Goal: Information Seeking & Learning: Learn about a topic

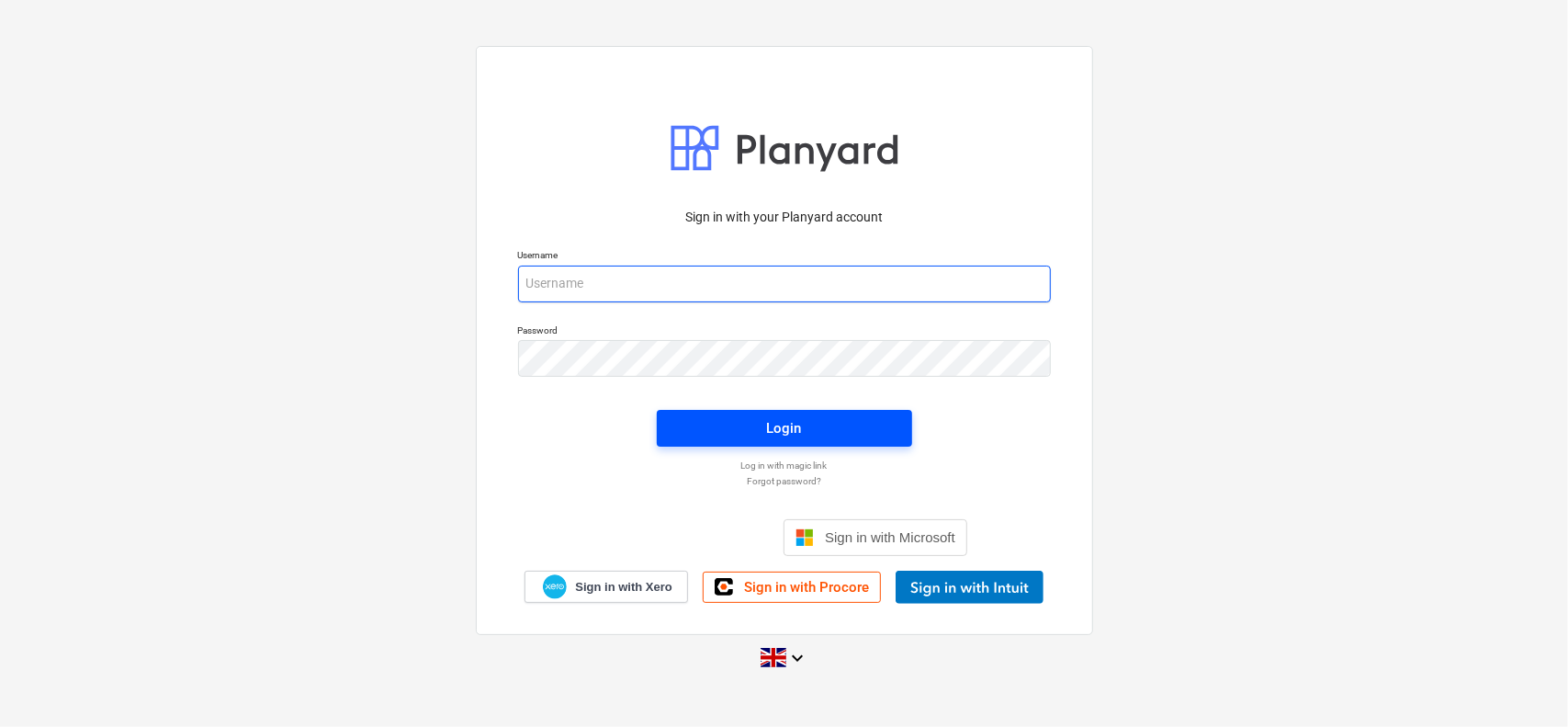
type input "[EMAIL_ADDRESS][DOMAIN_NAME]"
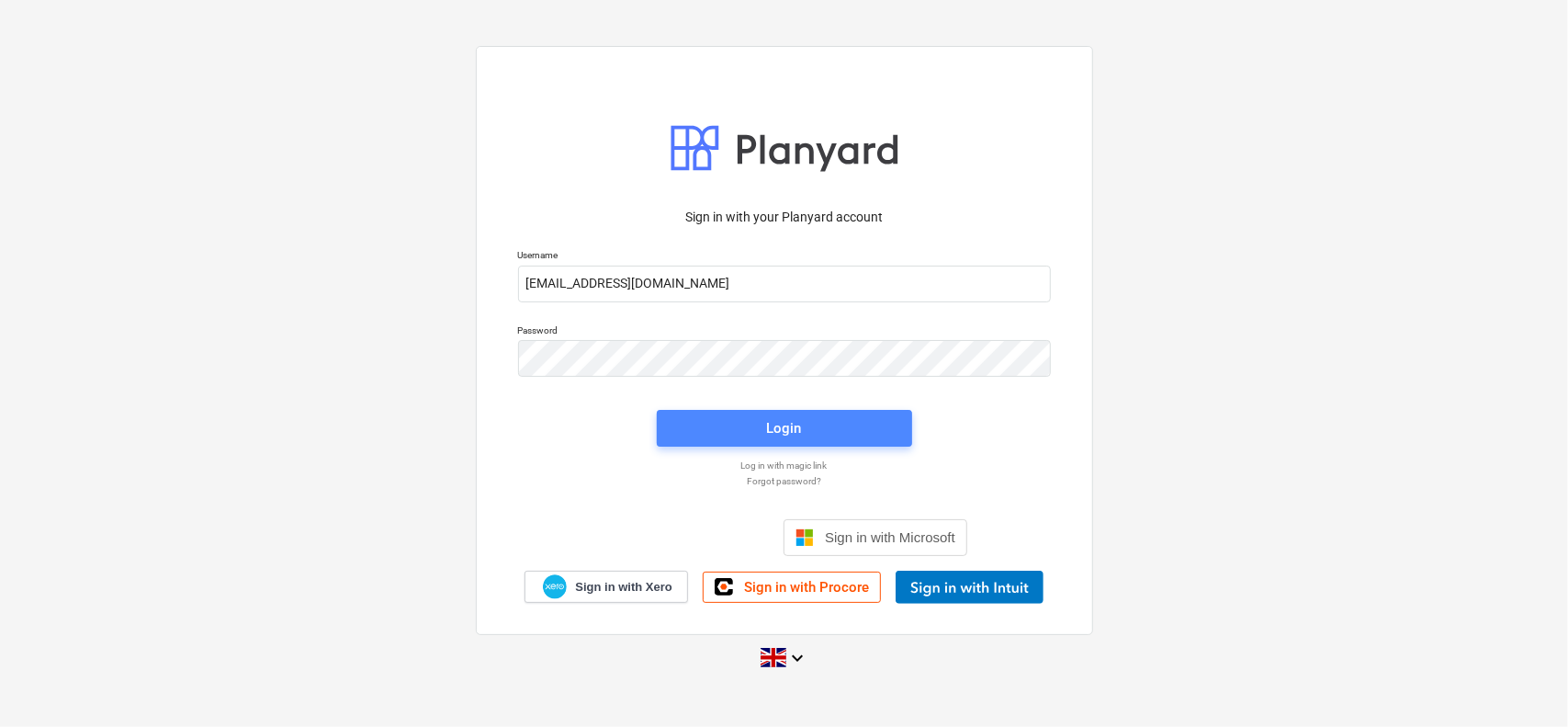
click at [708, 424] on span "Login" at bounding box center [784, 427] width 212 height 24
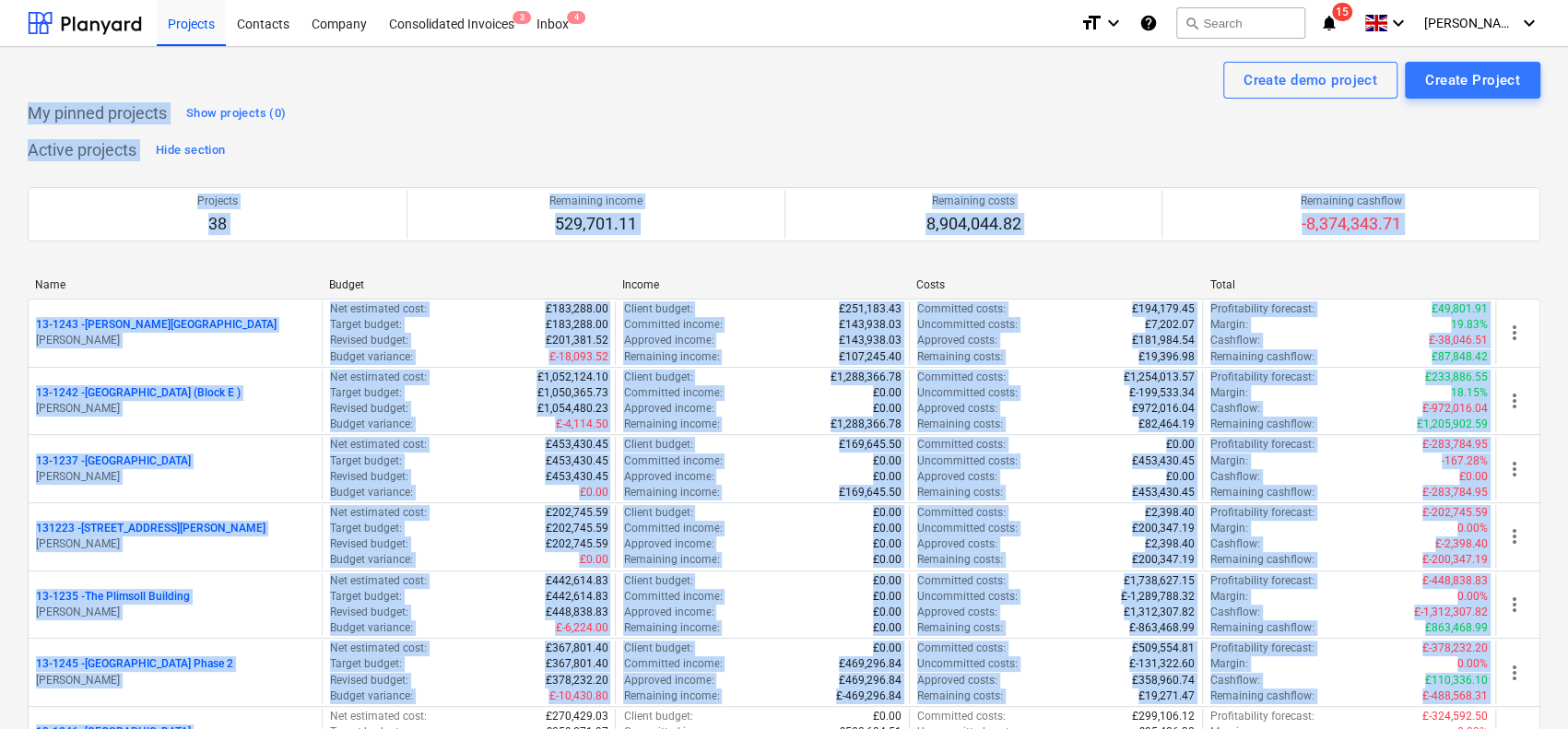
drag, startPoint x: 24, startPoint y: 109, endPoint x: 12, endPoint y: 715, distance: 606.1
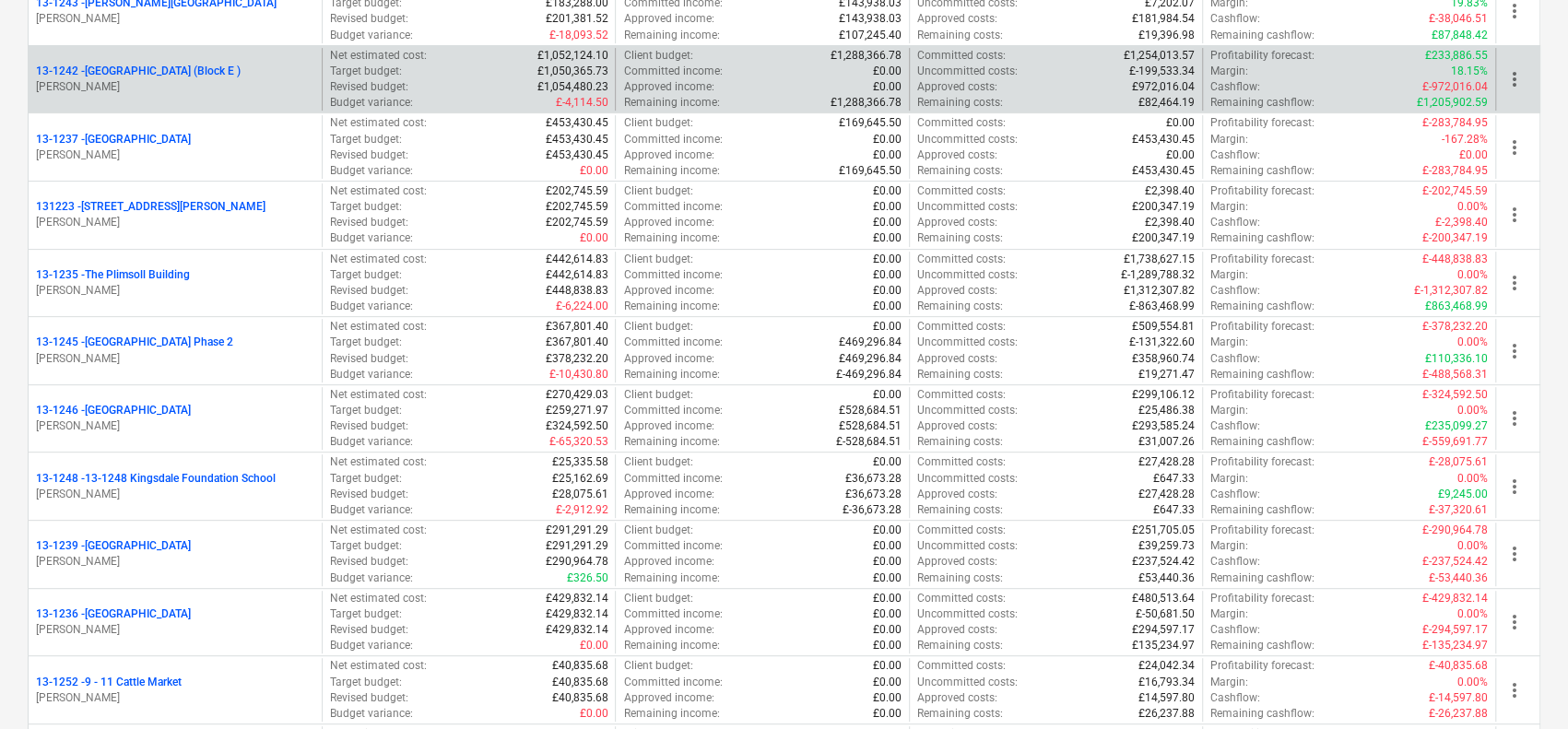
scroll to position [277, 0]
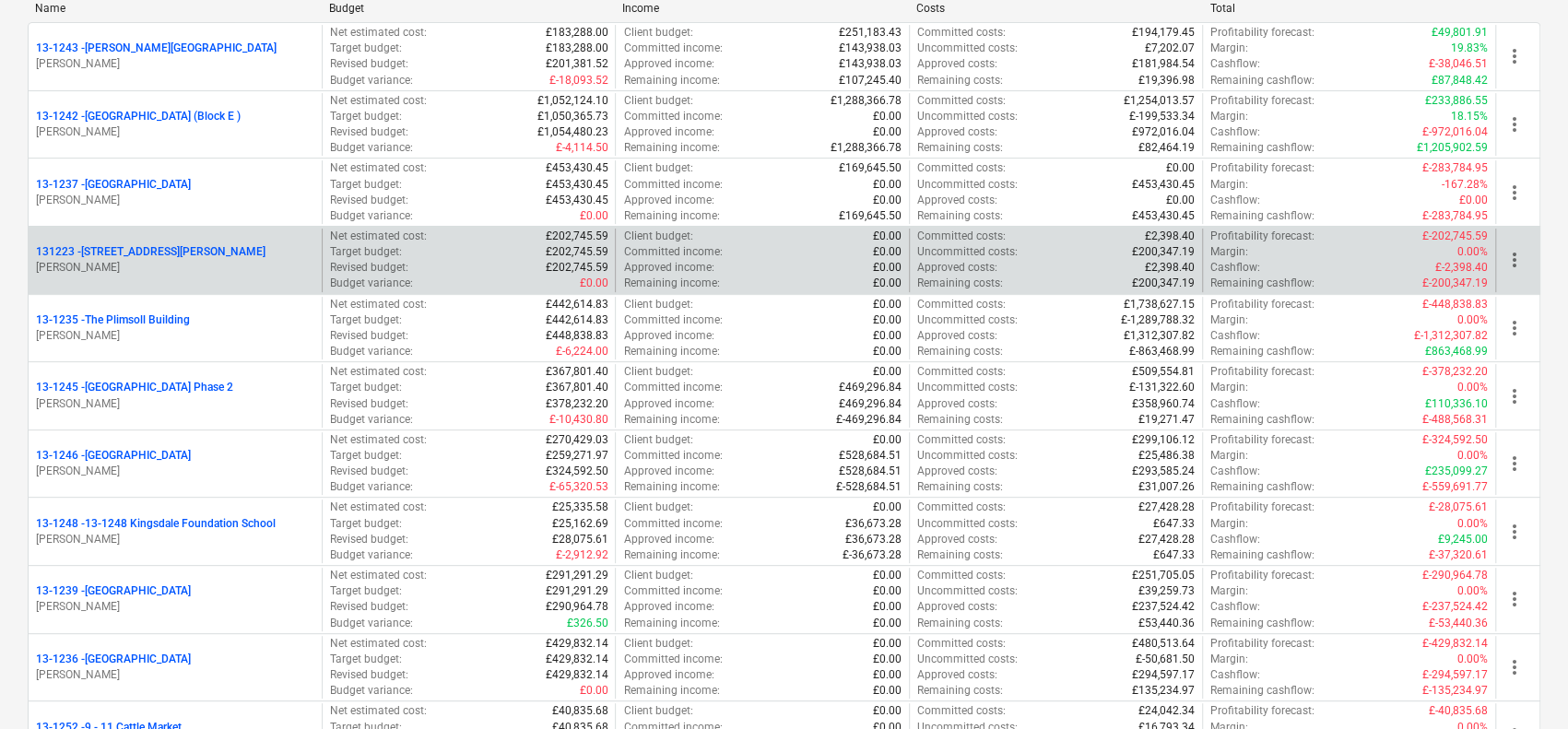
drag, startPoint x: 20, startPoint y: 9, endPoint x: 90, endPoint y: 255, distance: 255.8
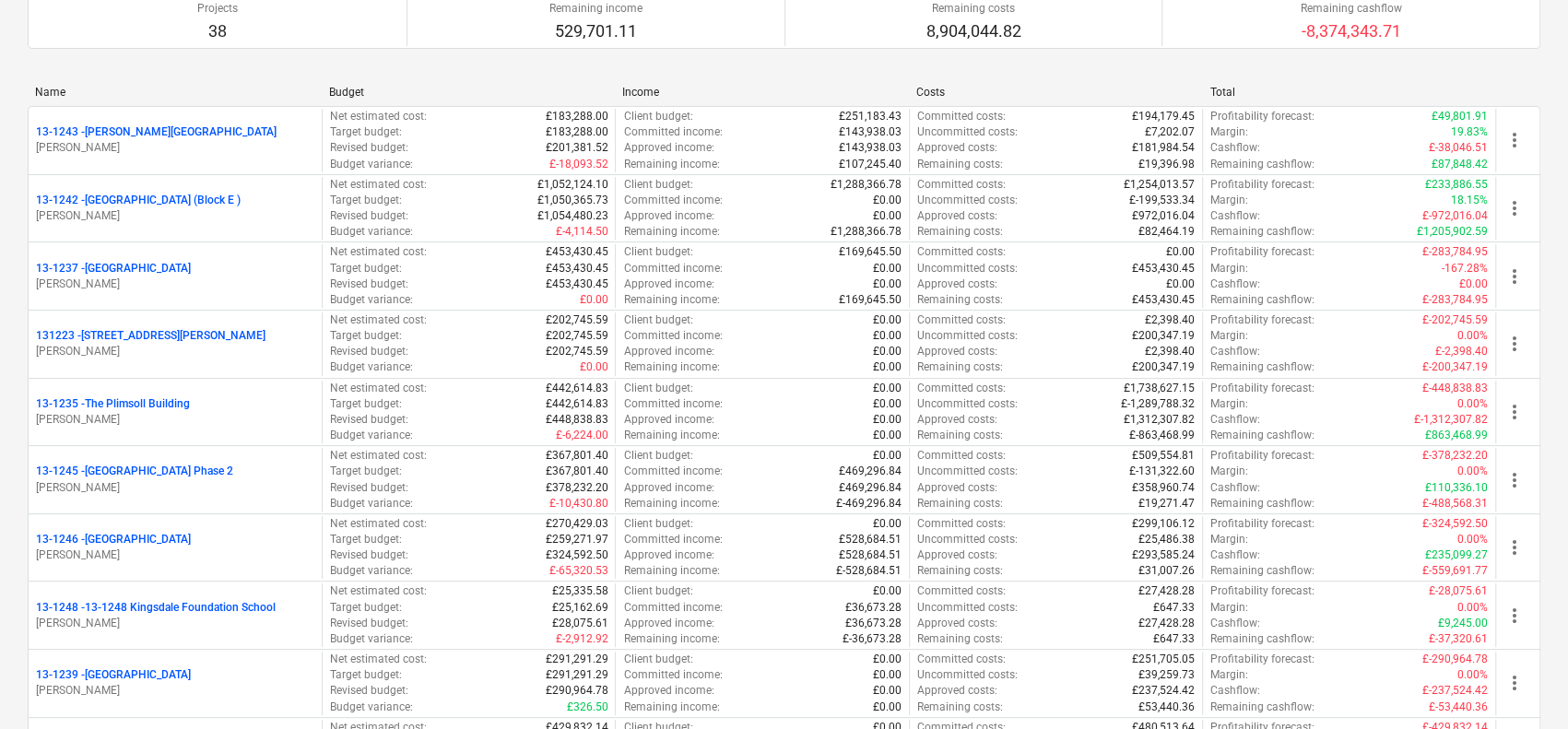
scroll to position [184, 0]
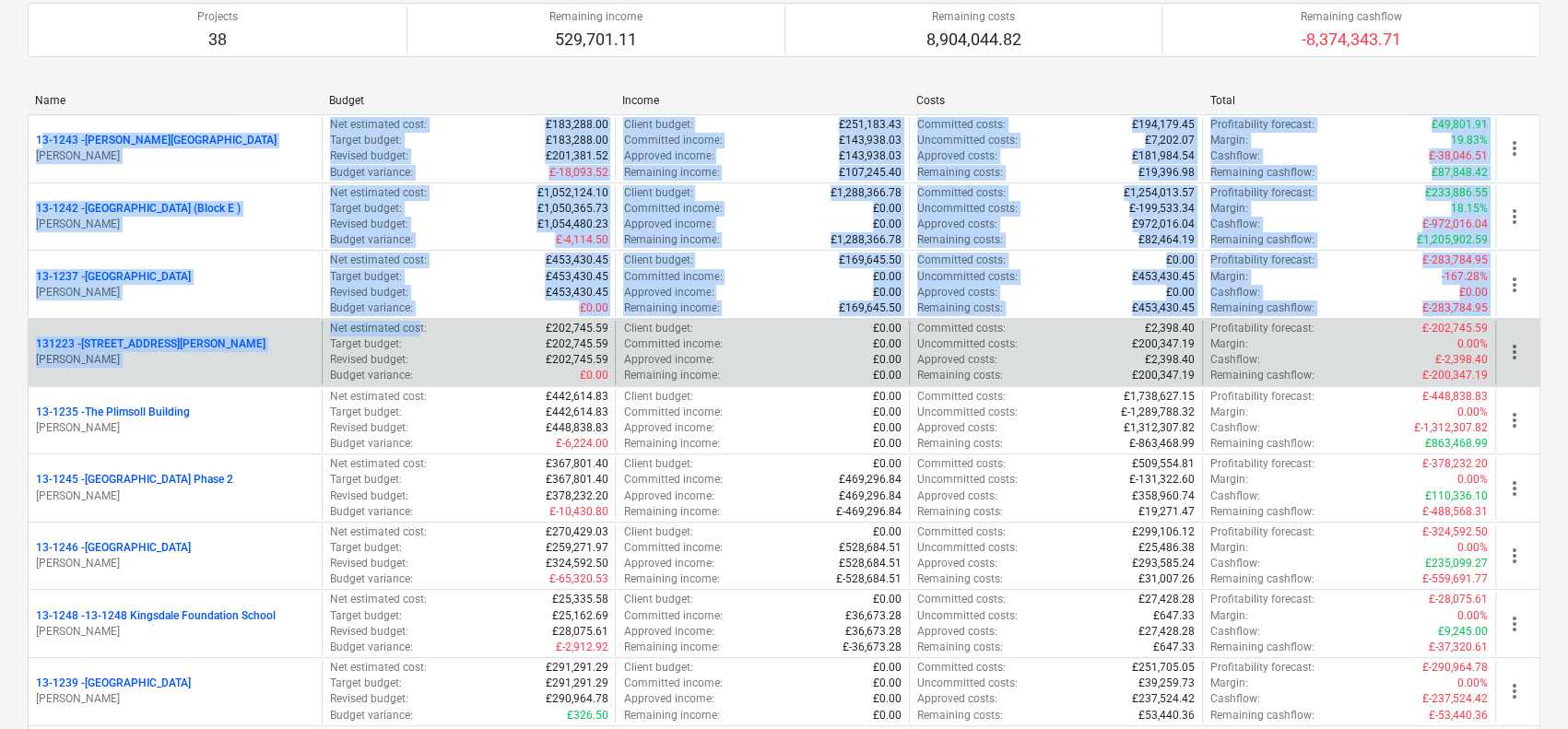
drag, startPoint x: 14, startPoint y: 84, endPoint x: 420, endPoint y: 326, distance: 472.7
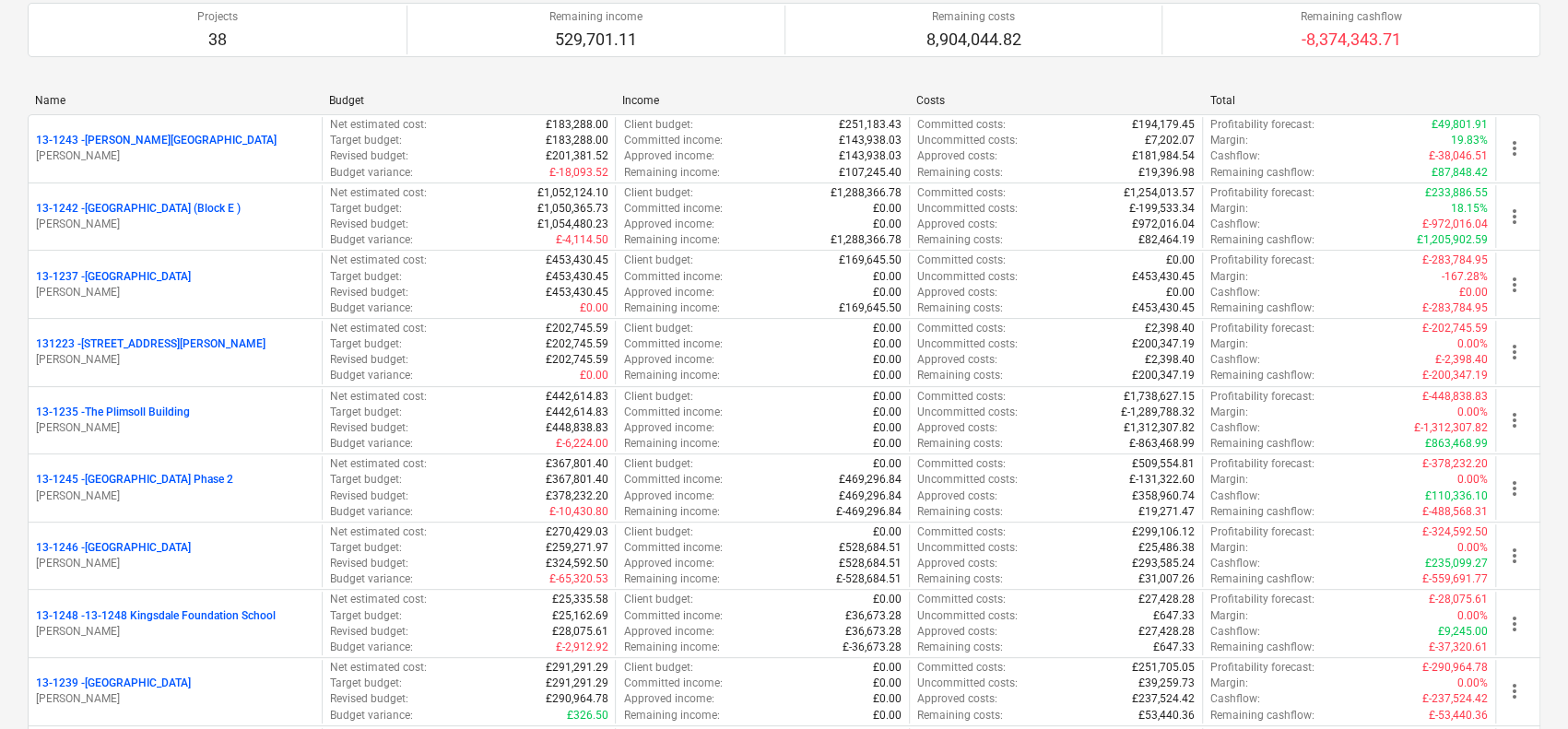
click at [125, 71] on div "Projects 38 Remaining income 529,701.11 Remaining costs 8,904,044.82 Remaining …" at bounding box center [784, 30] width 1512 height 99
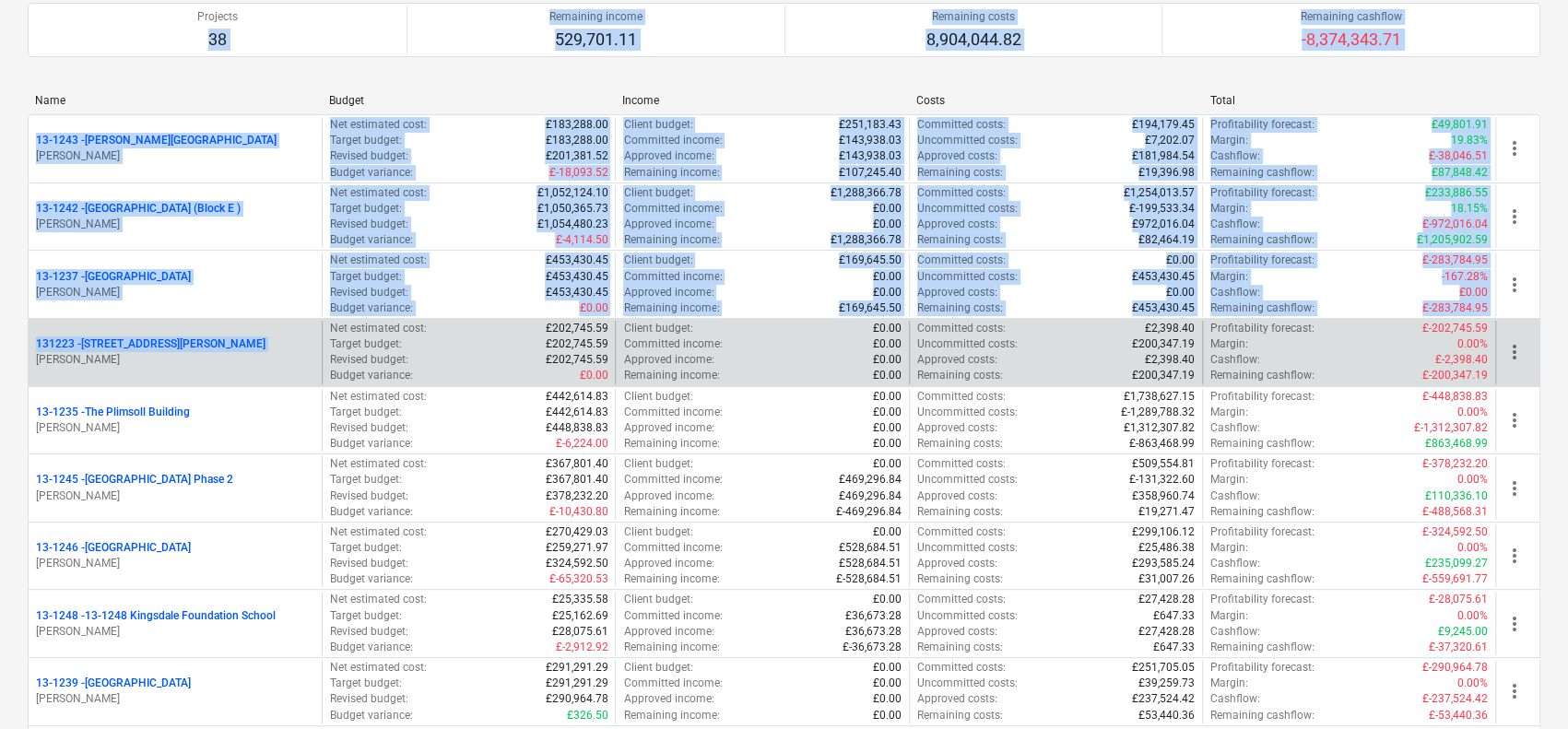
drag, startPoint x: 125, startPoint y: 71, endPoint x: 221, endPoint y: 366, distance: 310.2
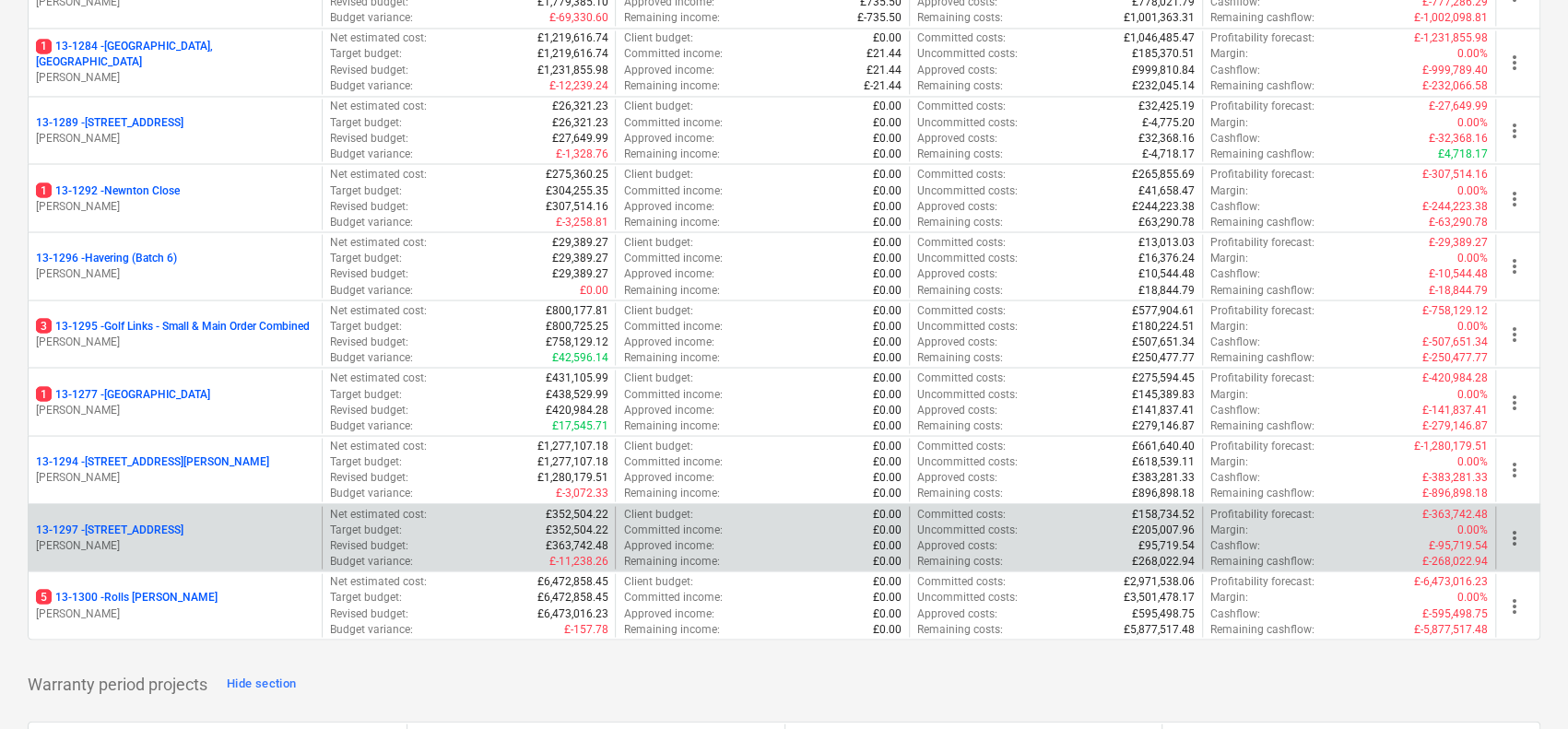
scroll to position [2395, 0]
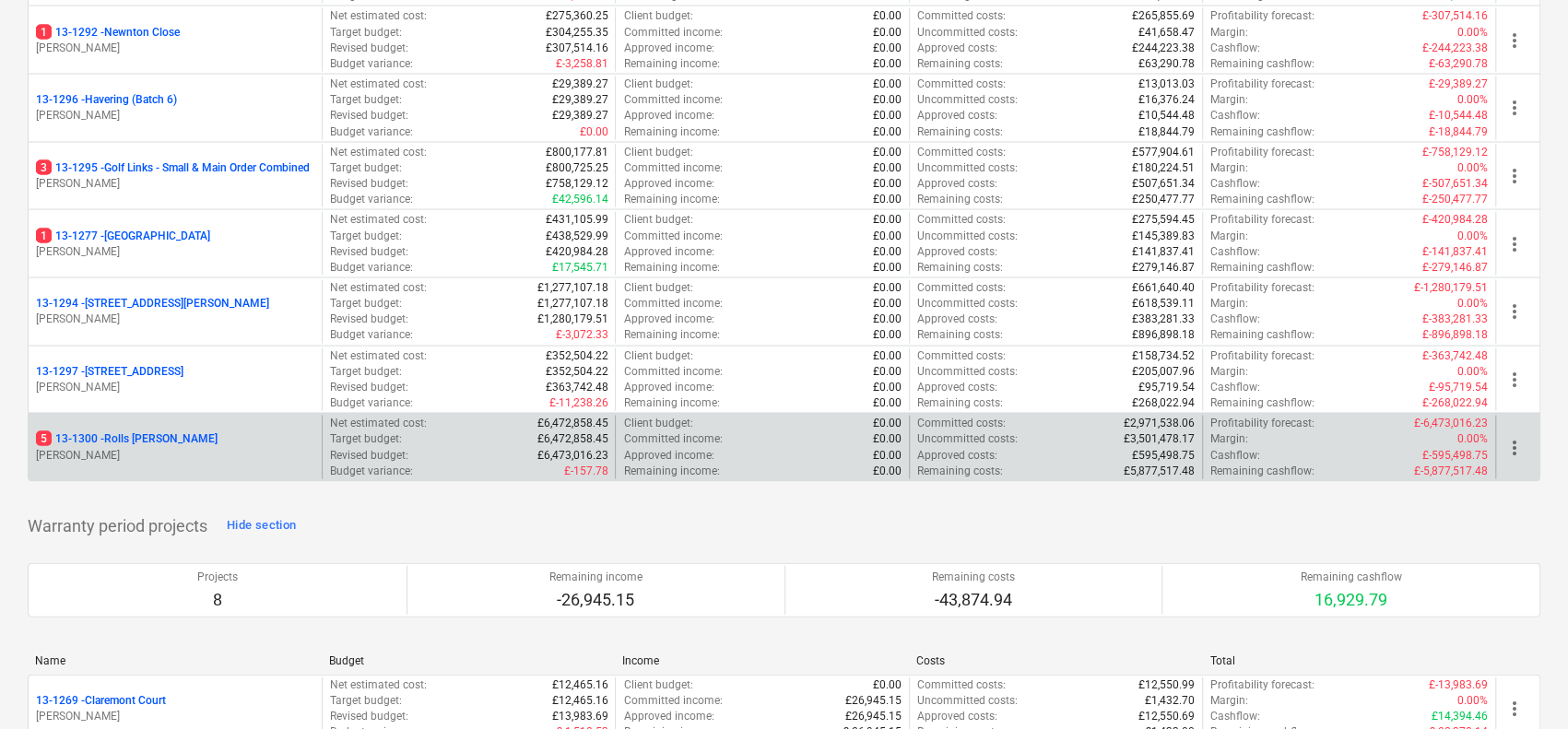
click at [195, 431] on p "5 13-1300 - Rolls [PERSON_NAME]" at bounding box center [126, 439] width 182 height 15
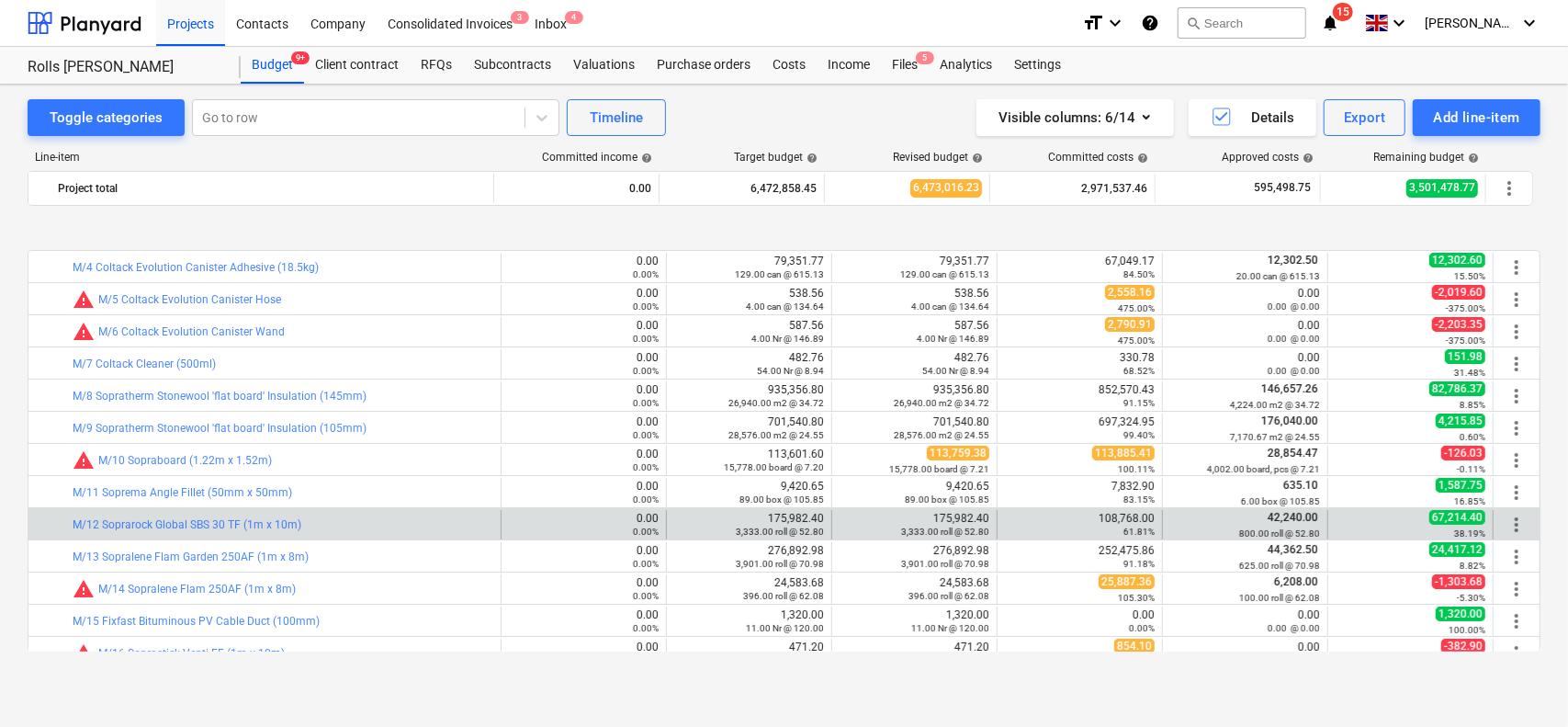
scroll to position [184, 0]
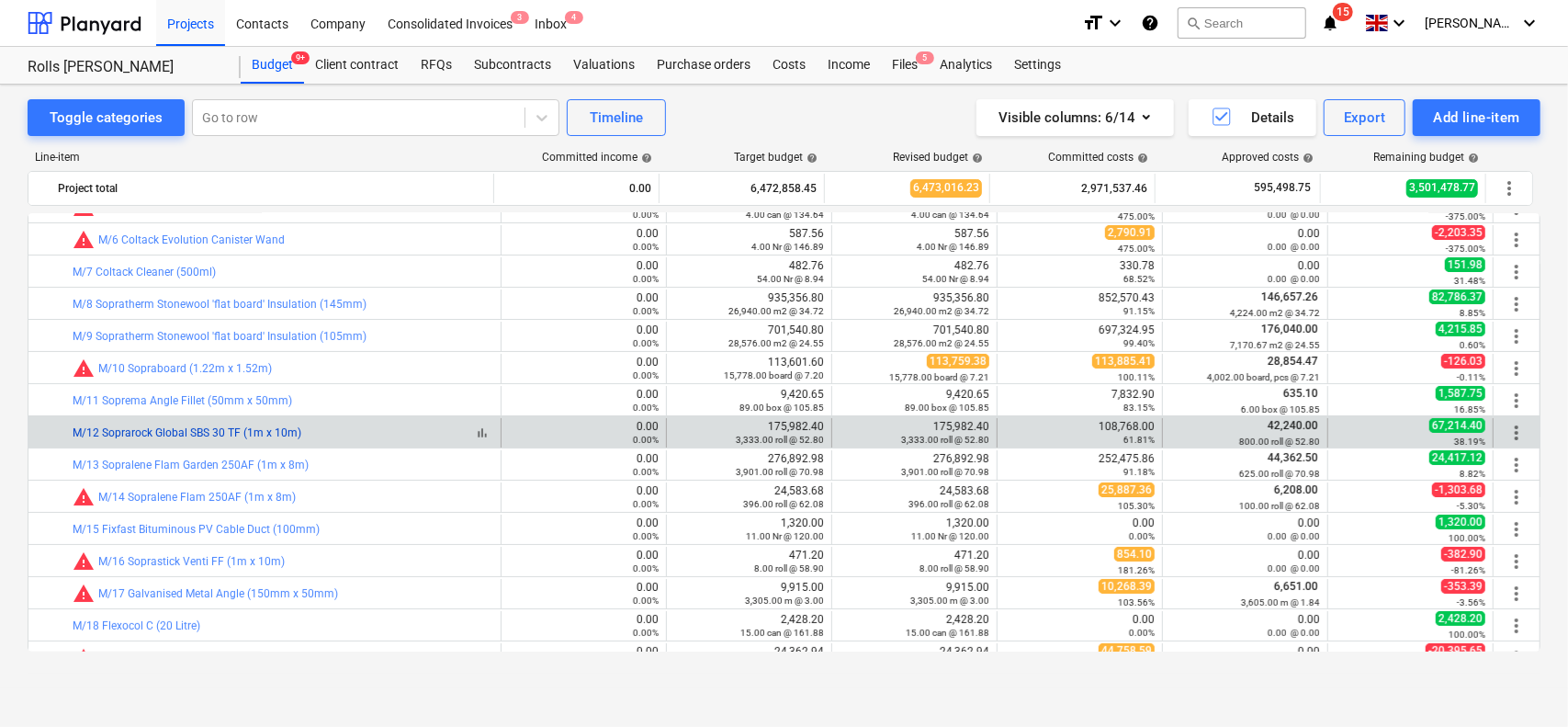
click at [286, 427] on link "M/12 Soprarock Global SBS 30 TF (1m x 10m)" at bounding box center [187, 432] width 229 height 12
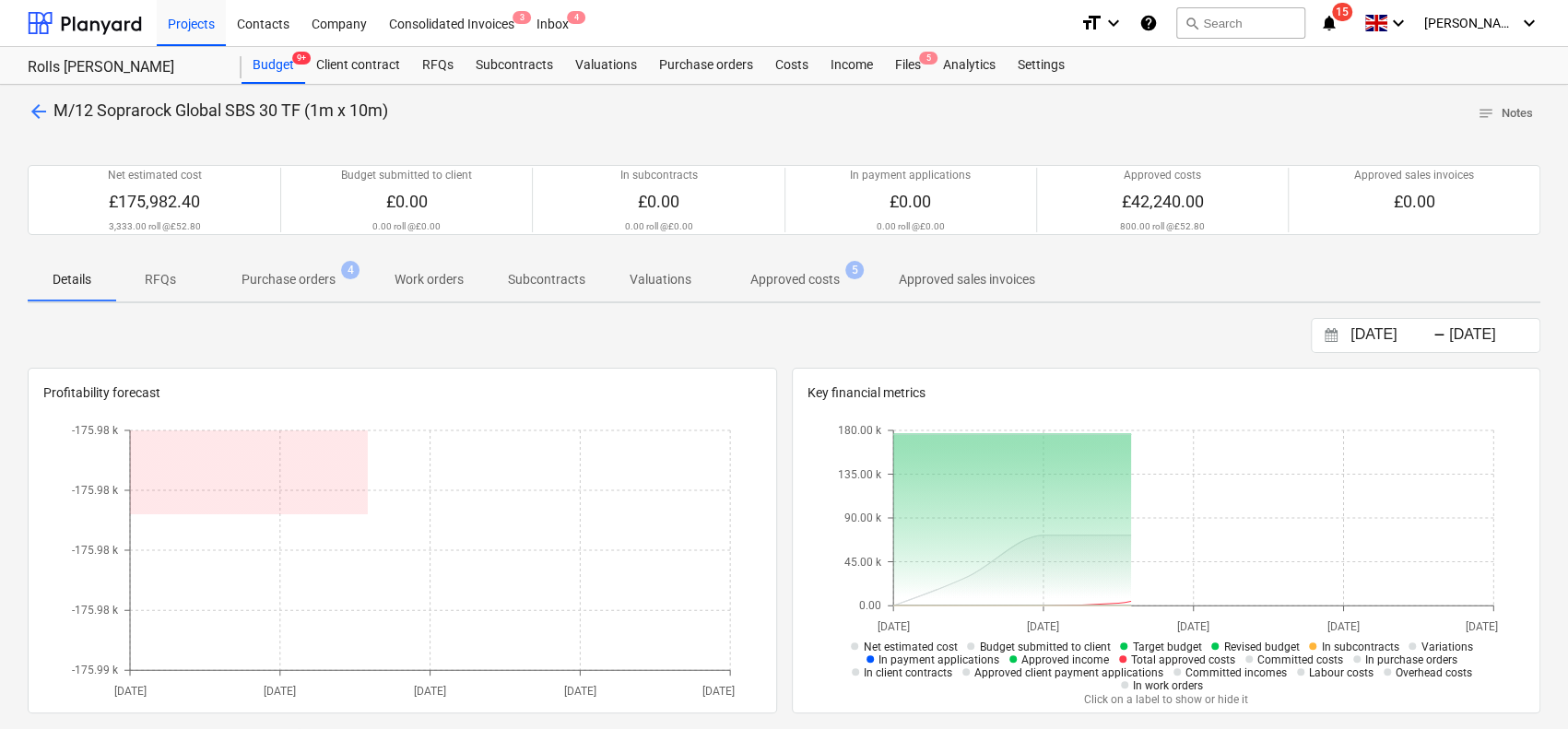
click at [809, 288] on span "Approved costs 5" at bounding box center [795, 279] width 163 height 34
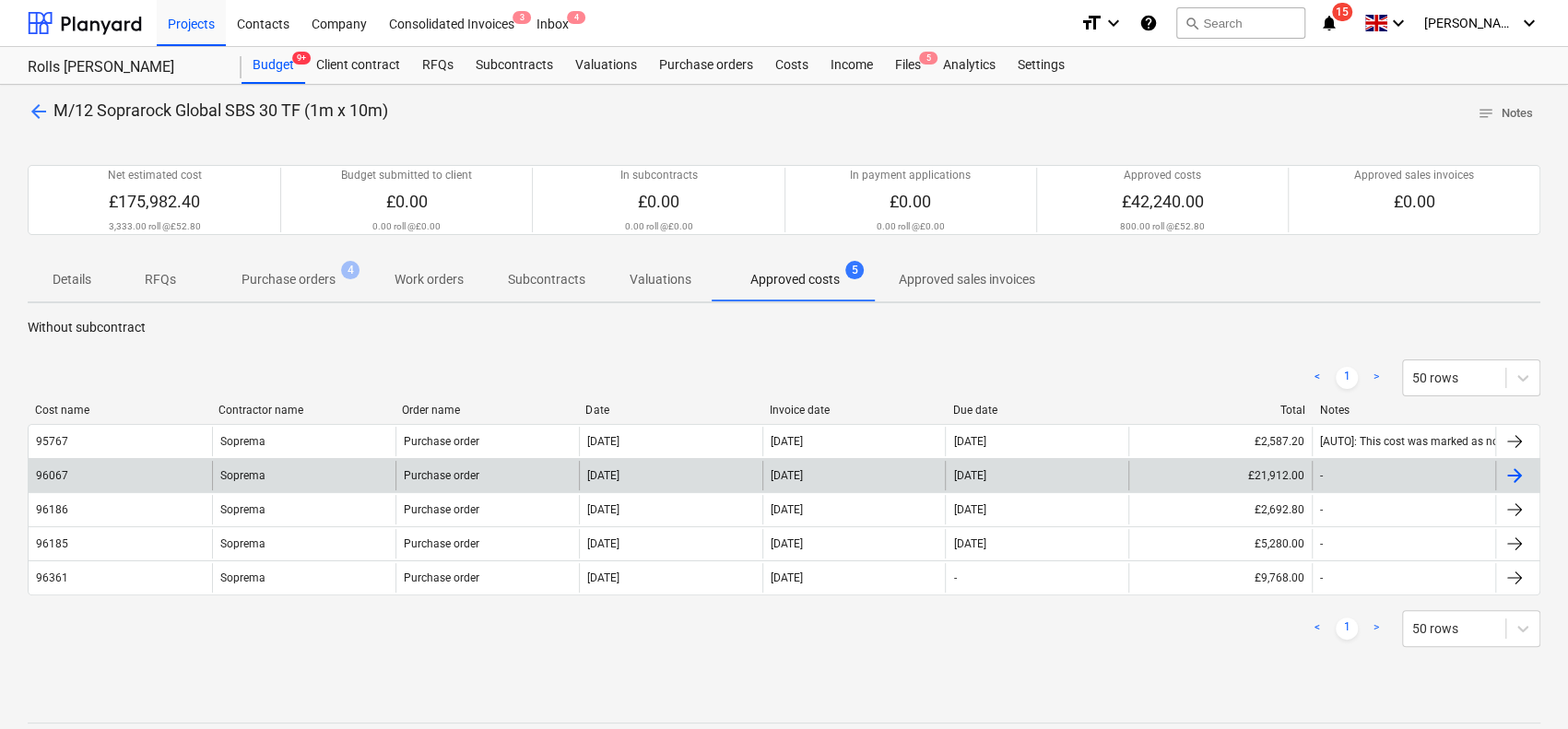
click at [319, 476] on div "Soprema" at bounding box center [304, 475] width 184 height 30
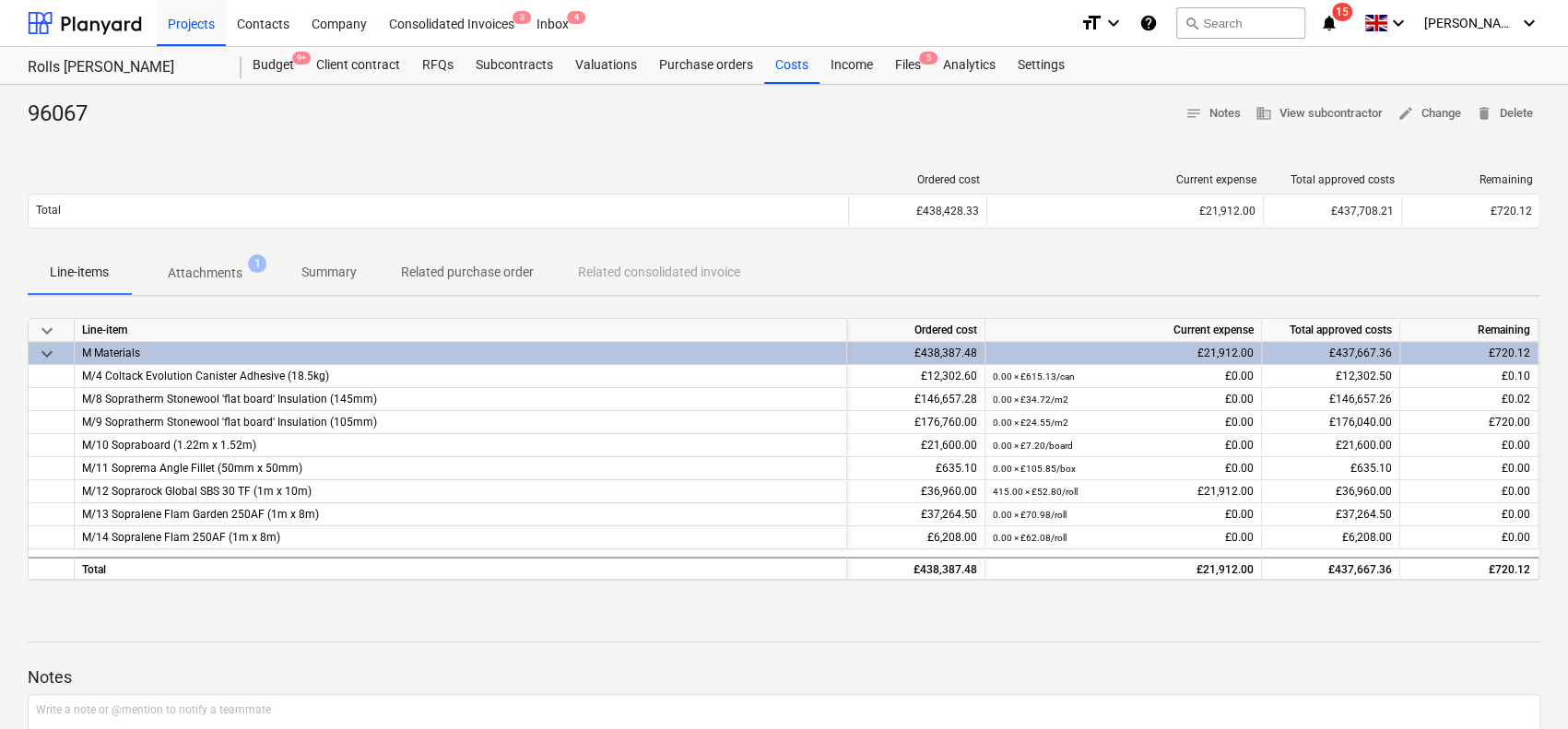
click at [229, 263] on p "Attachments" at bounding box center [206, 273] width 75 height 19
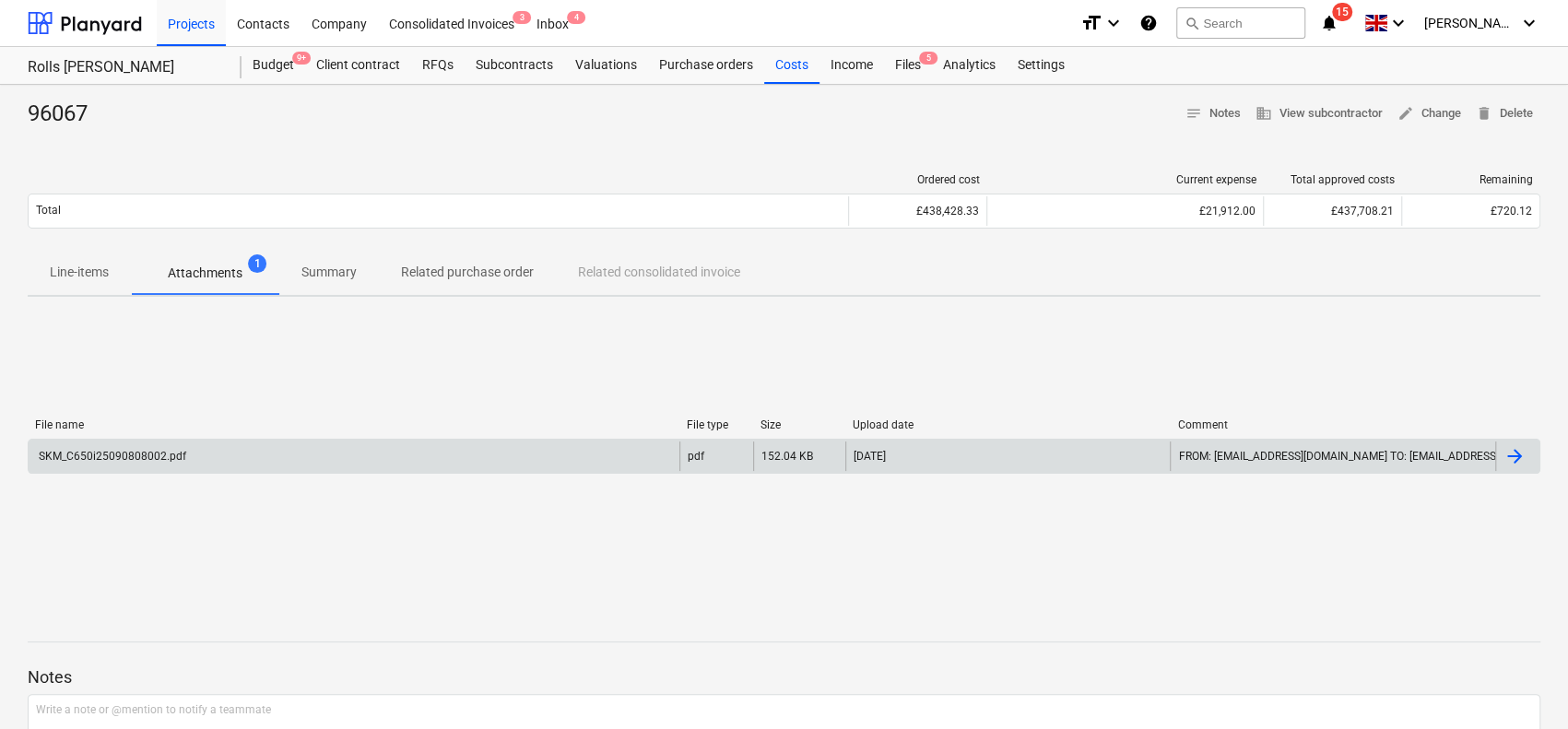
click at [369, 449] on div "SKM_C650i25090808002.pdf" at bounding box center [354, 455] width 650 height 30
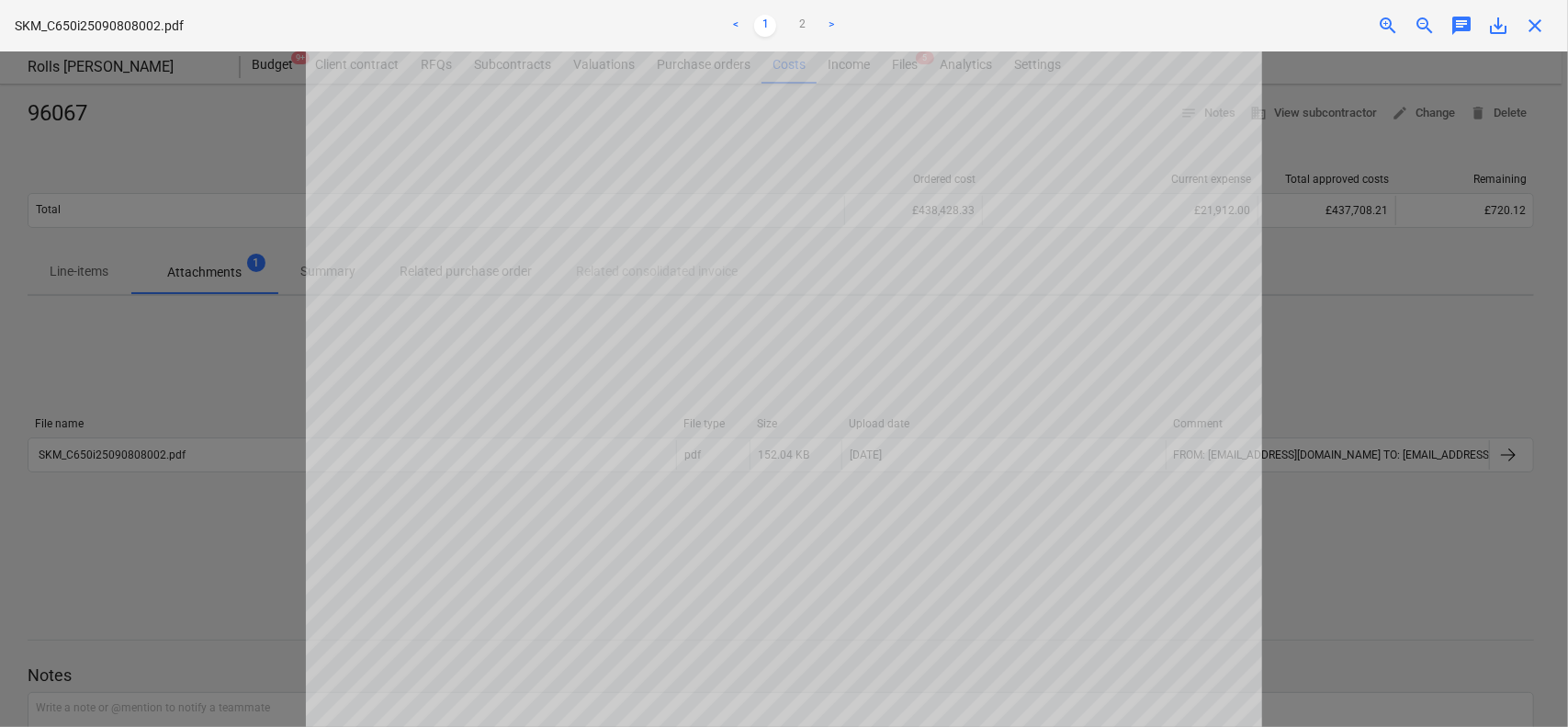
scroll to position [460, 0]
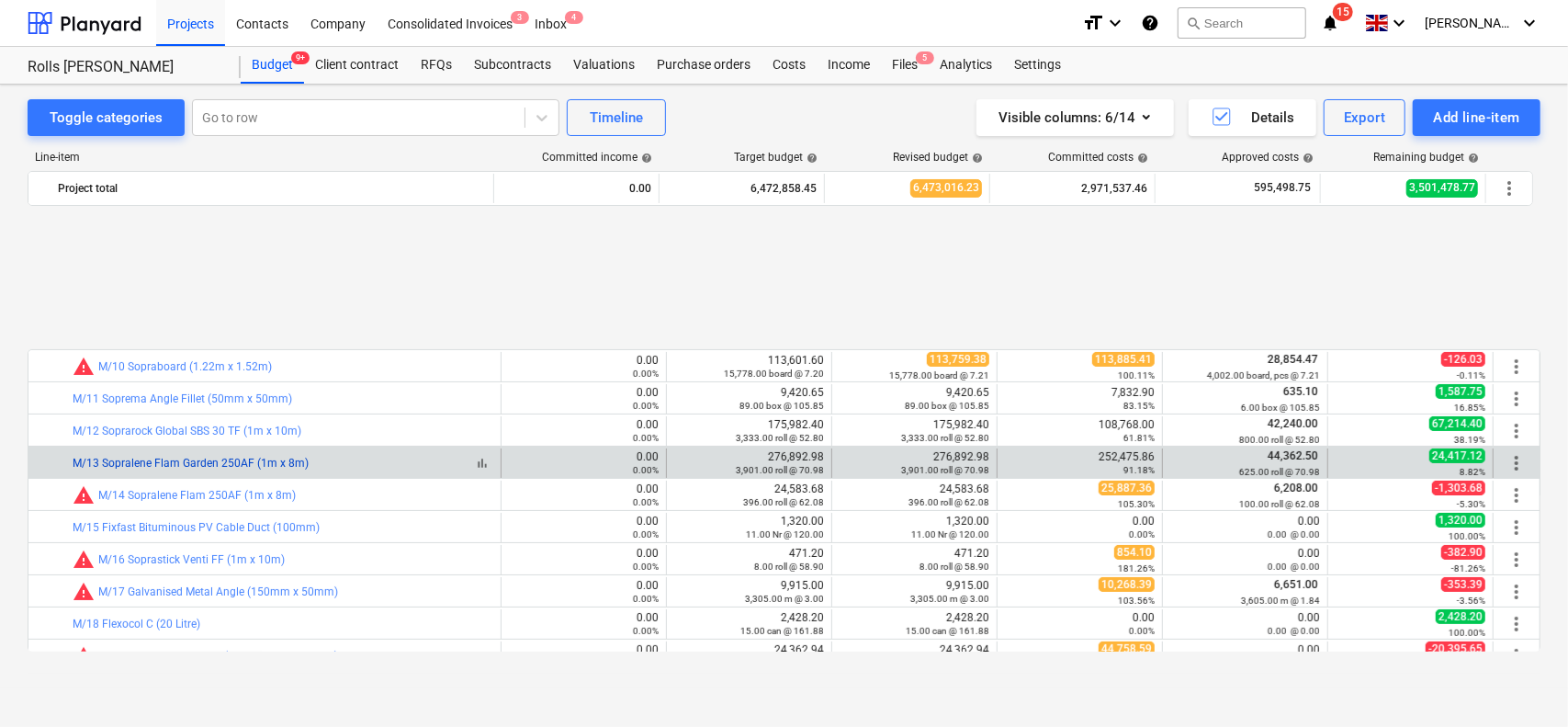
scroll to position [368, 0]
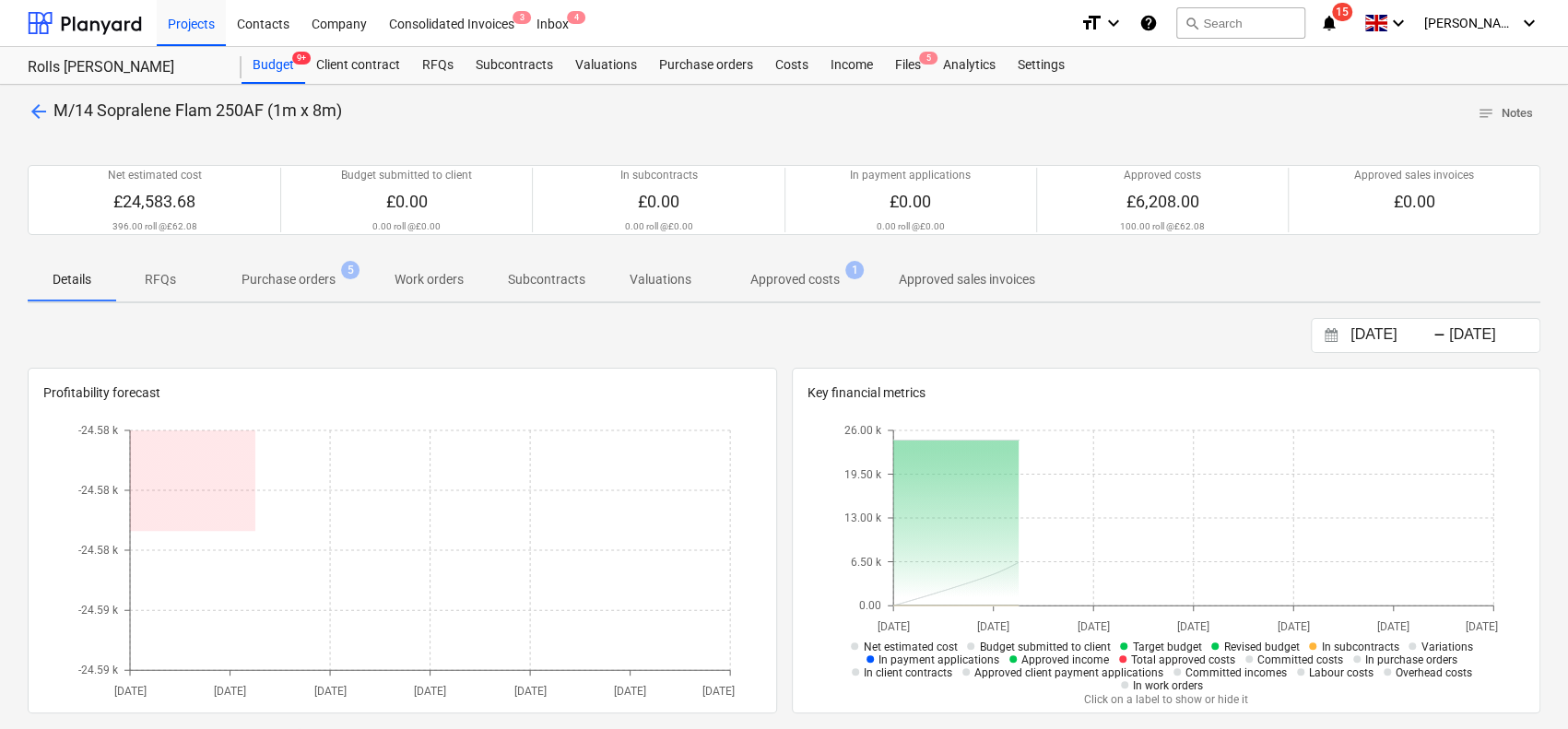
drag, startPoint x: 820, startPoint y: 264, endPoint x: 765, endPoint y: 328, distance: 84.4
click at [819, 265] on span "Approved costs 1" at bounding box center [795, 279] width 163 height 34
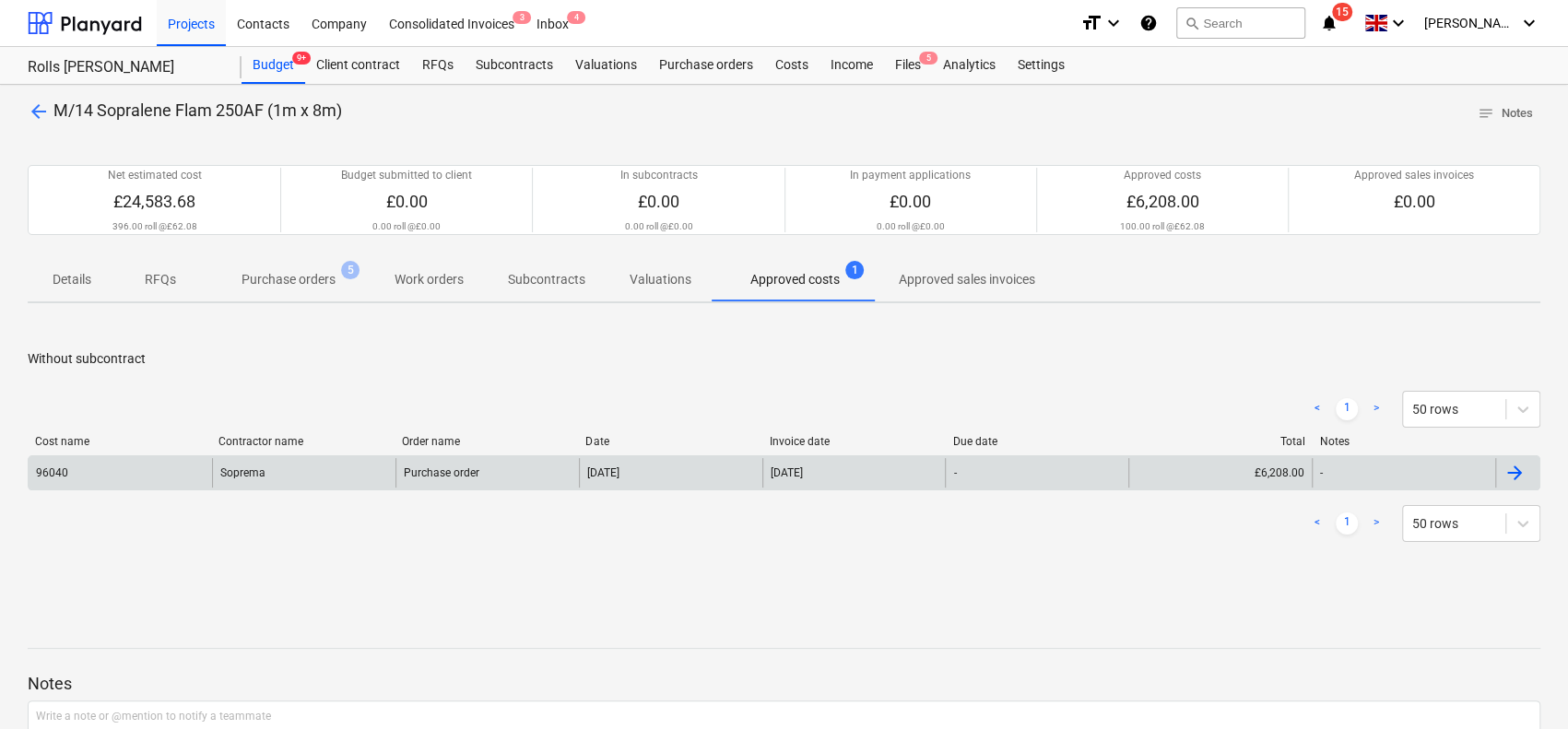
click at [420, 466] on div "Purchase order" at bounding box center [441, 472] width 76 height 12
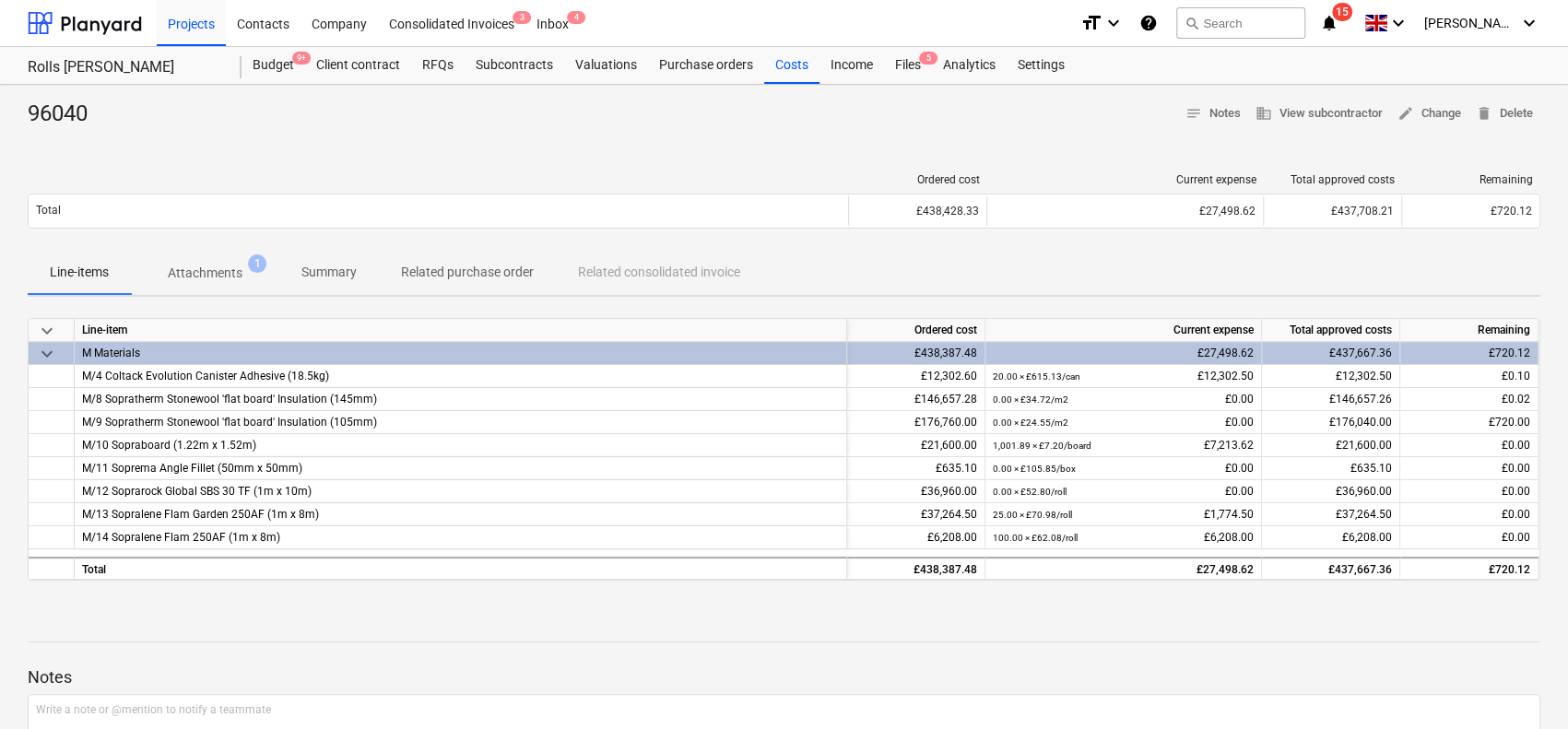
click at [236, 279] on p "Attachments" at bounding box center [206, 273] width 75 height 19
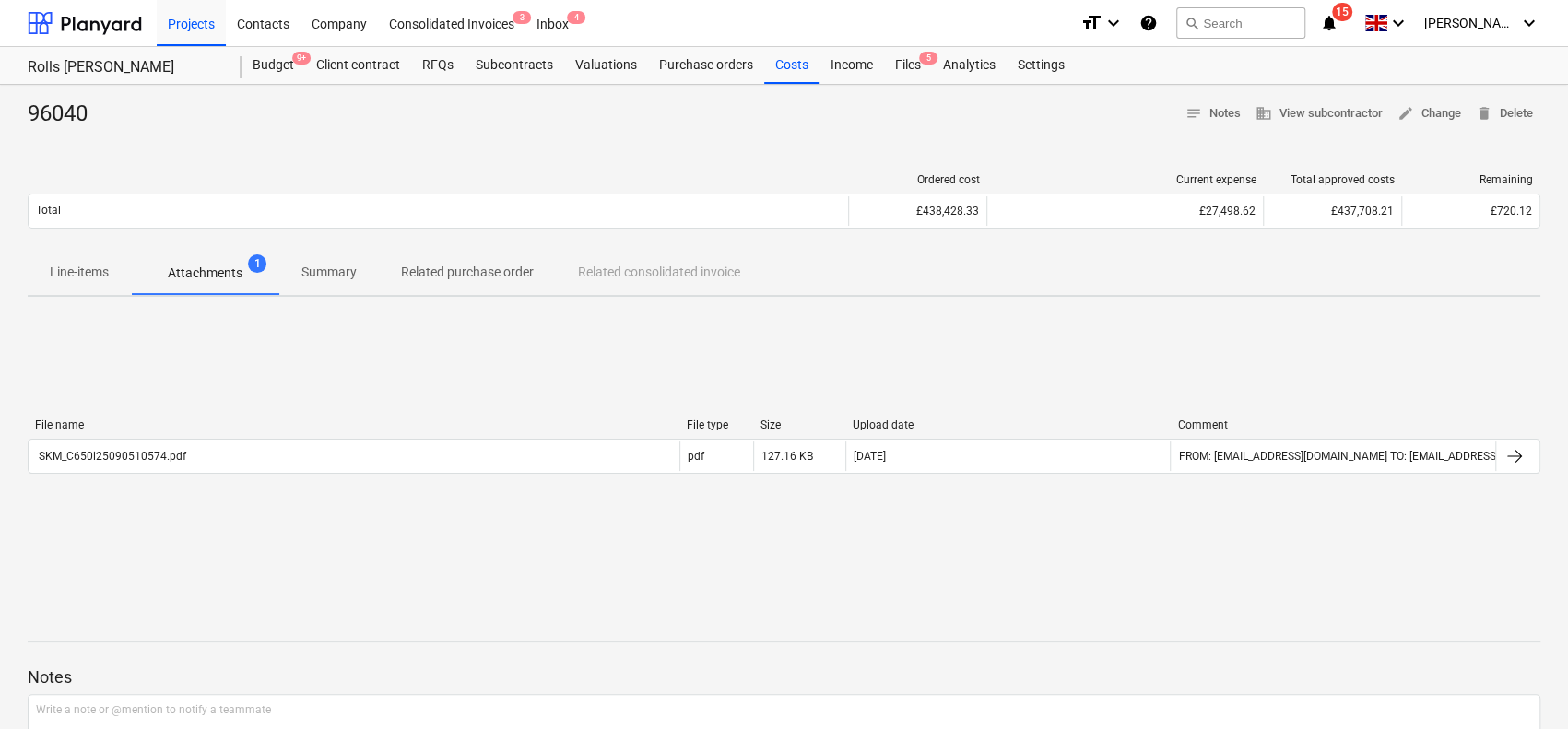
click at [233, 431] on div "File name File type Size Upload date Comment" at bounding box center [784, 427] width 1512 height 20
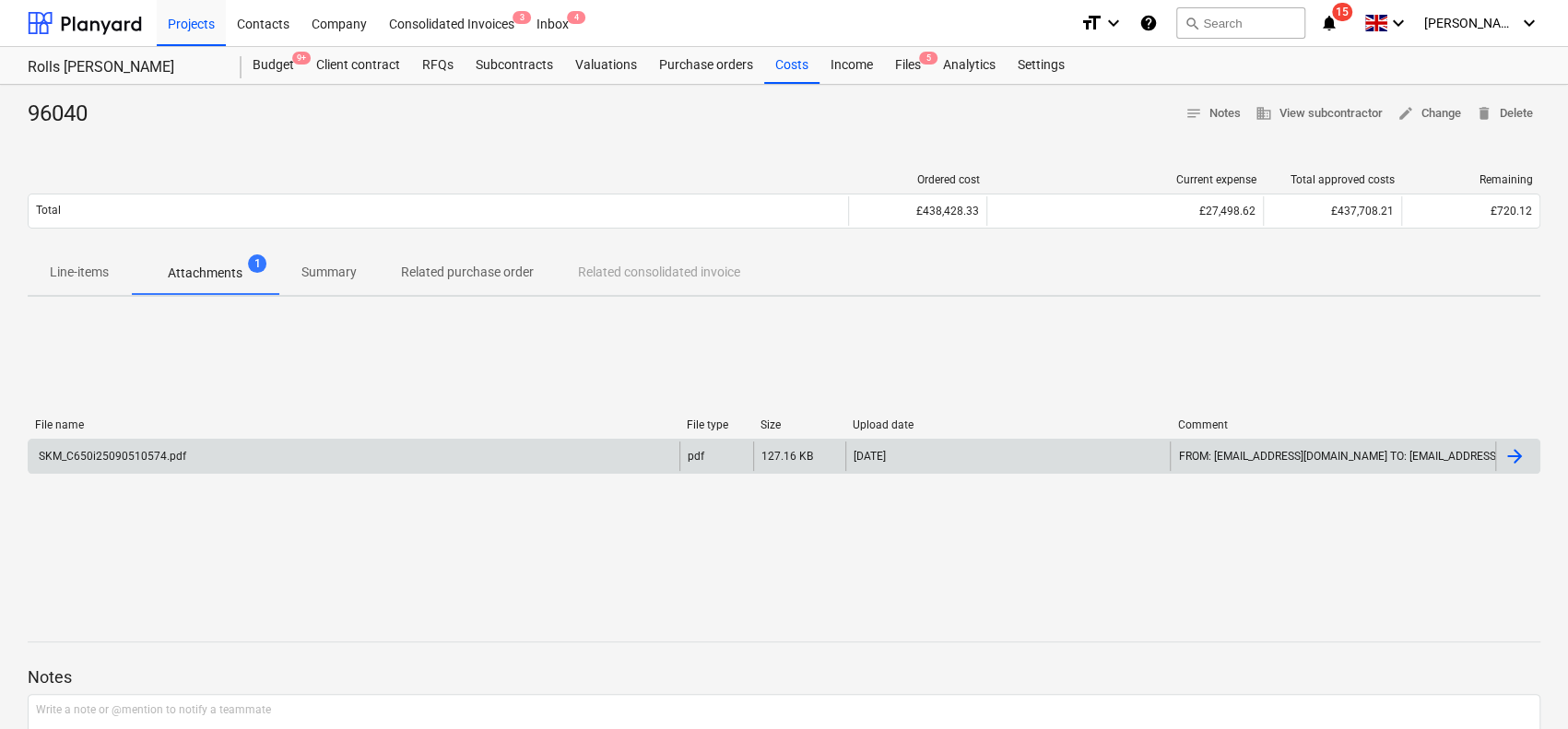
click at [228, 445] on div "SKM_C650i25090510574.pdf" at bounding box center [354, 455] width 650 height 30
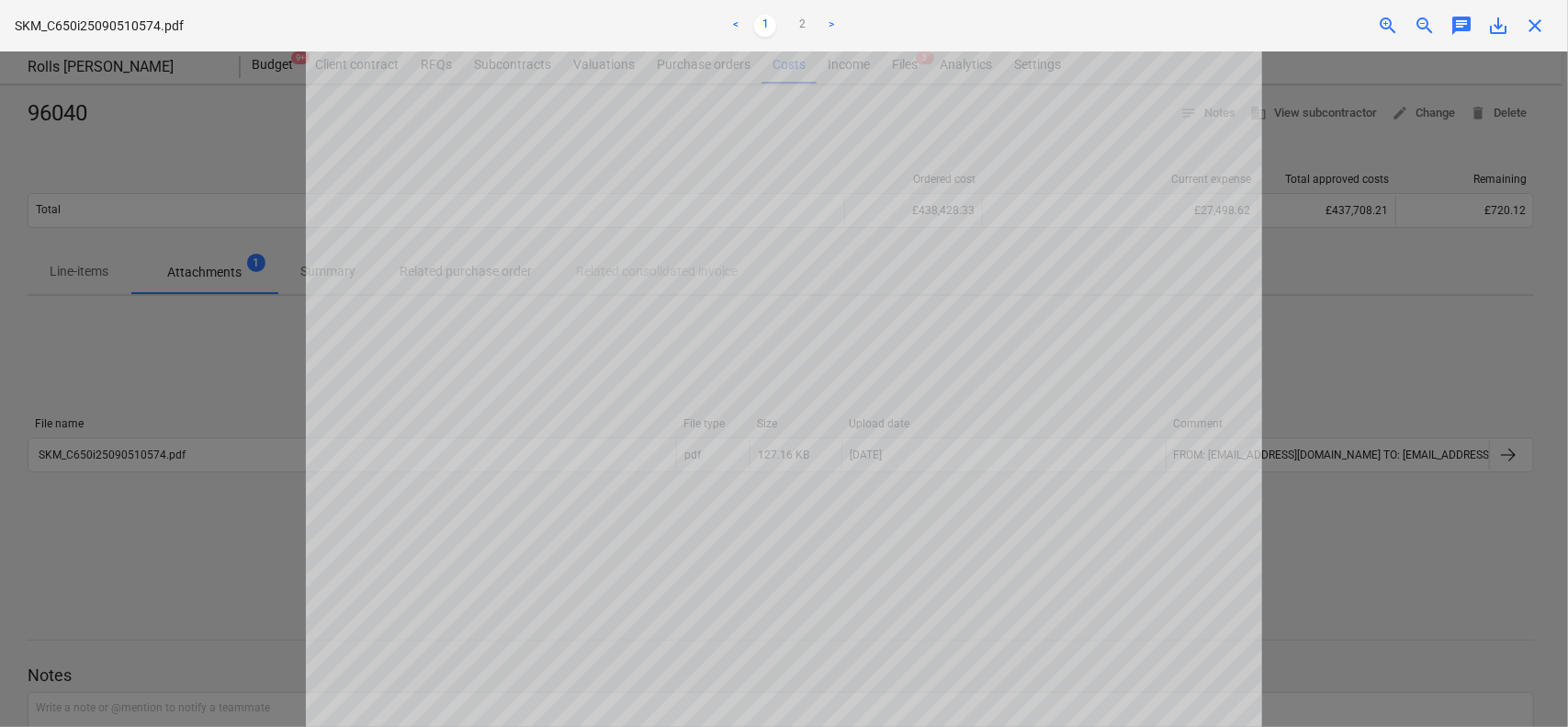
scroll to position [474, 0]
click at [1533, 17] on span "close" at bounding box center [1534, 25] width 22 height 22
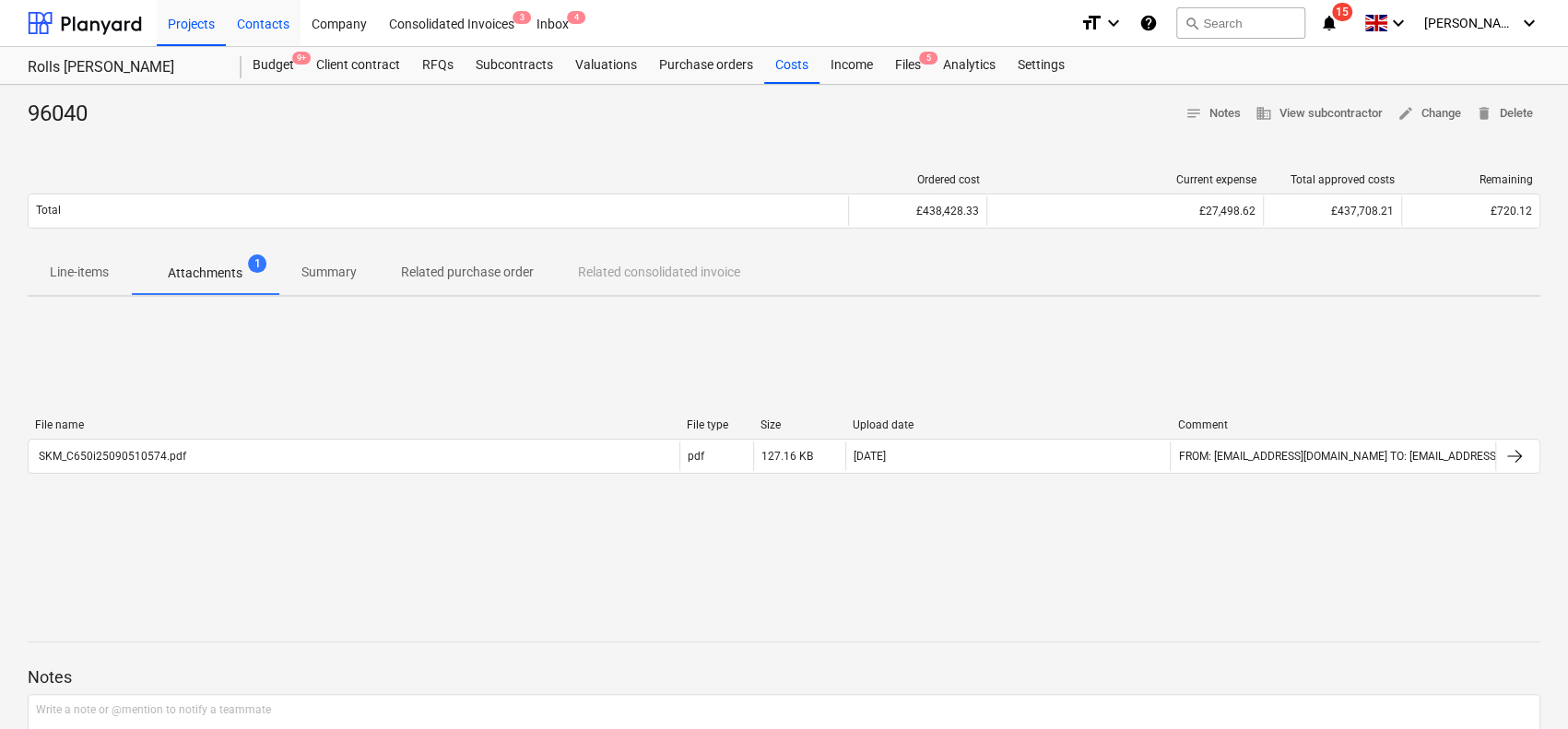
click at [256, 70] on div "Budget 9+" at bounding box center [273, 65] width 63 height 36
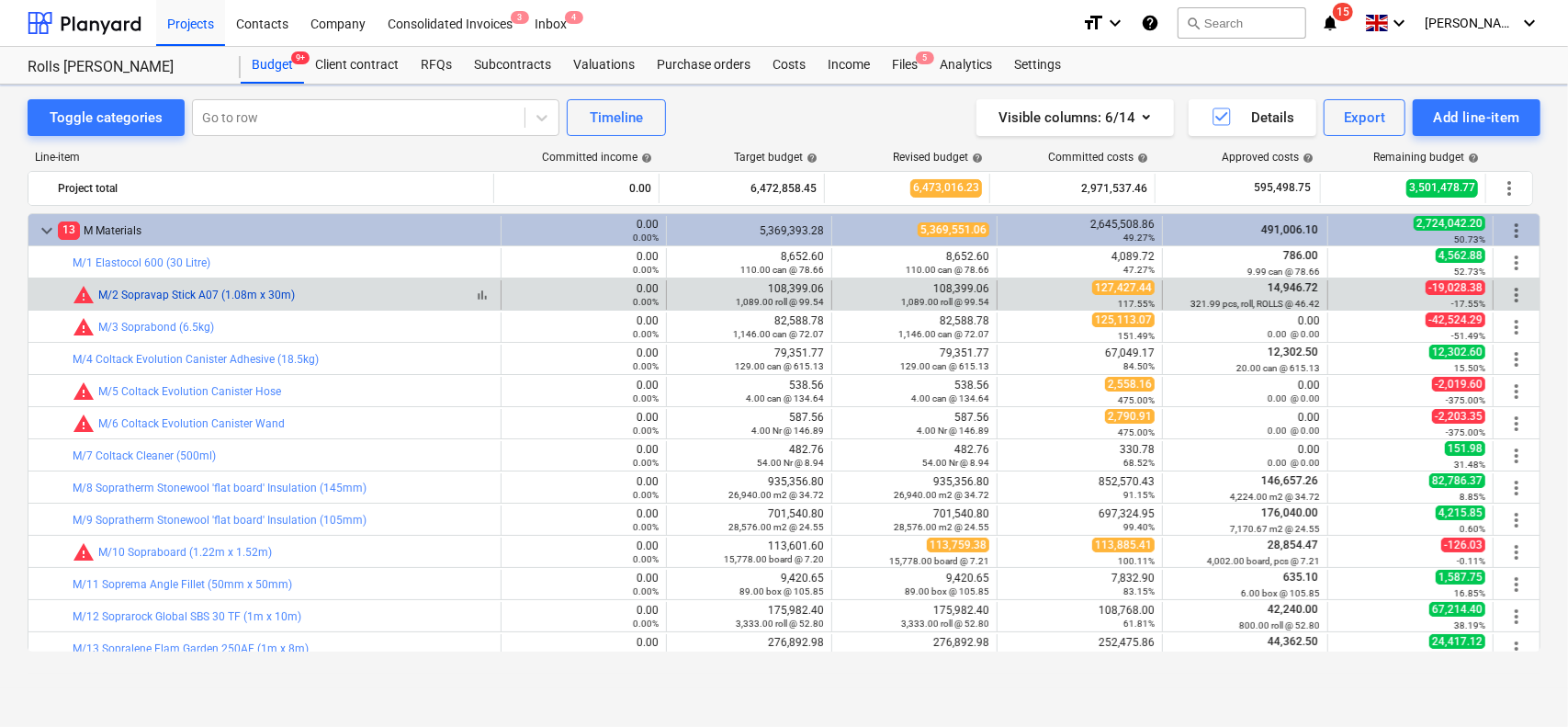
click at [167, 295] on link "M/2 Sopravap Stick A07 (1.08m x 30m)" at bounding box center [196, 294] width 196 height 12
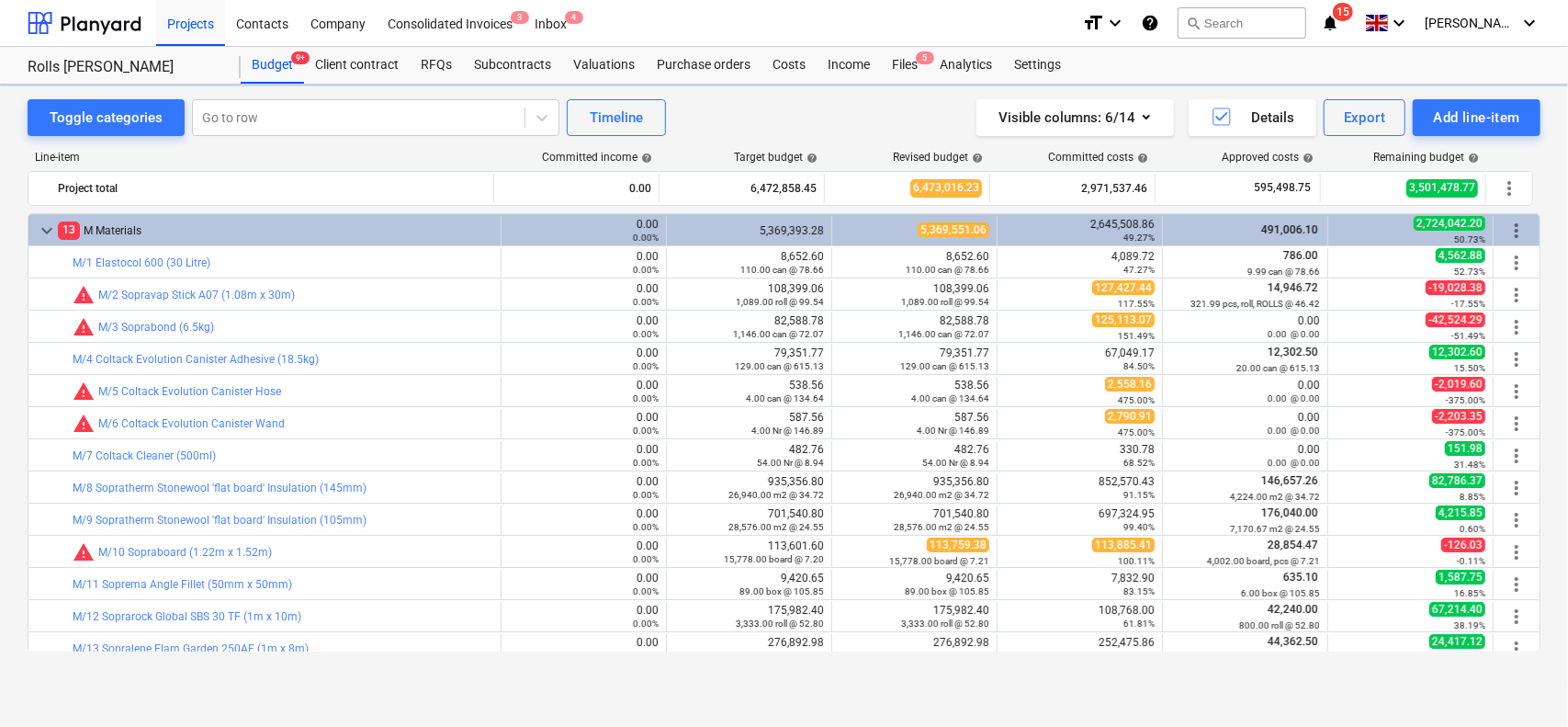
scroll to position [92, 0]
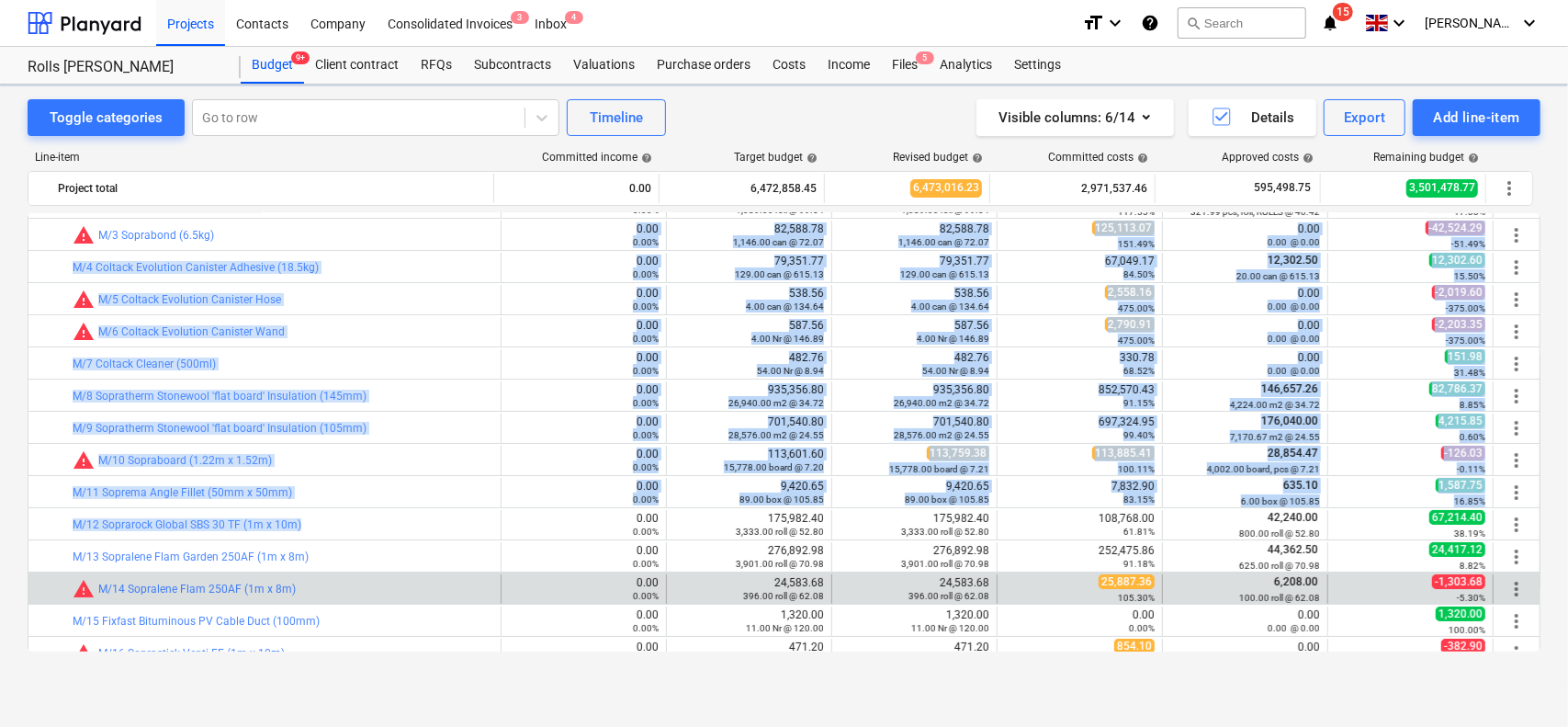
drag, startPoint x: 412, startPoint y: 229, endPoint x: 422, endPoint y: 571, distance: 342.1
click at [422, 571] on div "keyboard_arrow_down 13 M Materials 0.00 0.00% 5,369,393.28 5,369,551.06 2,645,5…" at bounding box center [784, 433] width 1513 height 439
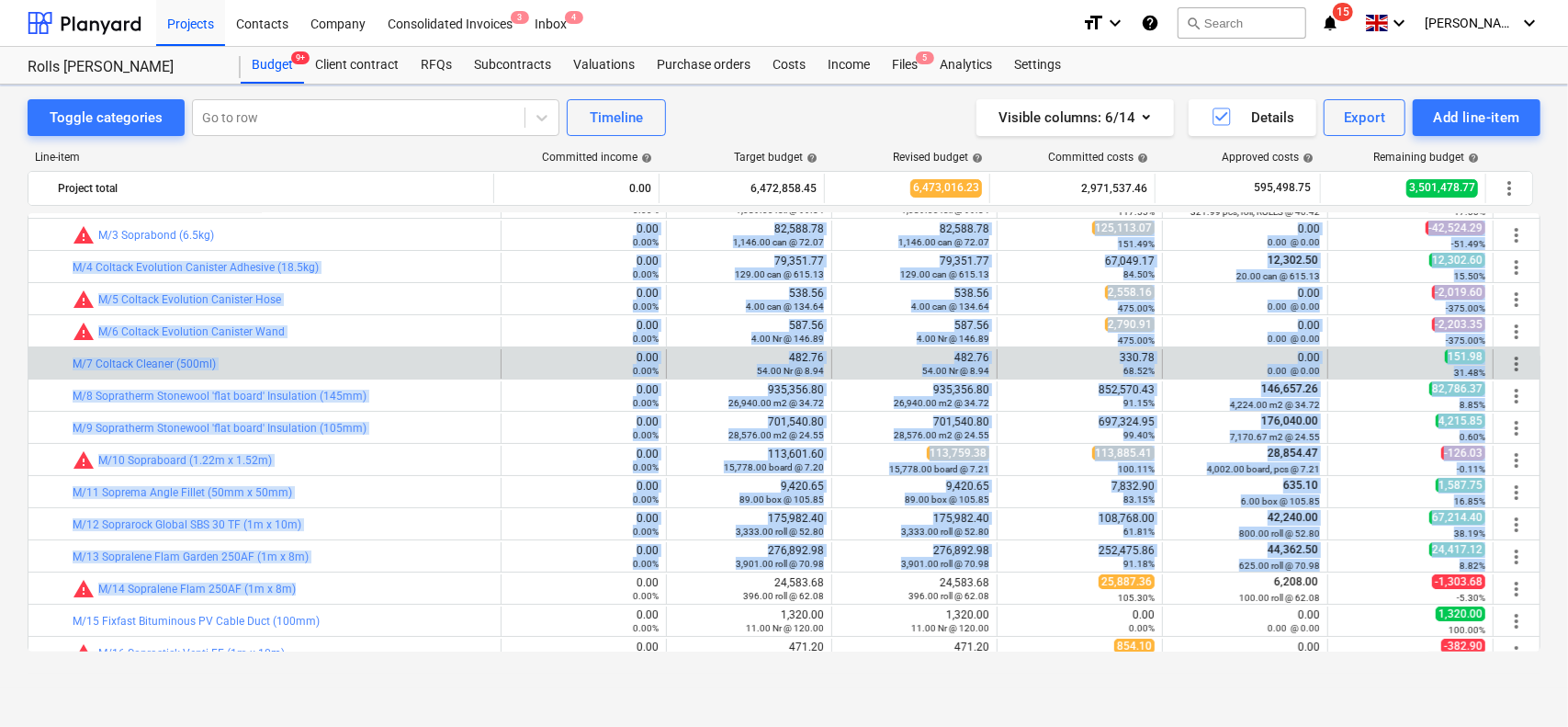
click at [425, 375] on div "bar_chart M/7 Coltack Cleaner (500ml)" at bounding box center [283, 363] width 420 height 30
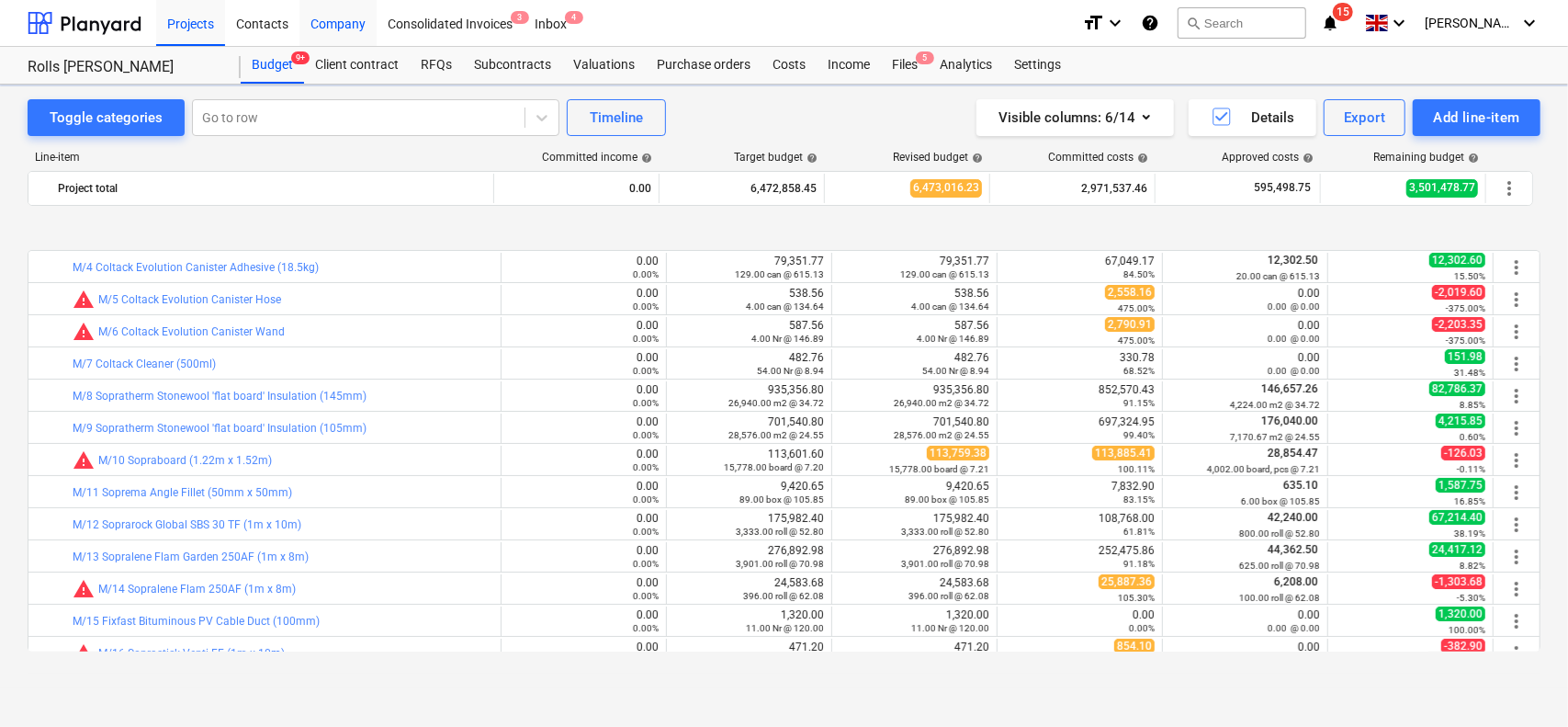
scroll to position [184, 0]
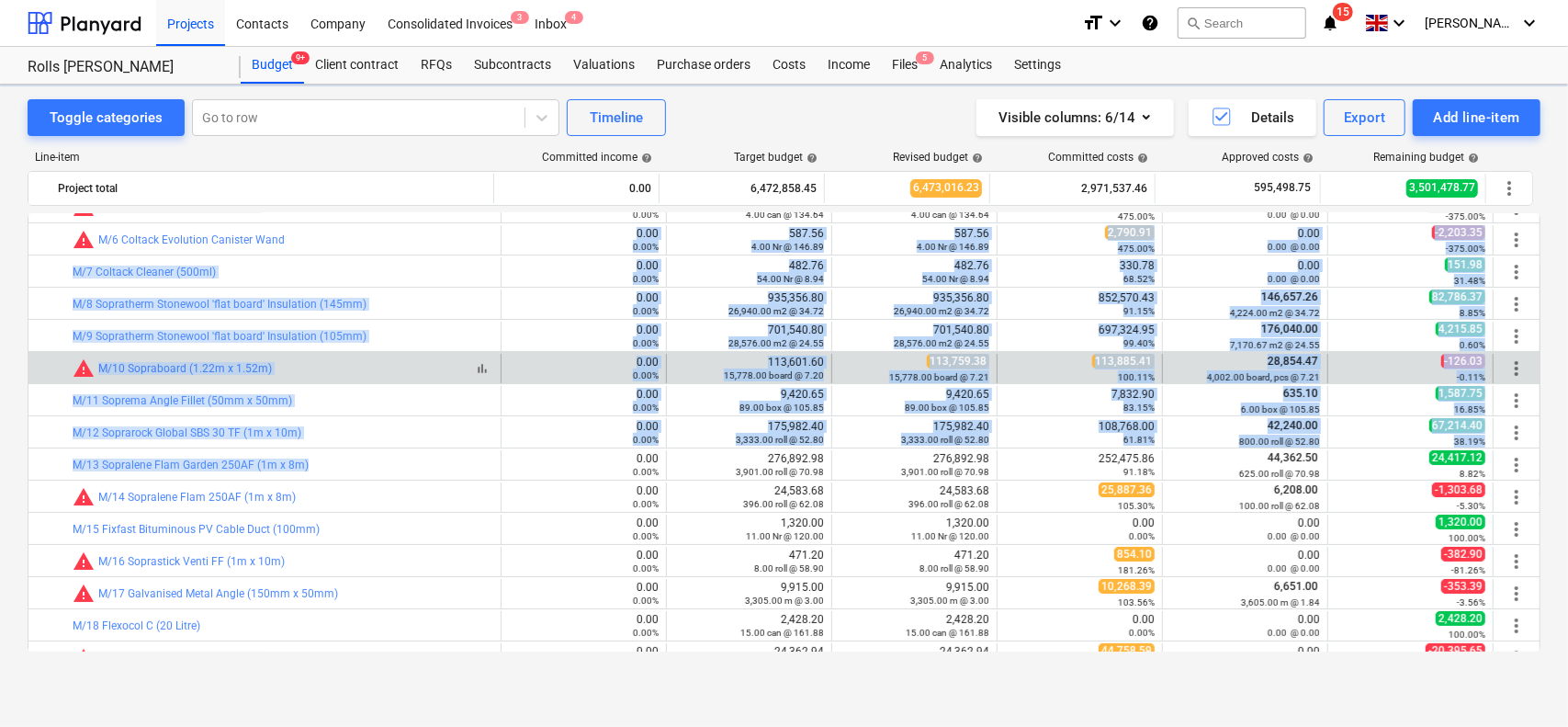
drag, startPoint x: 371, startPoint y: 245, endPoint x: 380, endPoint y: 377, distance: 132.3
click at [380, 377] on div "bar_chart warning M/10 Sopraboard (1.22m x 1.52m)" at bounding box center [283, 368] width 420 height 22
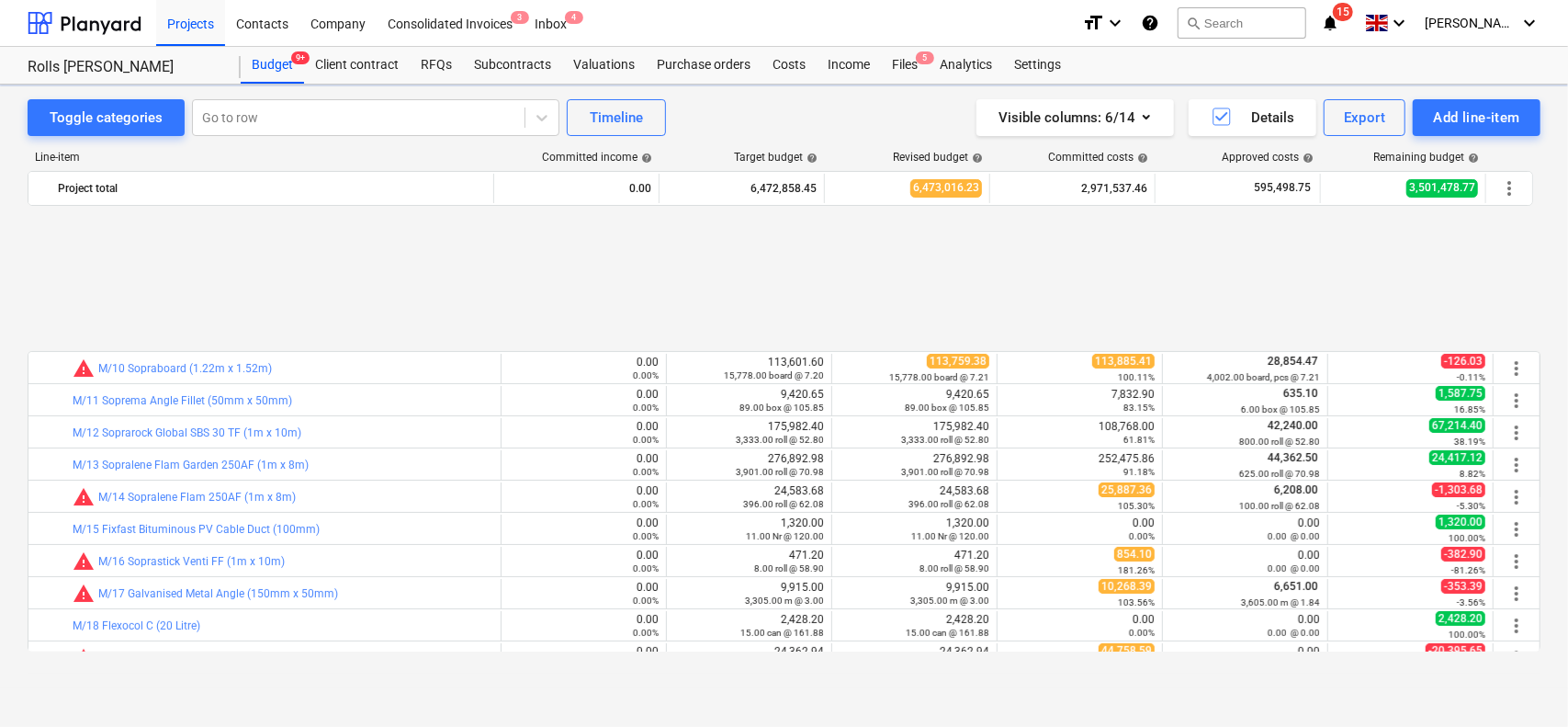
scroll to position [368, 0]
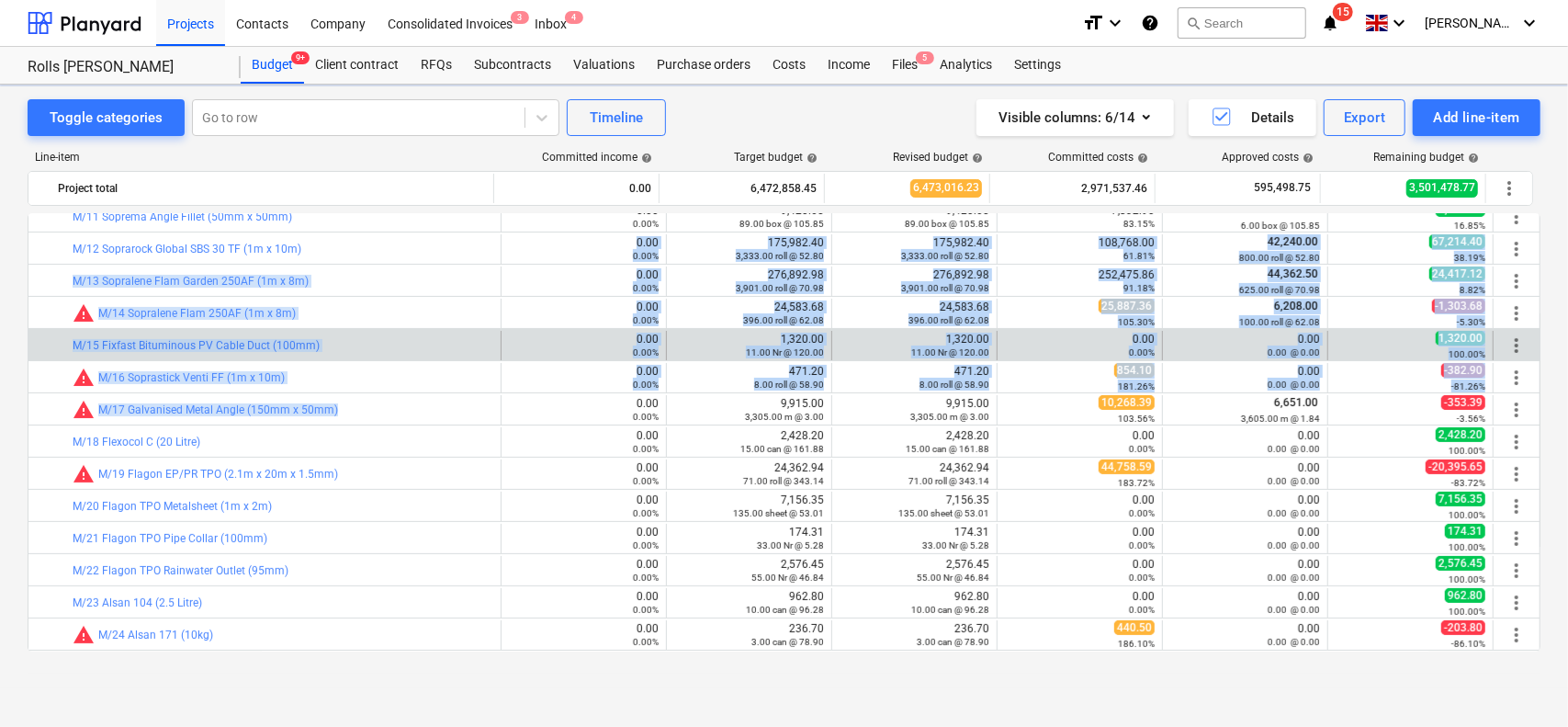
drag, startPoint x: 404, startPoint y: 285, endPoint x: 402, endPoint y: 355, distance: 70.0
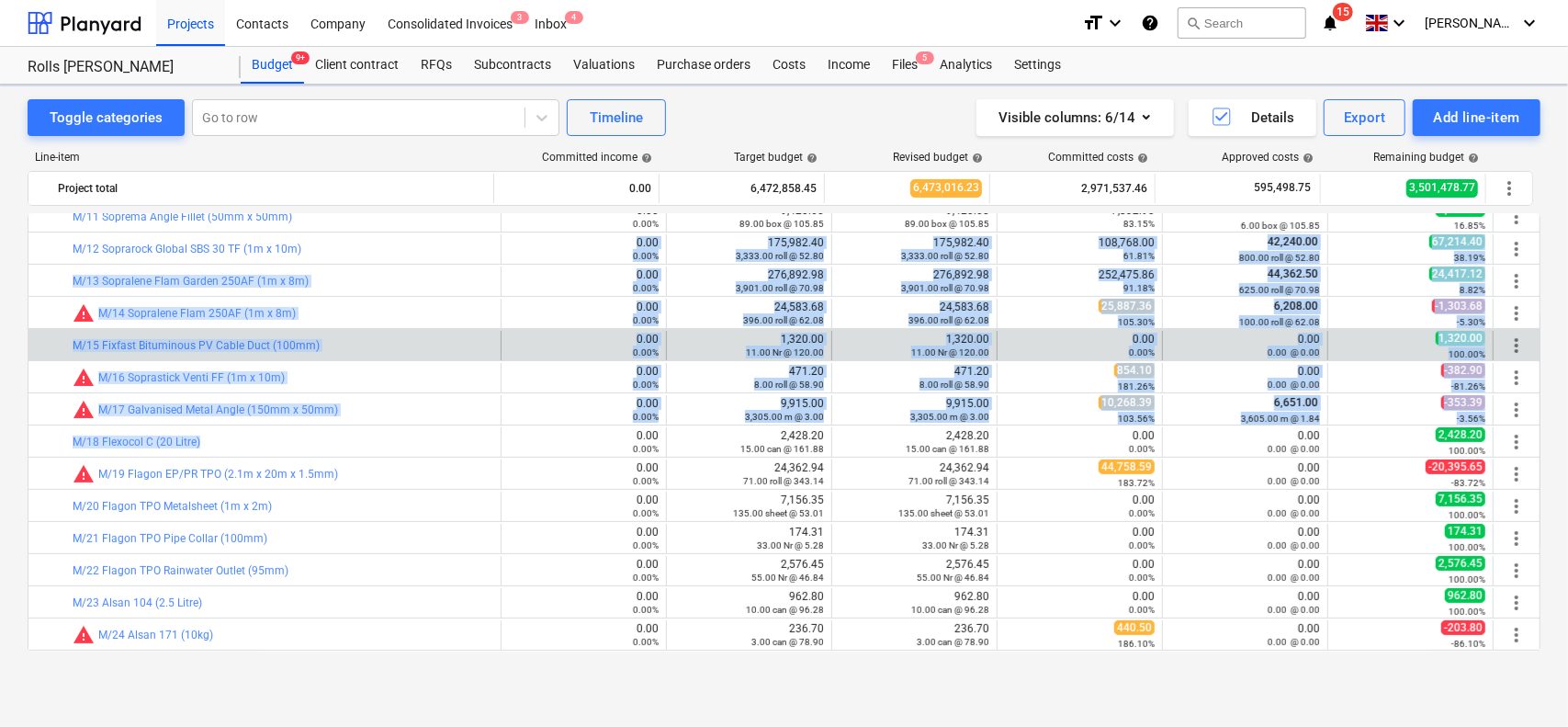
click at [402, 355] on div "bar_chart M/15 Fixfast Bituminous PV Cable Duct (100mm)" at bounding box center [283, 345] width 420 height 30
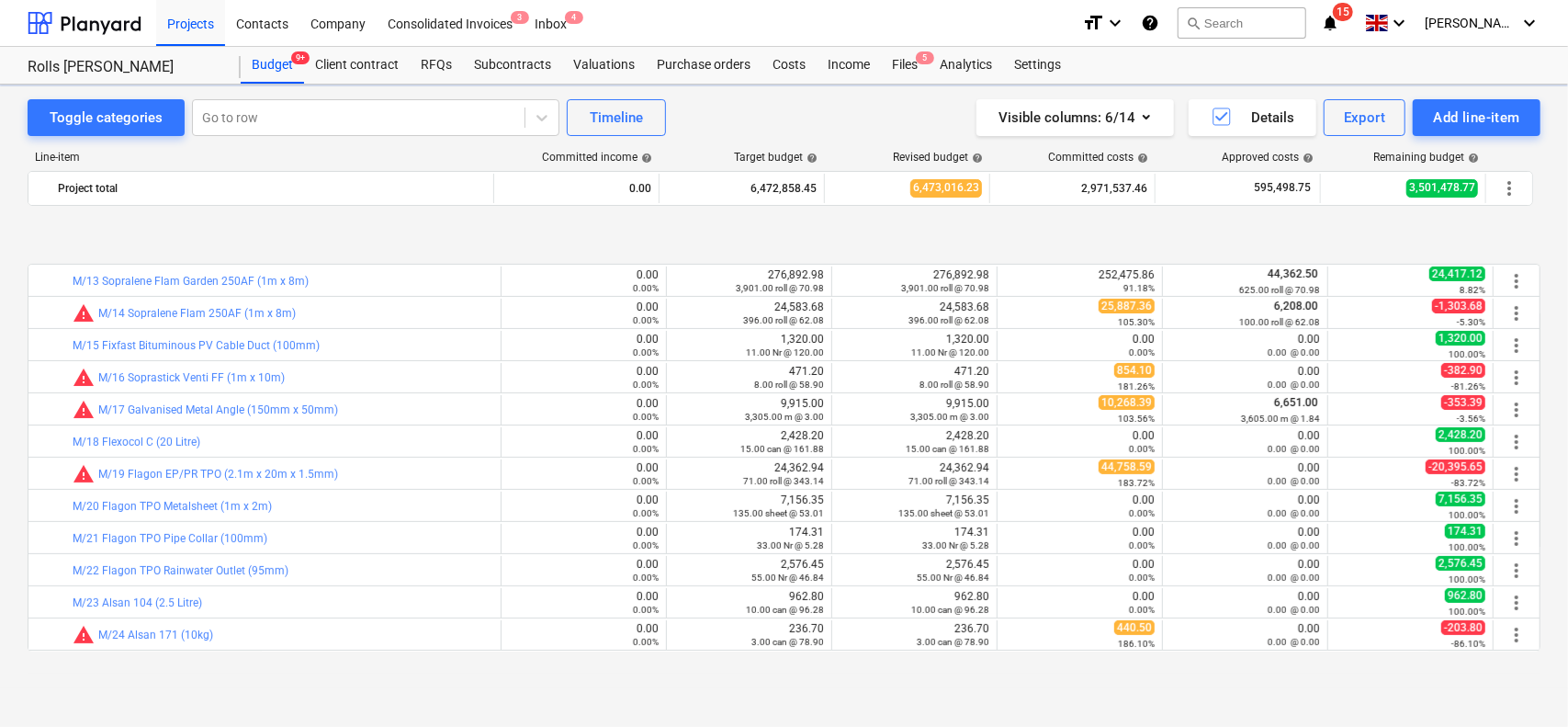
scroll to position [460, 0]
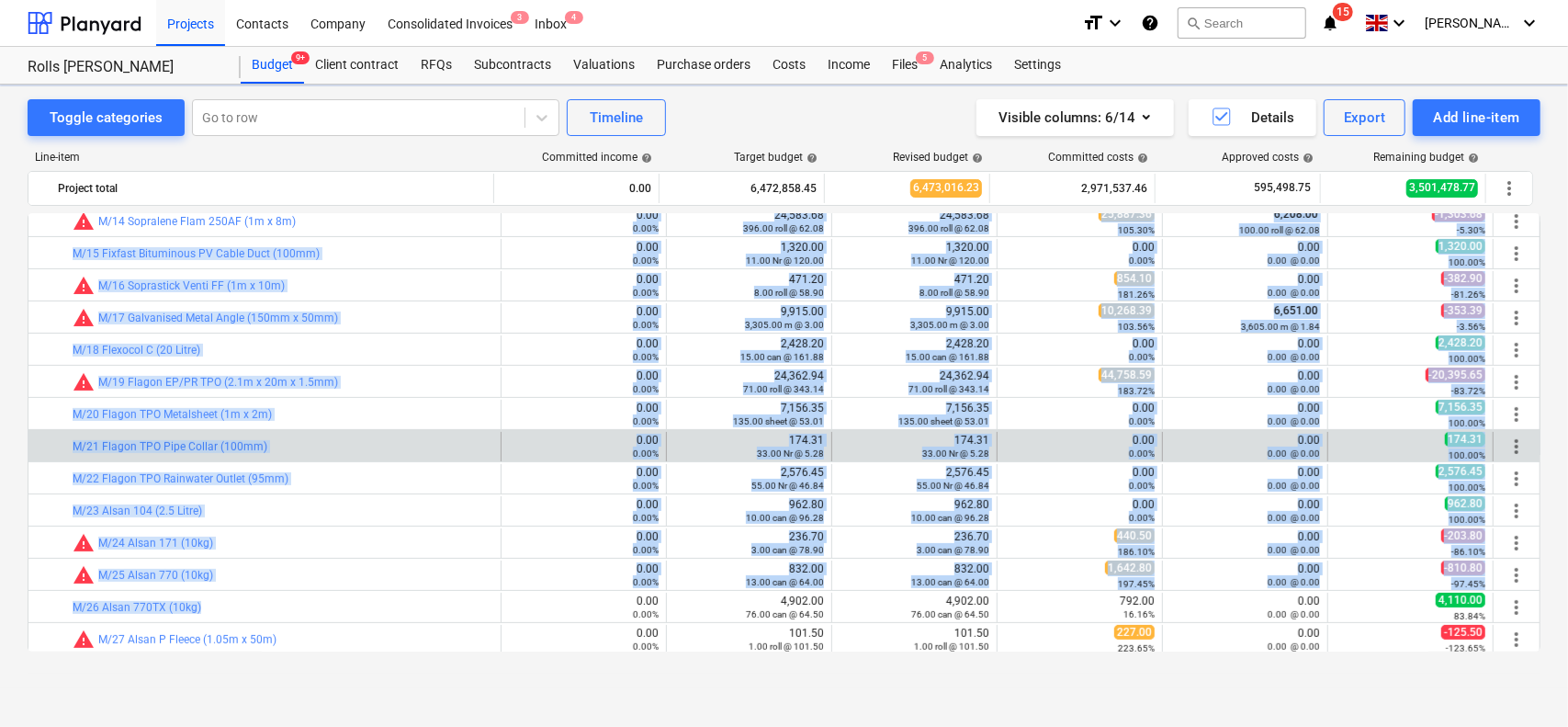
drag, startPoint x: 375, startPoint y: 235, endPoint x: 373, endPoint y: 455, distance: 220.0
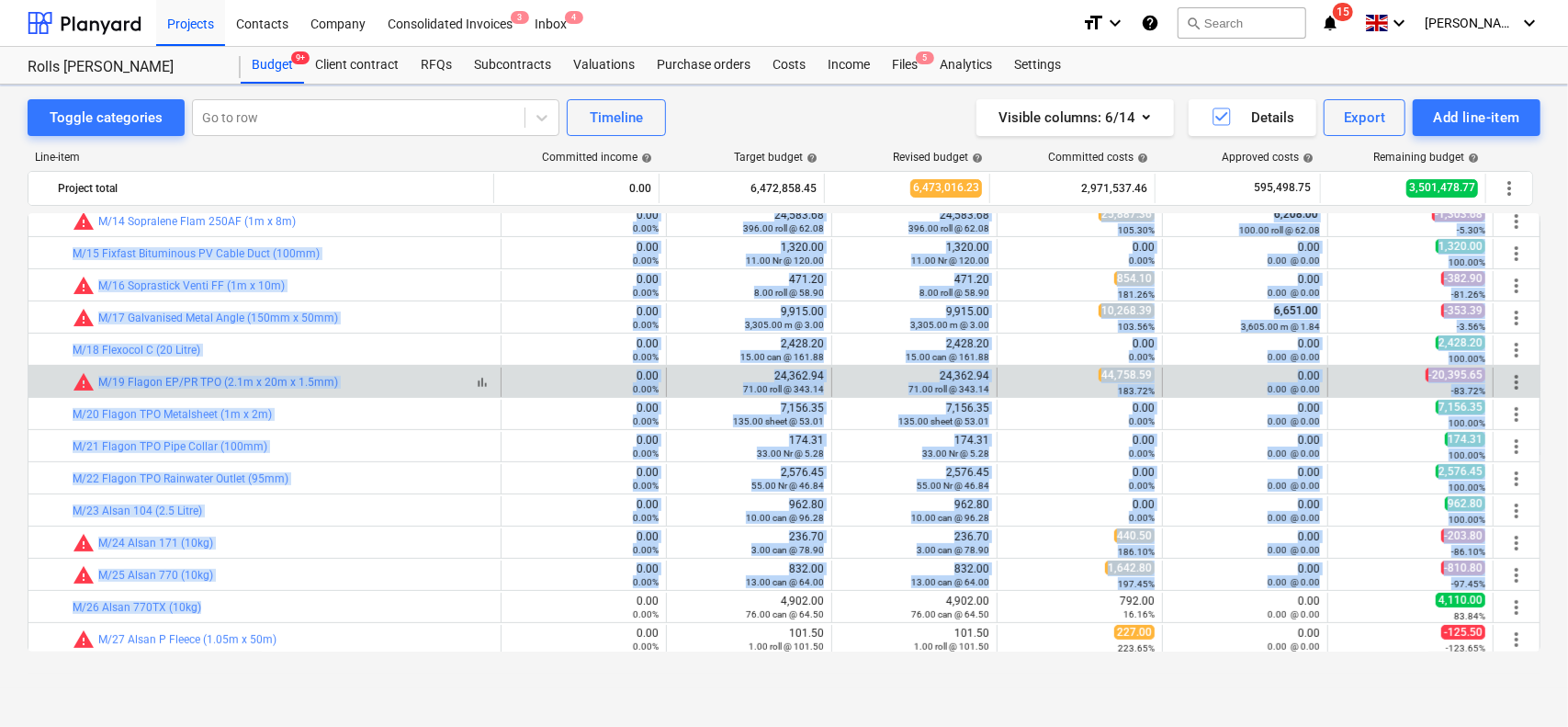
click at [368, 384] on div "bar_chart warning M/19 Flagon EP/PR TPO (2.1m x 20m x 1.5mm)" at bounding box center [283, 381] width 420 height 22
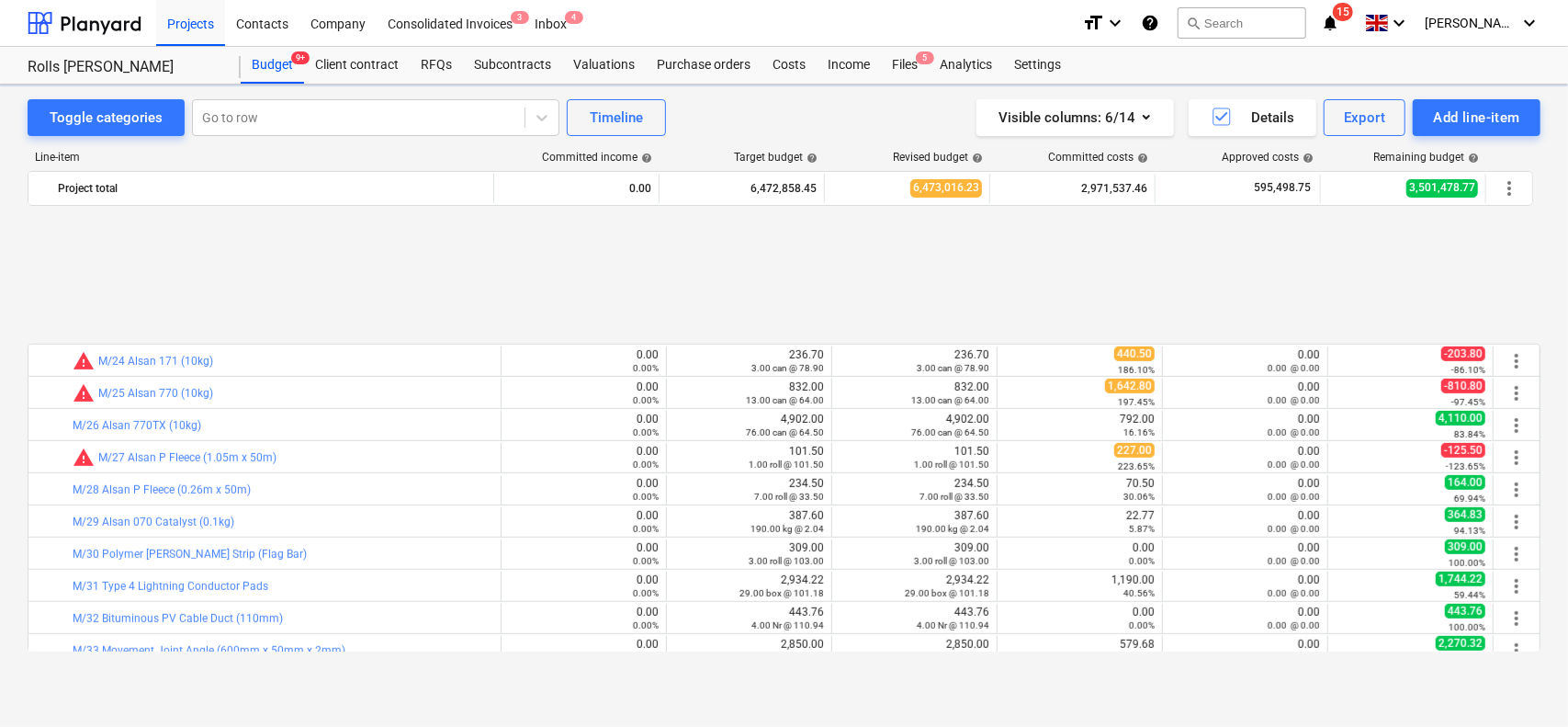
scroll to position [827, 0]
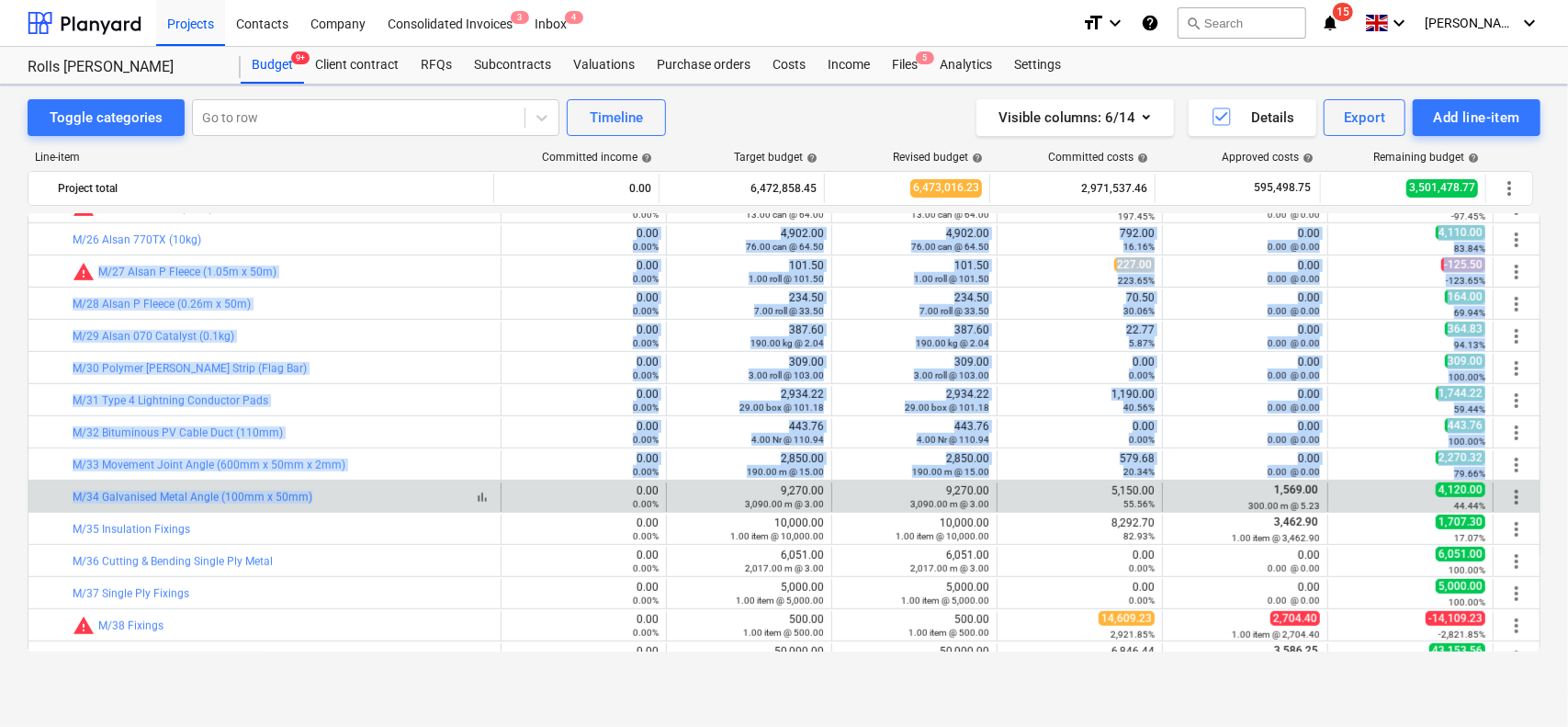
drag, startPoint x: 375, startPoint y: 238, endPoint x: 362, endPoint y: 494, distance: 256.3
click at [362, 494] on div "bar_chart warning M/5 Coltack Evolution Canister Hose 0.00 0.00% edit 538.56 4.…" at bounding box center [784, 720] width 1513 height 2669
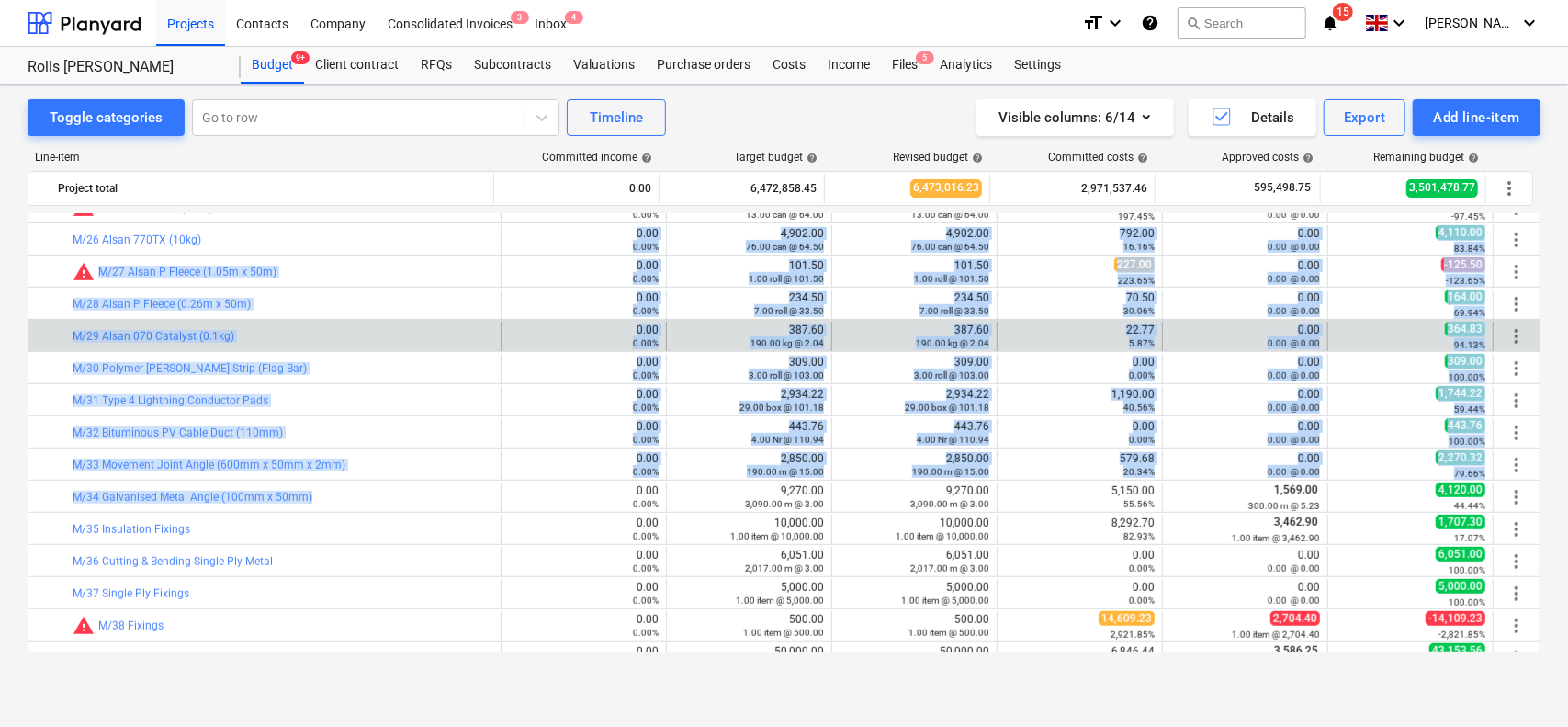
click at [368, 326] on div "bar_chart M/29 Alsan 070 Catalyst (0.1kg)" at bounding box center [283, 336] width 420 height 30
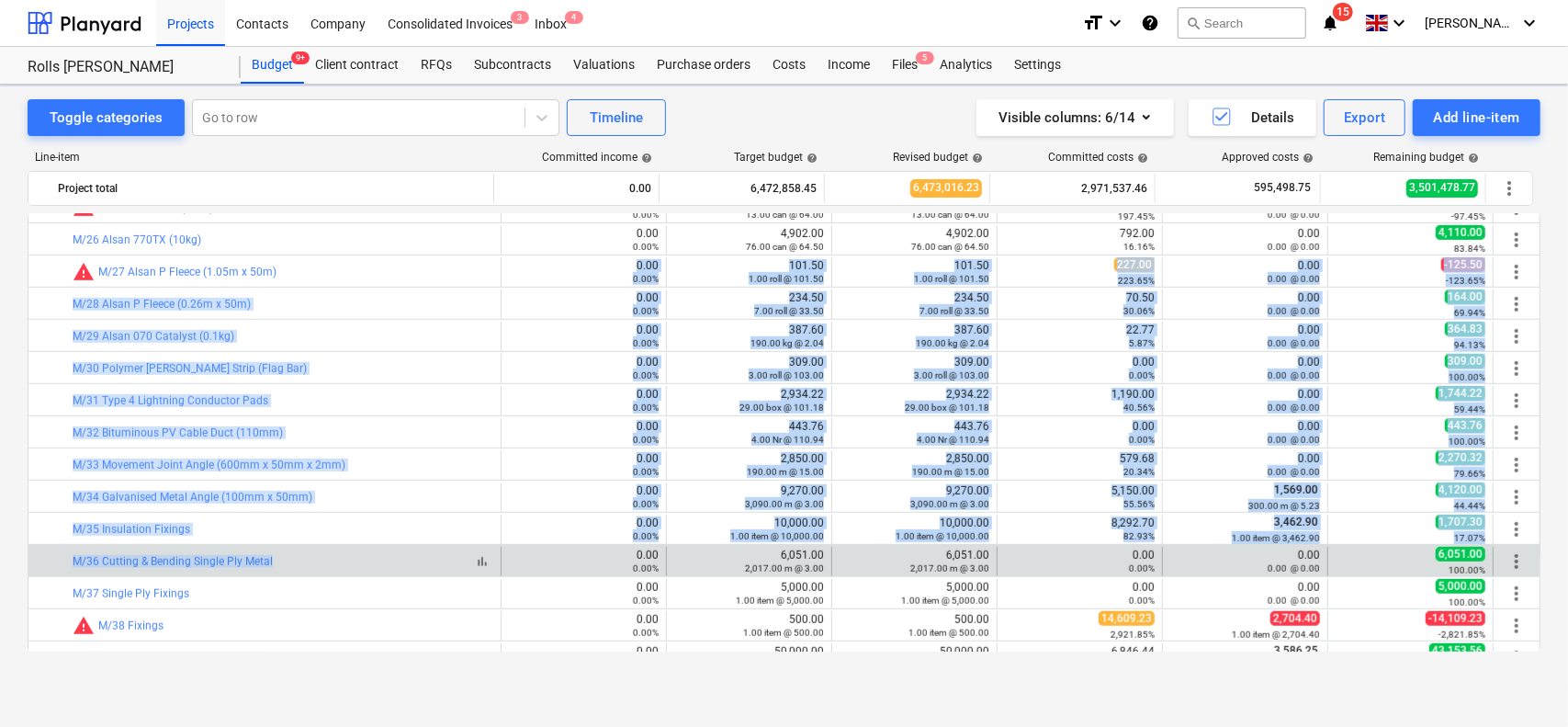
drag, startPoint x: 383, startPoint y: 261, endPoint x: 380, endPoint y: 556, distance: 295.0
click at [380, 556] on div "bar_chart warning M/5 Coltack Evolution Canister Hose 0.00 0.00% edit 538.56 4.…" at bounding box center [784, 720] width 1513 height 2669
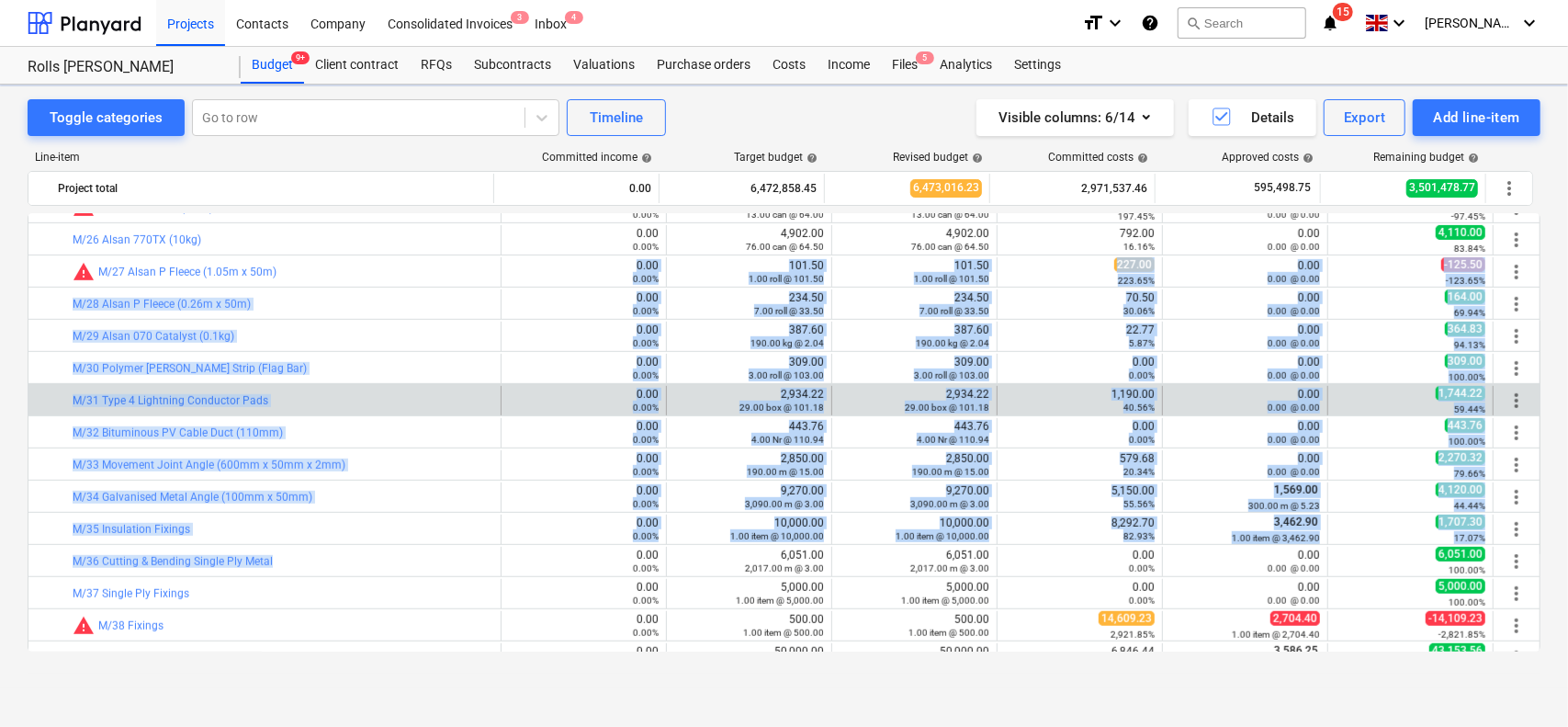
click at [412, 409] on div "bar_chart M/31 Type 4 Lightning Conductor Pads" at bounding box center [283, 400] width 420 height 30
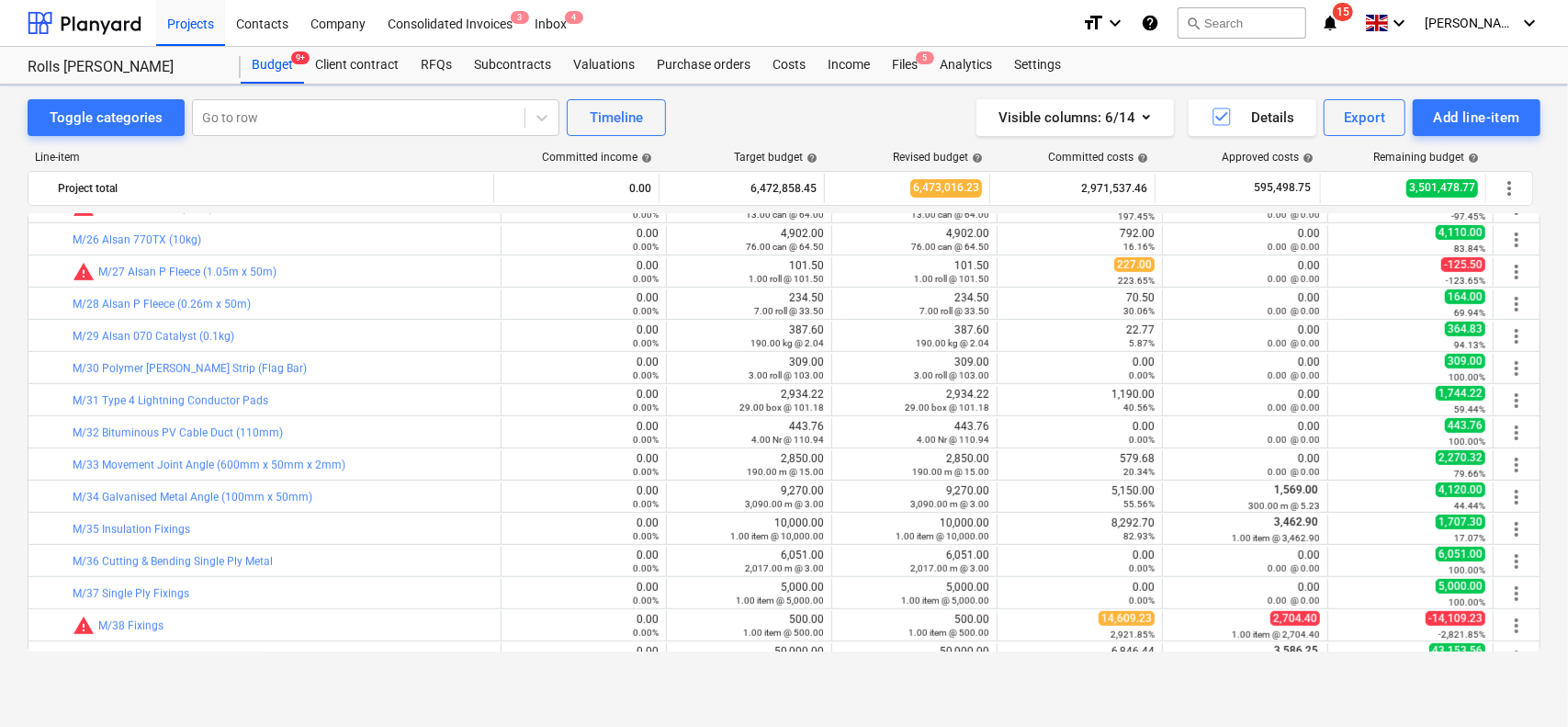
click at [396, 349] on div "bar_chart warning M/5 Coltack Evolution Canister Hose 0.00 0.00% edit 538.56 4.…" at bounding box center [784, 720] width 1513 height 2669
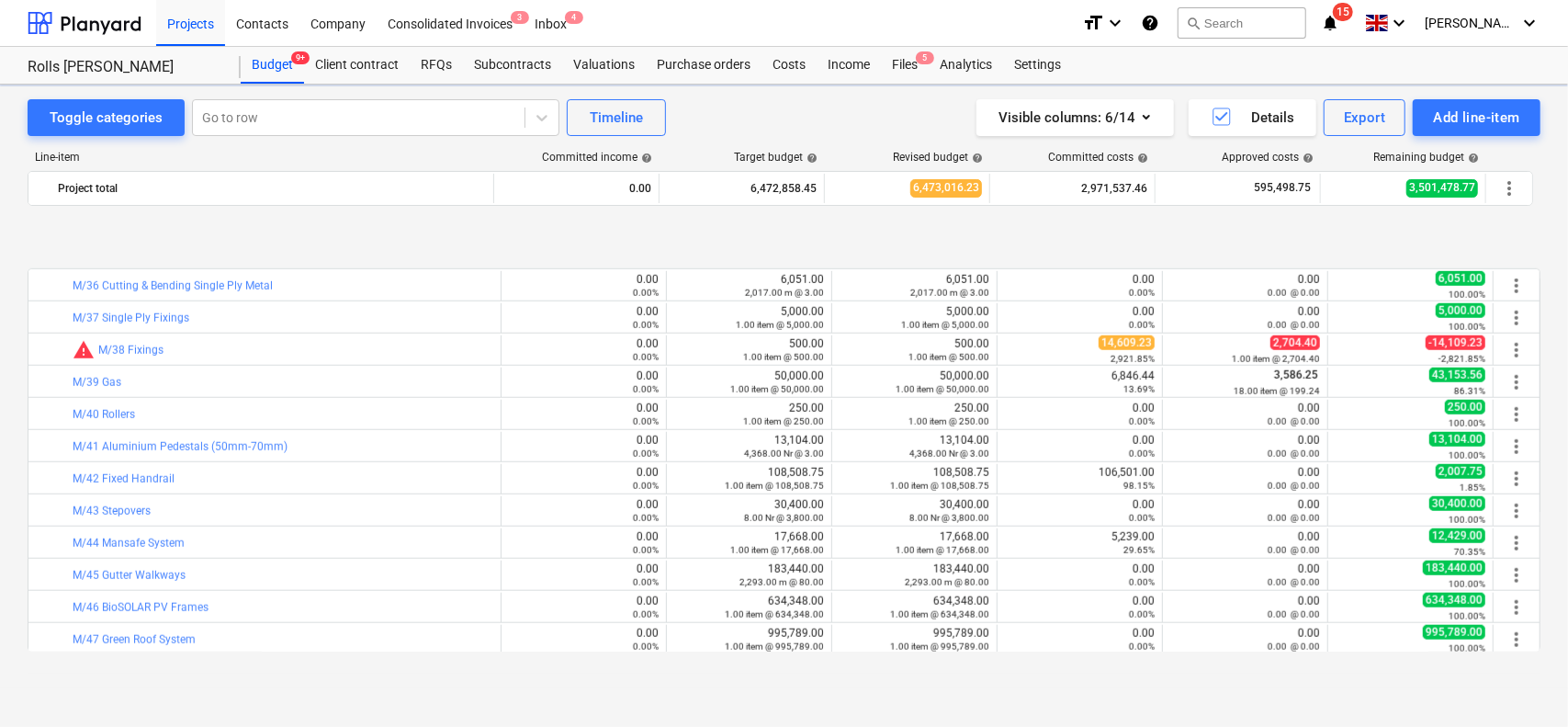
scroll to position [1194, 0]
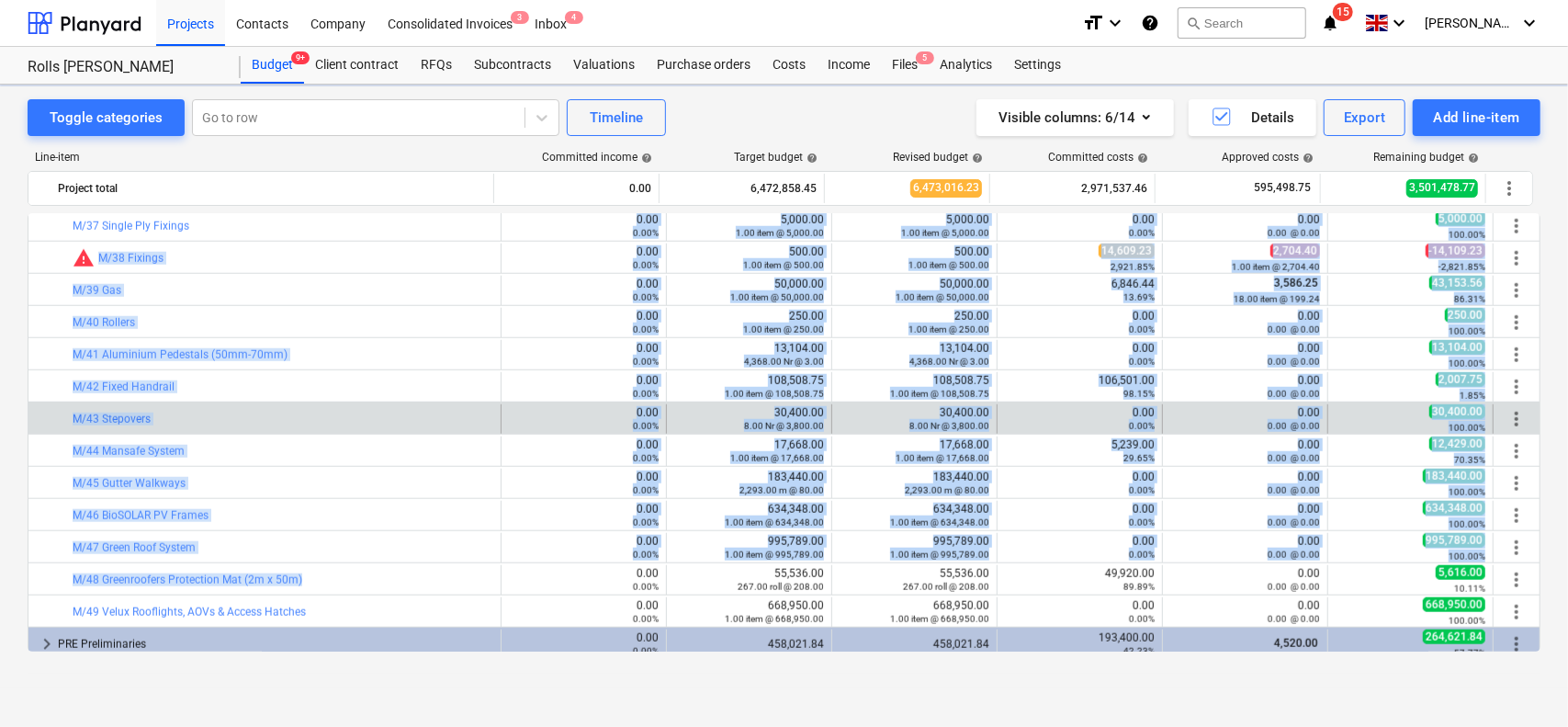
drag, startPoint x: 349, startPoint y: 236, endPoint x: 360, endPoint y: 404, distance: 168.4
click at [351, 574] on div "bar_chart warning M/17 Galvanised Metal Angle (150mm x 50mm) 0.00 0.00% edit 9,…" at bounding box center [784, 353] width 1513 height 2669
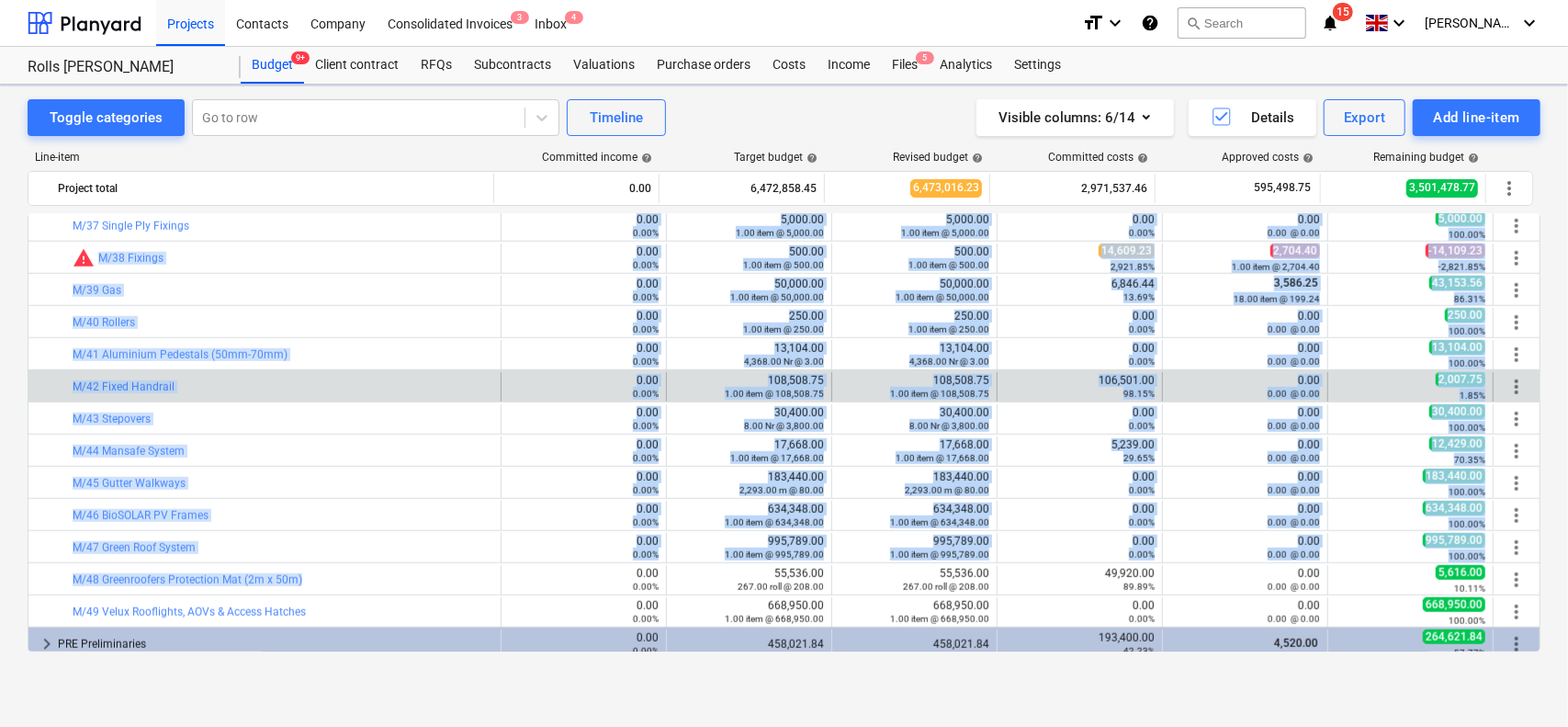
click at [360, 395] on div "bar_chart M/42 Fixed Handrail" at bounding box center [283, 386] width 420 height 30
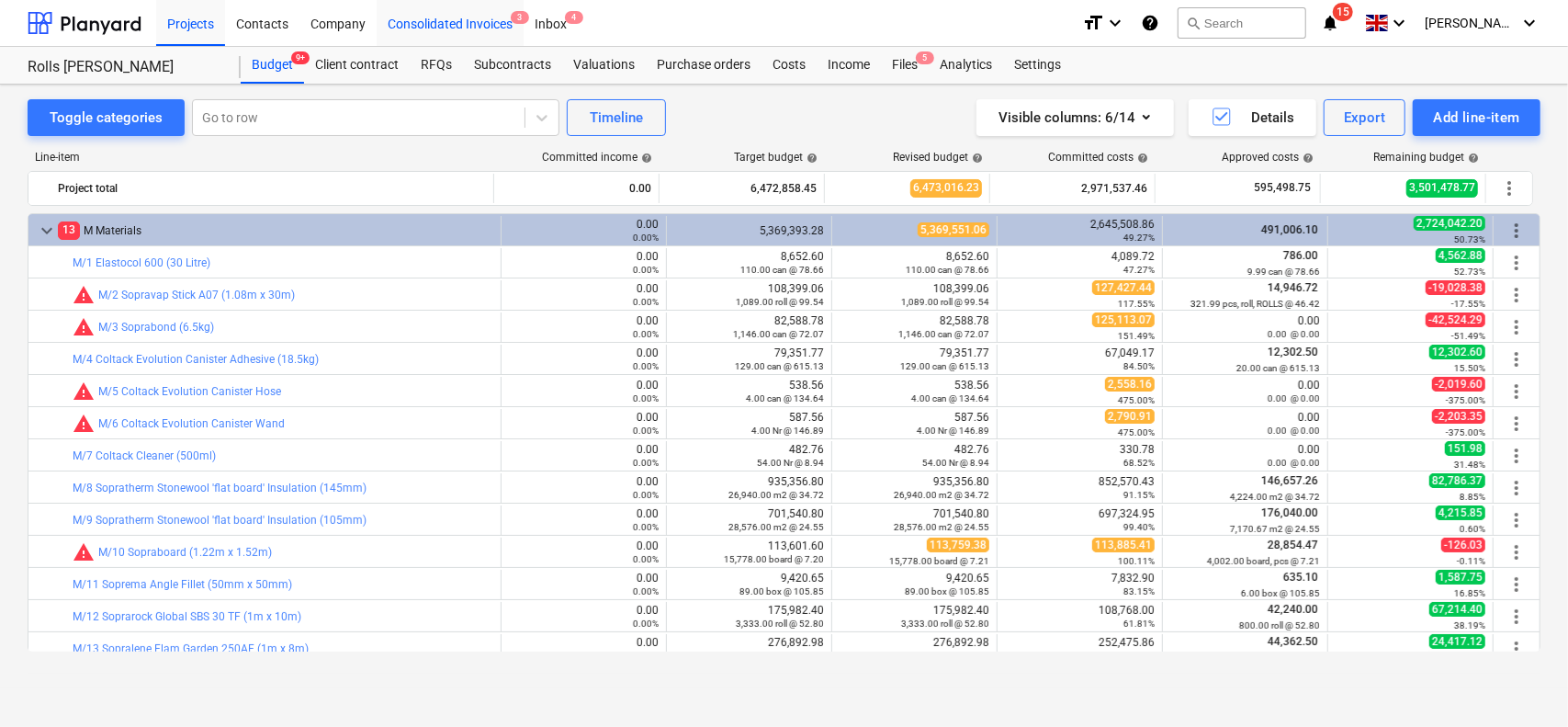
scroll to position [184, 0]
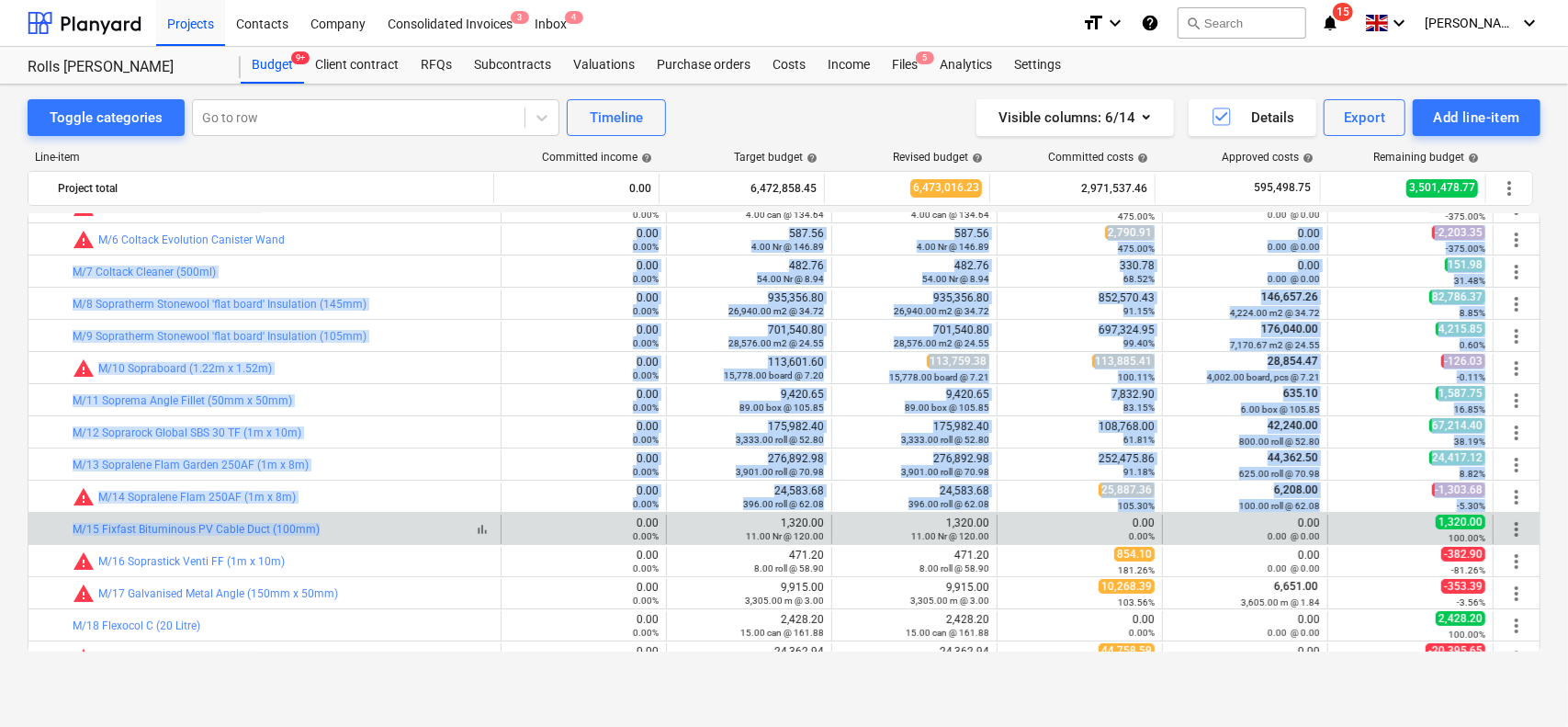
drag, startPoint x: 420, startPoint y: 244, endPoint x: 381, endPoint y: 533, distance: 291.6
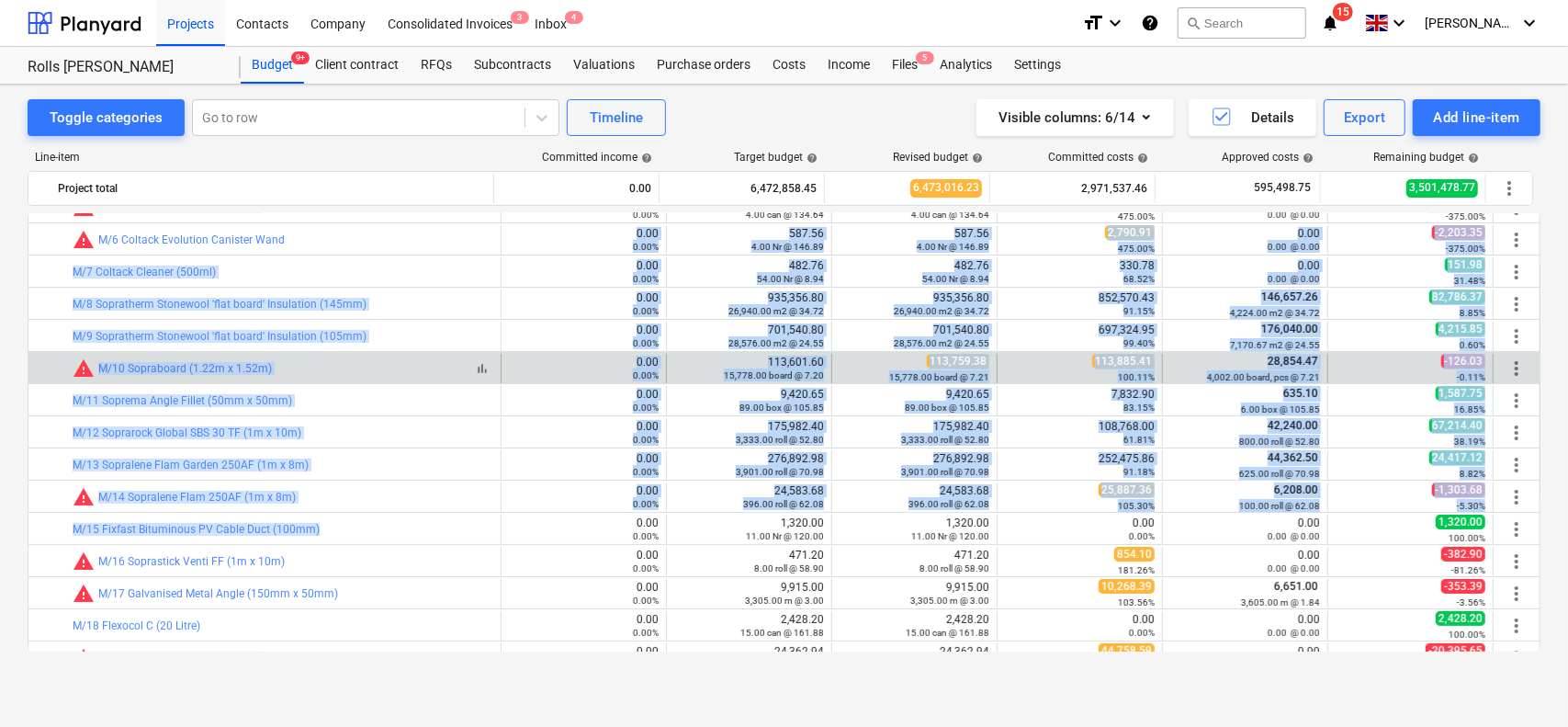
click at [383, 374] on div "bar_chart warning M/10 Sopraboard (1.22m x 1.52m)" at bounding box center [283, 368] width 420 height 22
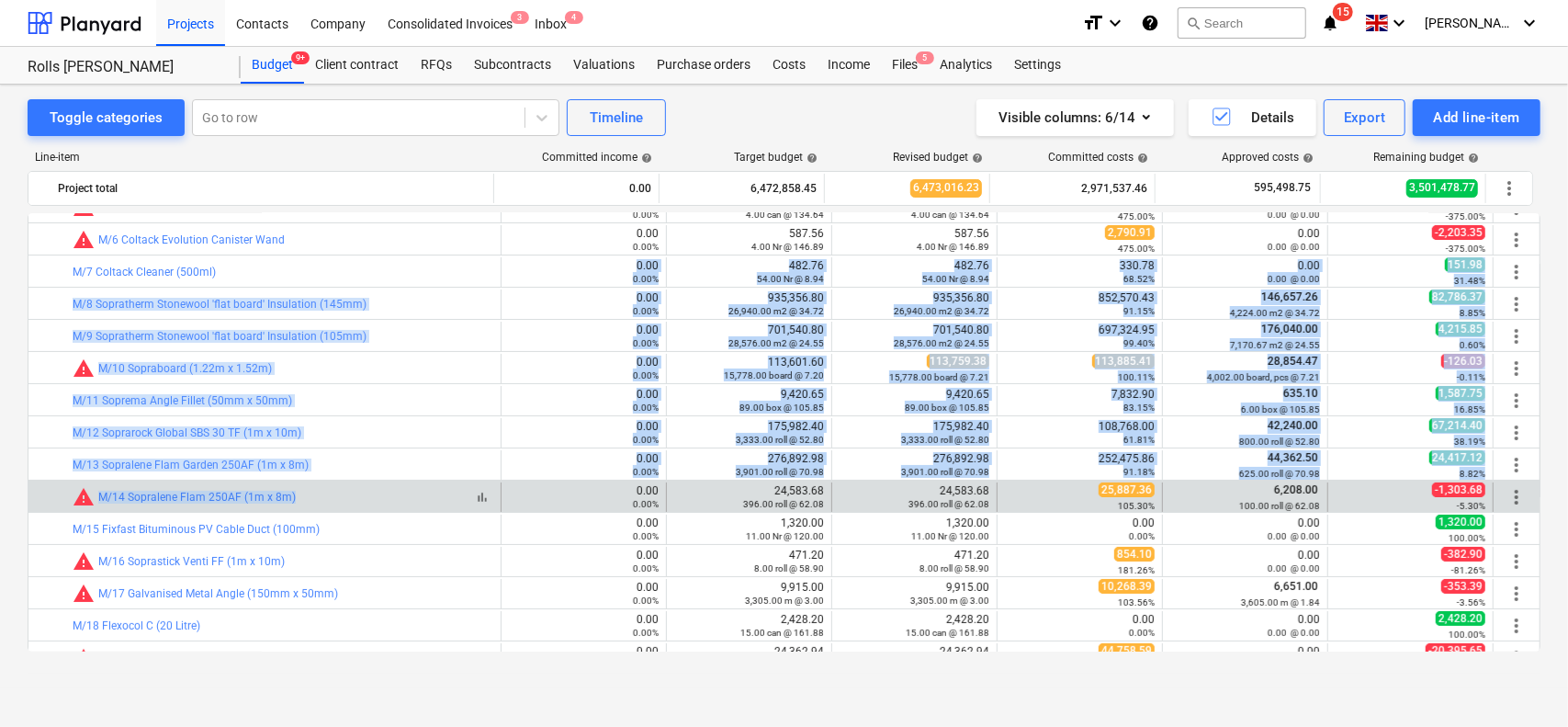
drag, startPoint x: 394, startPoint y: 263, endPoint x: 375, endPoint y: 486, distance: 223.8
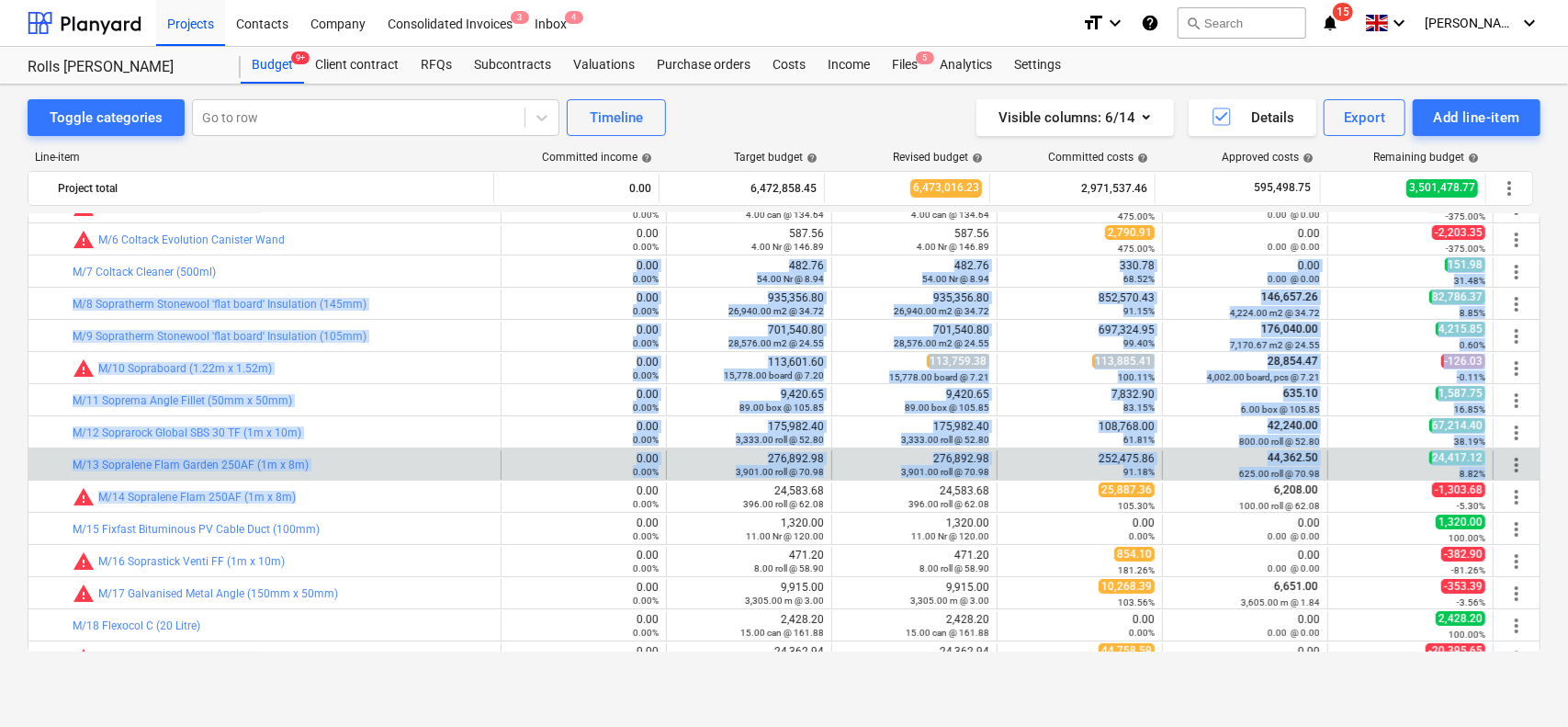
click at [375, 451] on div "bar_chart M/13 Sopralene Flam Garden 250AF (1m x 8m)" at bounding box center [283, 465] width 420 height 30
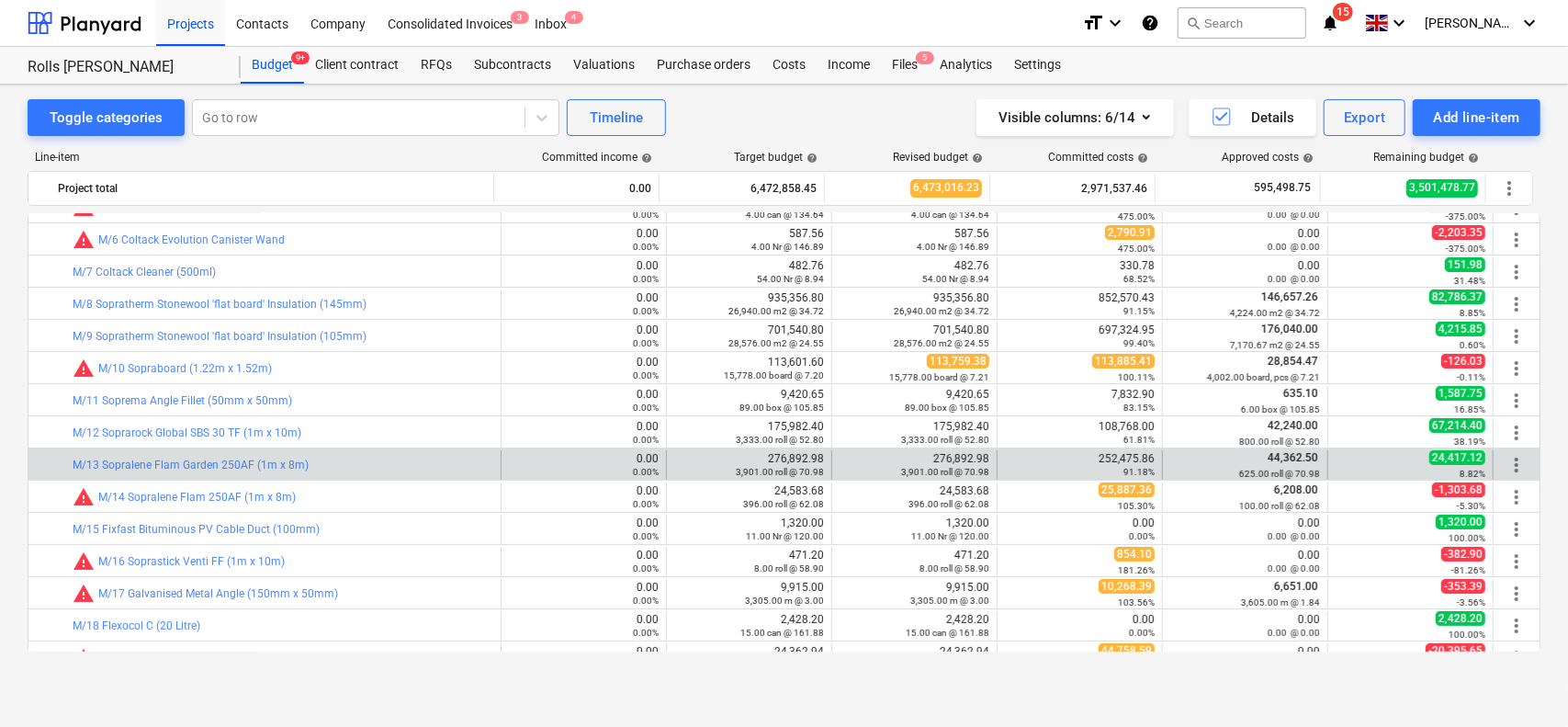
click at [375, 451] on div "bar_chart M/13 Sopralene Flam Garden 250AF (1m x 8m)" at bounding box center [283, 465] width 420 height 30
drag, startPoint x: 375, startPoint y: 451, endPoint x: 375, endPoint y: 463, distance: 12.0
click at [375, 463] on div "bar_chart M/13 Sopralene Flam Garden 250AF (1m x 8m)" at bounding box center [283, 465] width 420 height 30
click at [375, 463] on div "bar_chart M/13 Sopralene Flam Garden 250AF (1m x 8m)" at bounding box center [283, 465] width 420 height 12
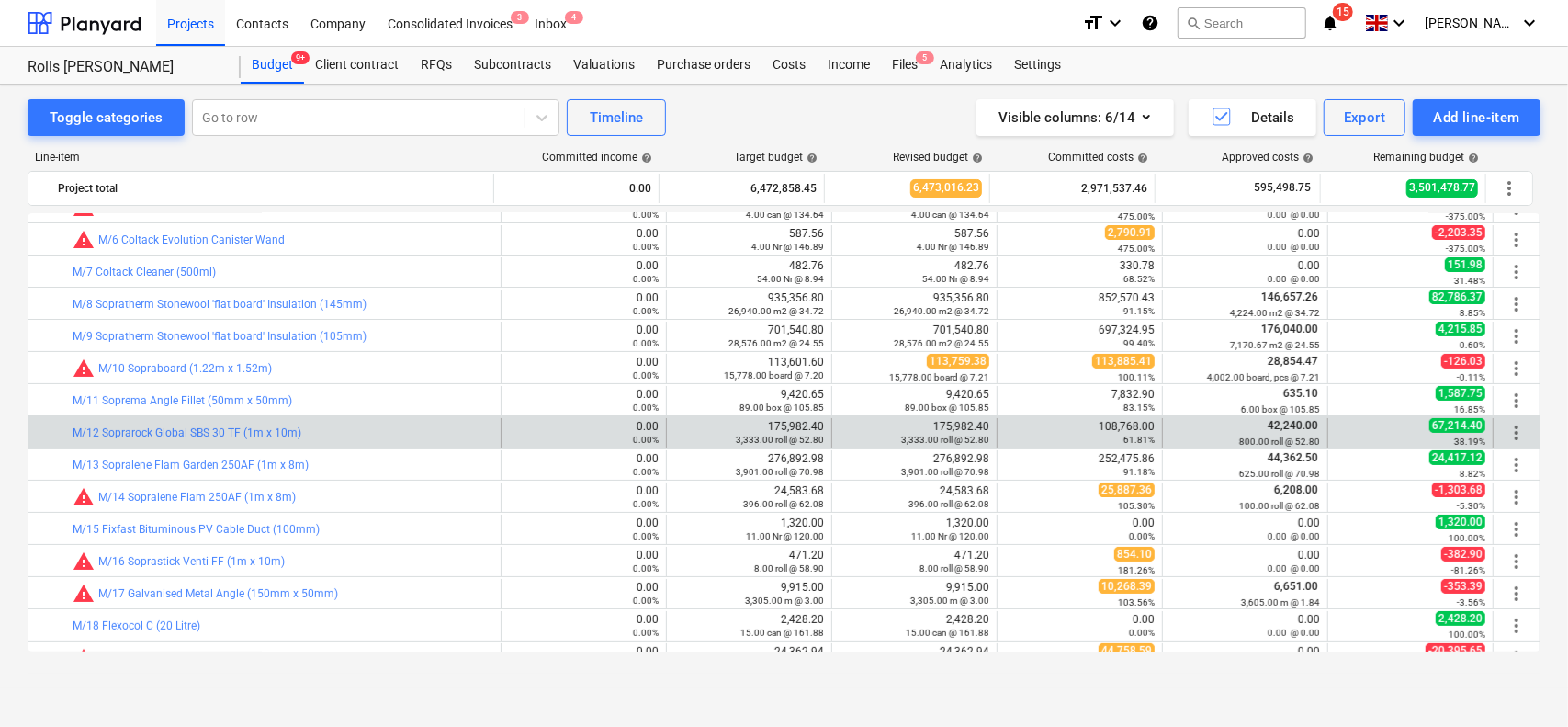
click at [380, 440] on div "bar_chart M/12 Soprarock Global SBS 30 TF (1m x 10m)" at bounding box center [283, 432] width 420 height 30
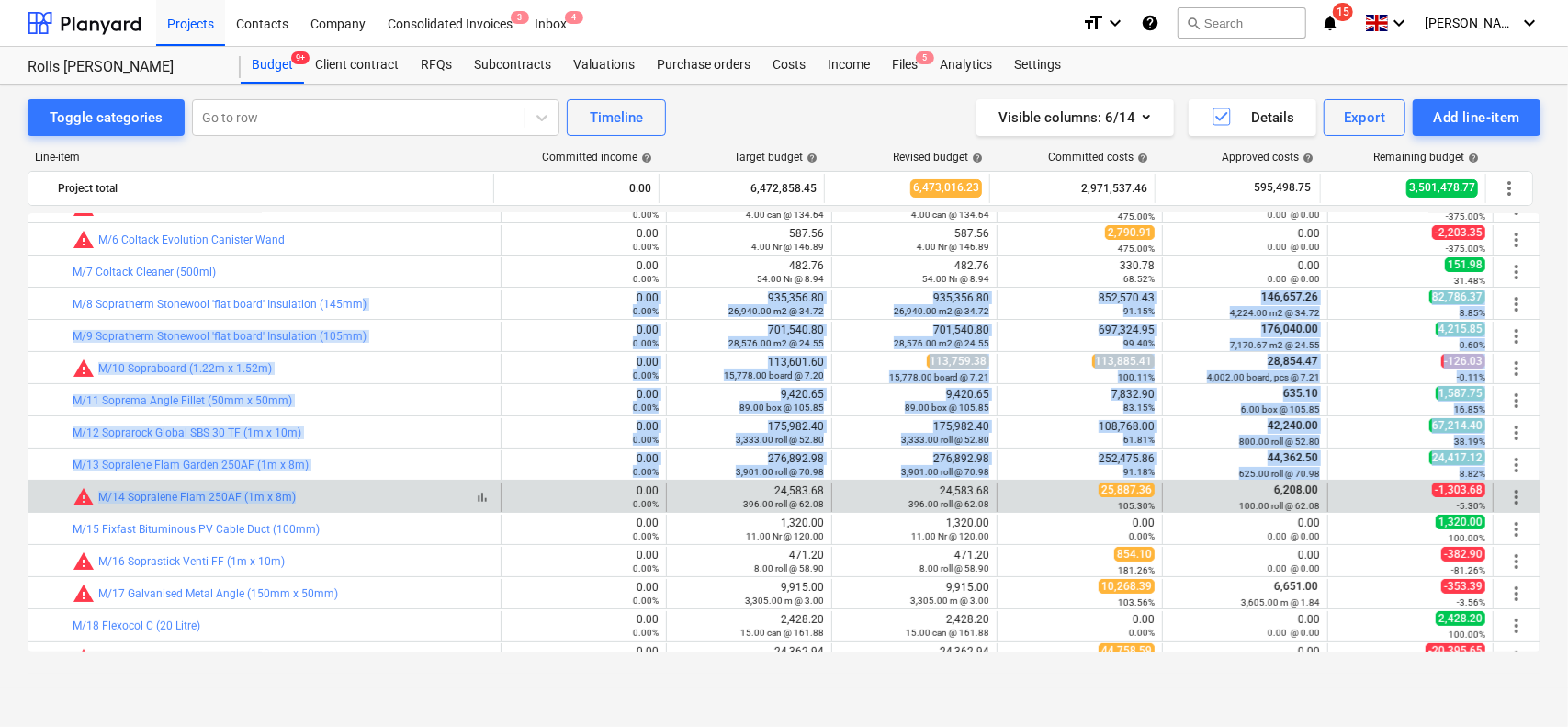
drag, startPoint x: 354, startPoint y: 289, endPoint x: 371, endPoint y: 486, distance: 197.7
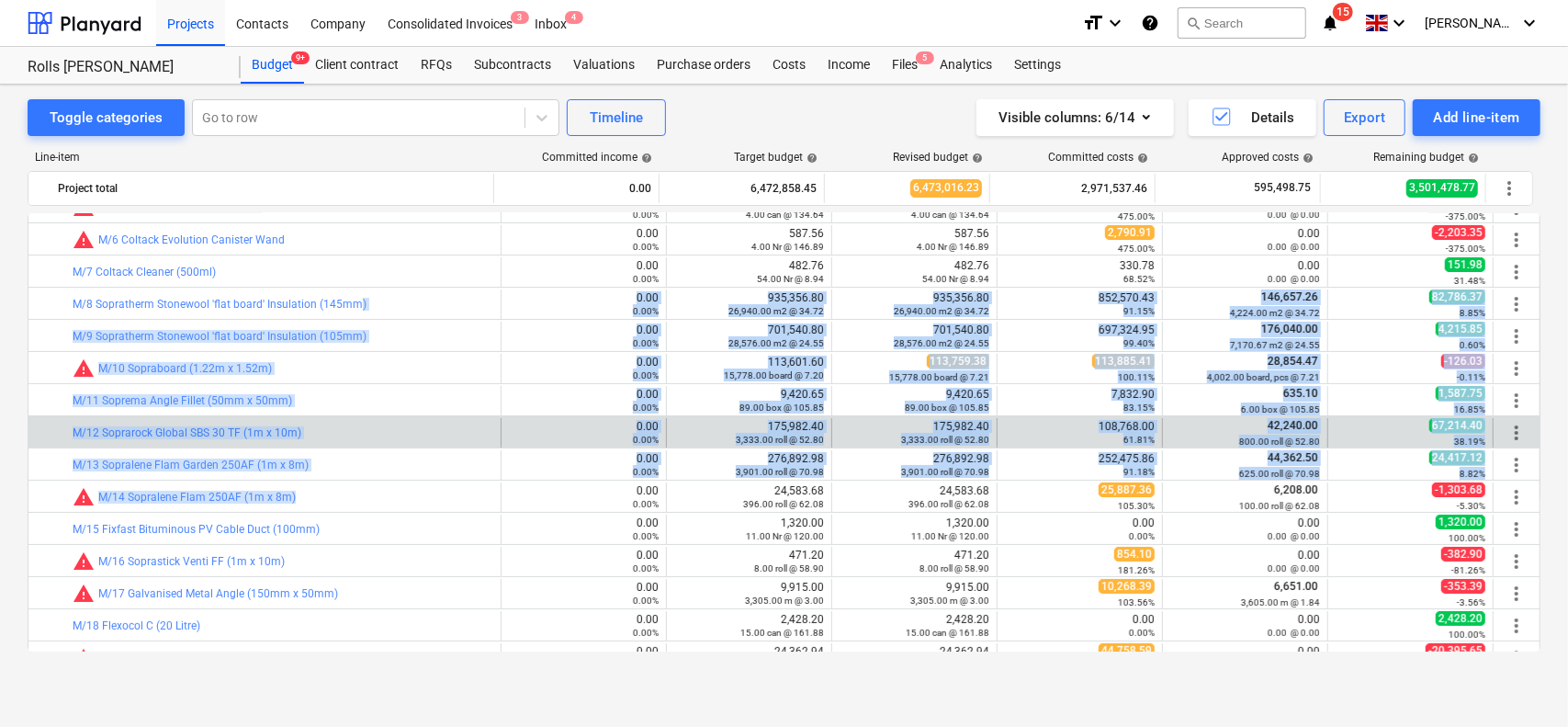
click at [375, 420] on div "bar_chart M/12 Soprarock Global SBS 30 TF (1m x 10m)" at bounding box center [283, 432] width 420 height 30
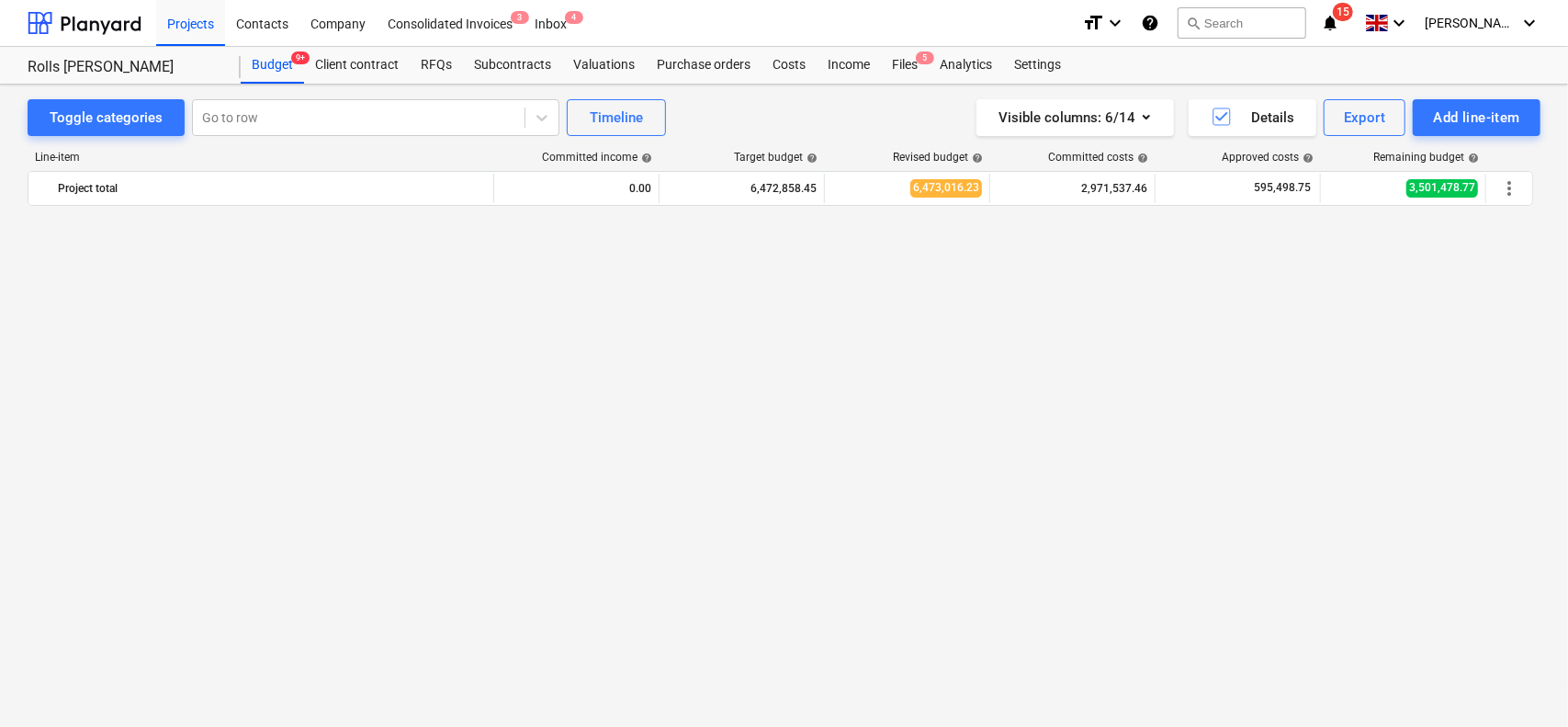
scroll to position [0, 0]
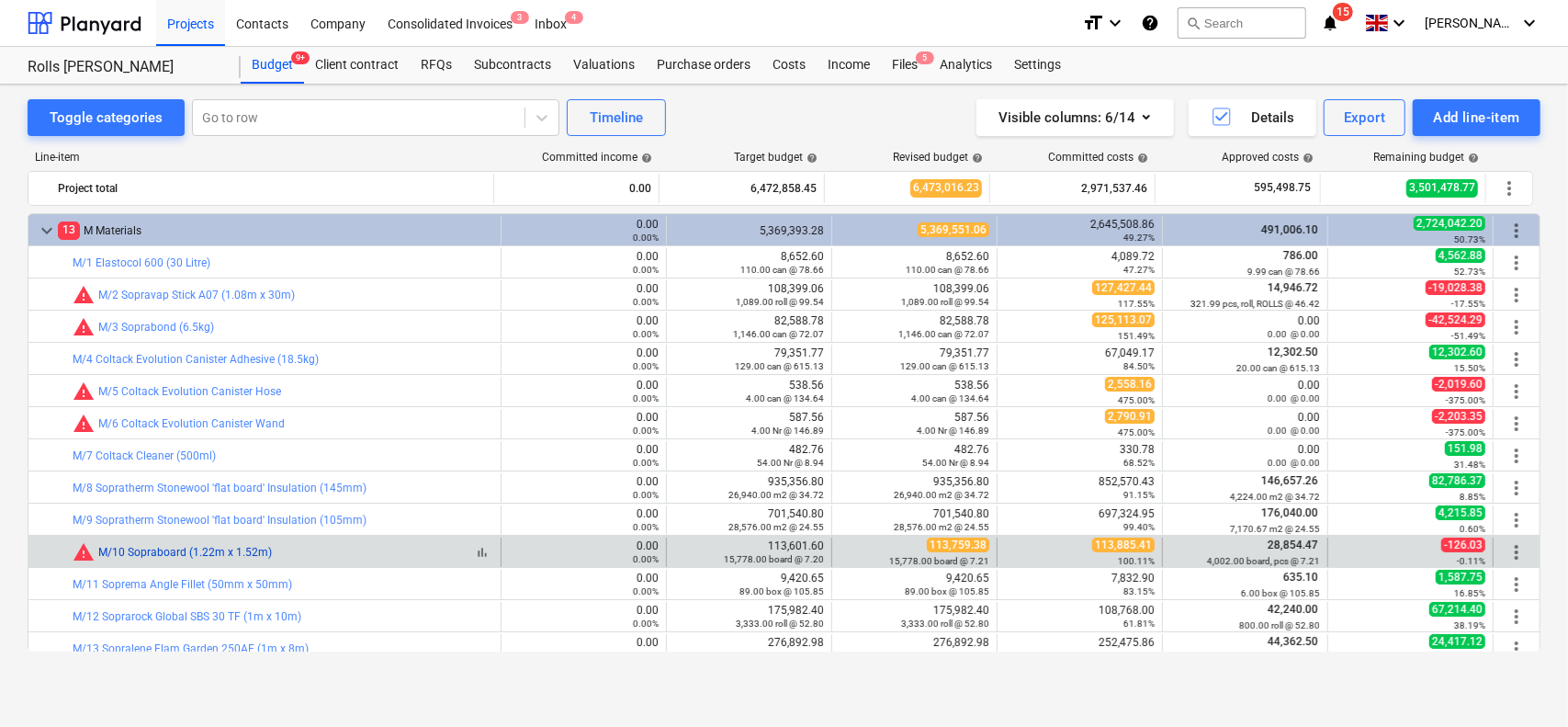
click at [213, 549] on link "M/10 Sopraboard (1.22m x 1.52m)" at bounding box center [185, 552] width 173 height 12
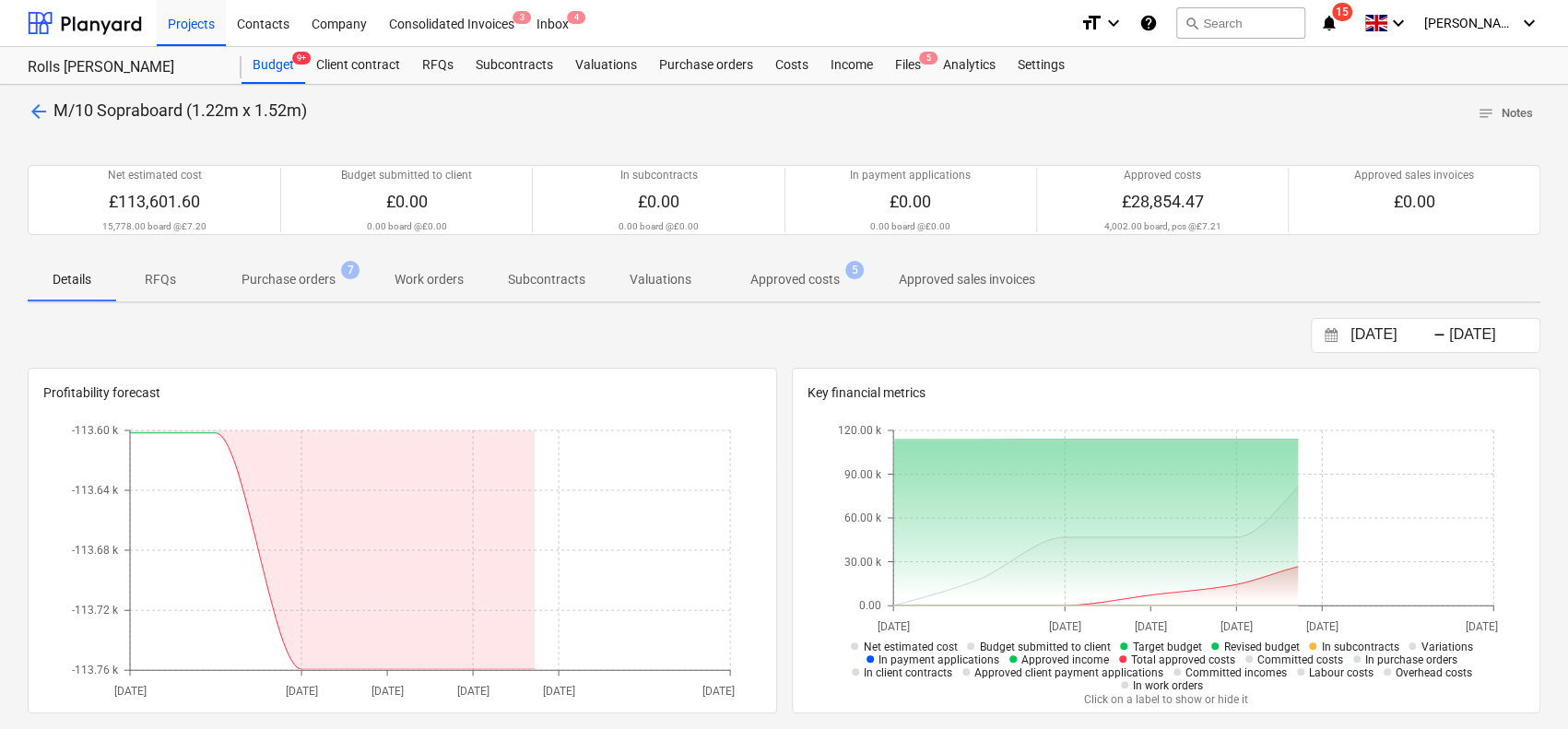
click at [738, 281] on span "Approved costs 5" at bounding box center [795, 279] width 119 height 19
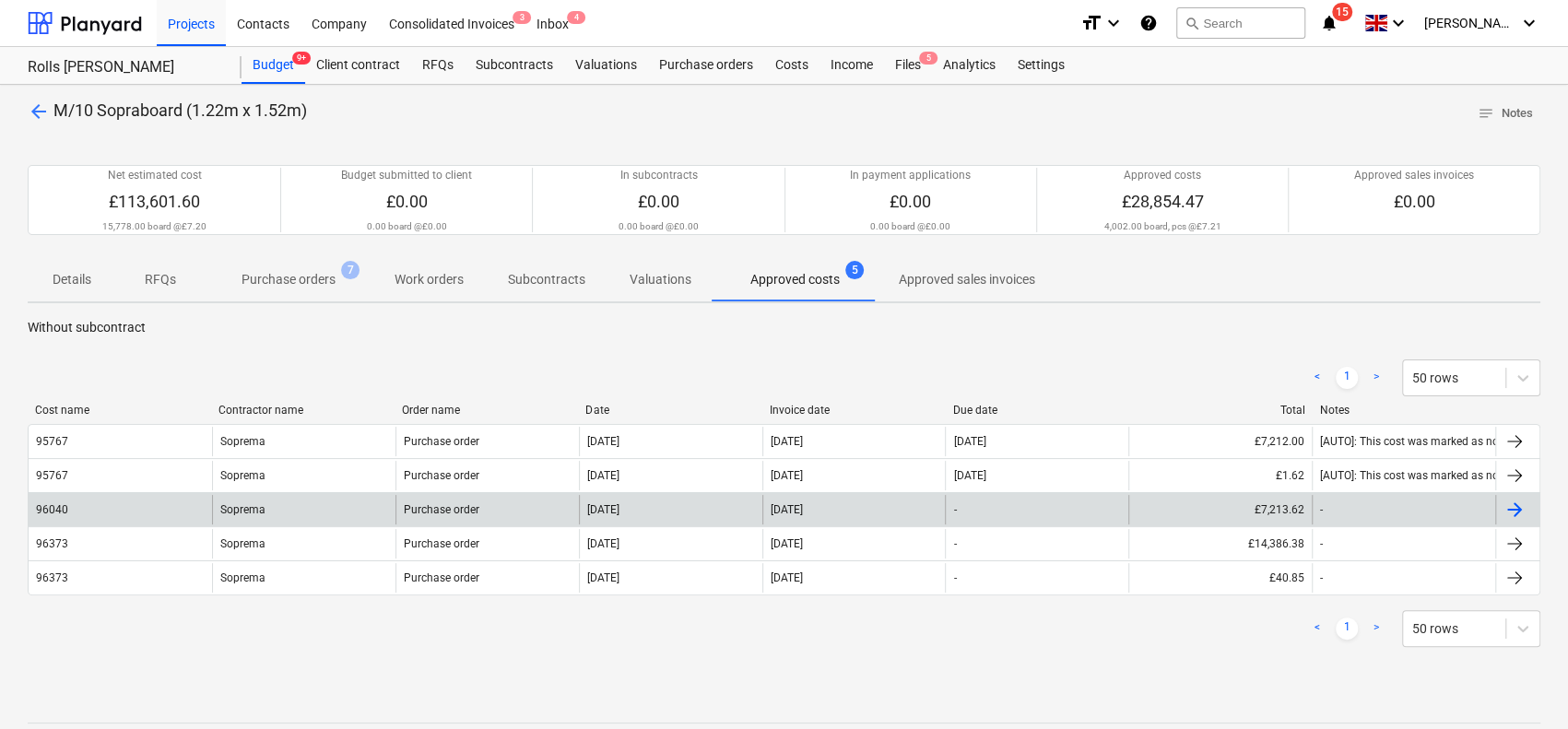
click at [276, 503] on div "Soprema" at bounding box center [304, 509] width 184 height 30
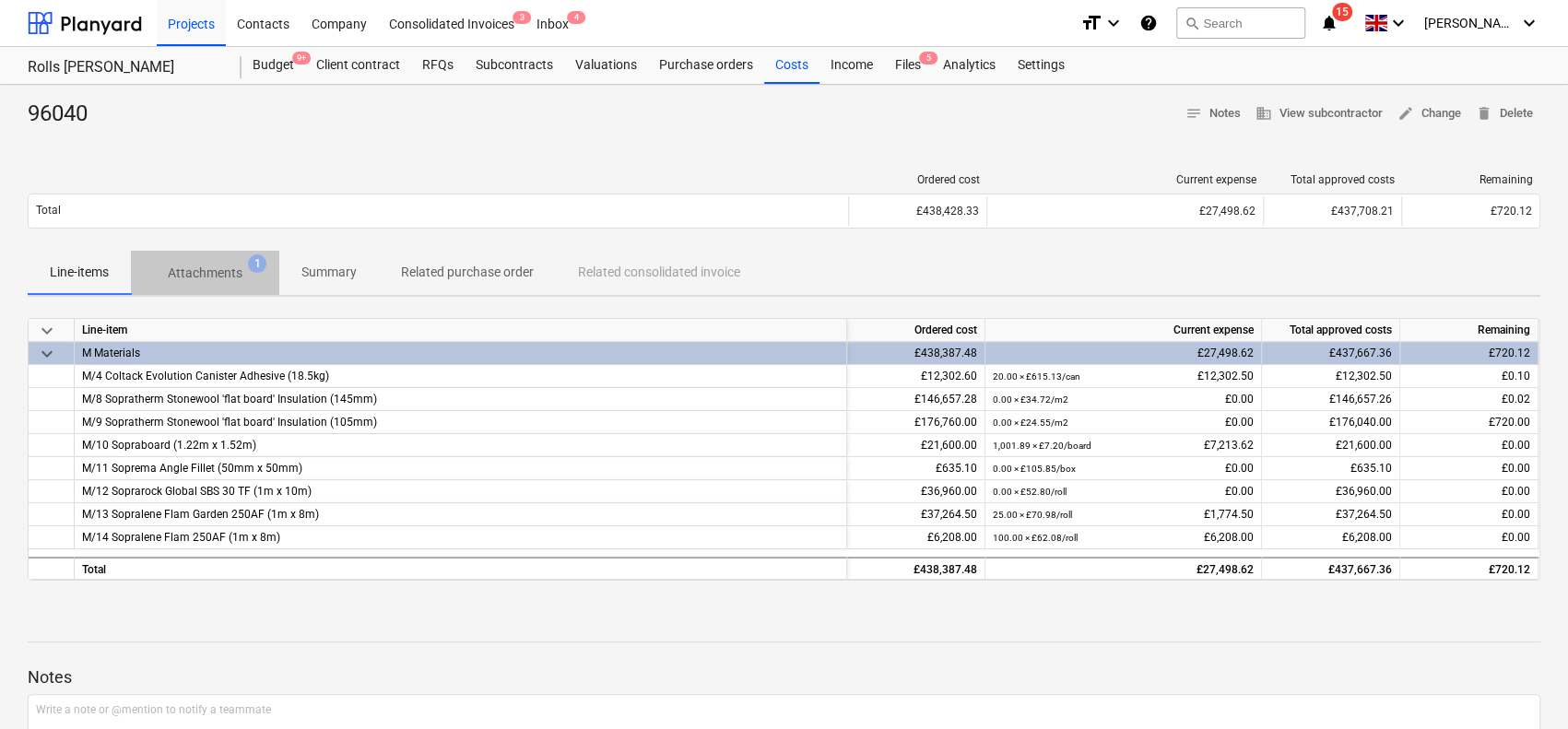
click at [233, 282] on span "Attachments 1" at bounding box center [205, 273] width 148 height 34
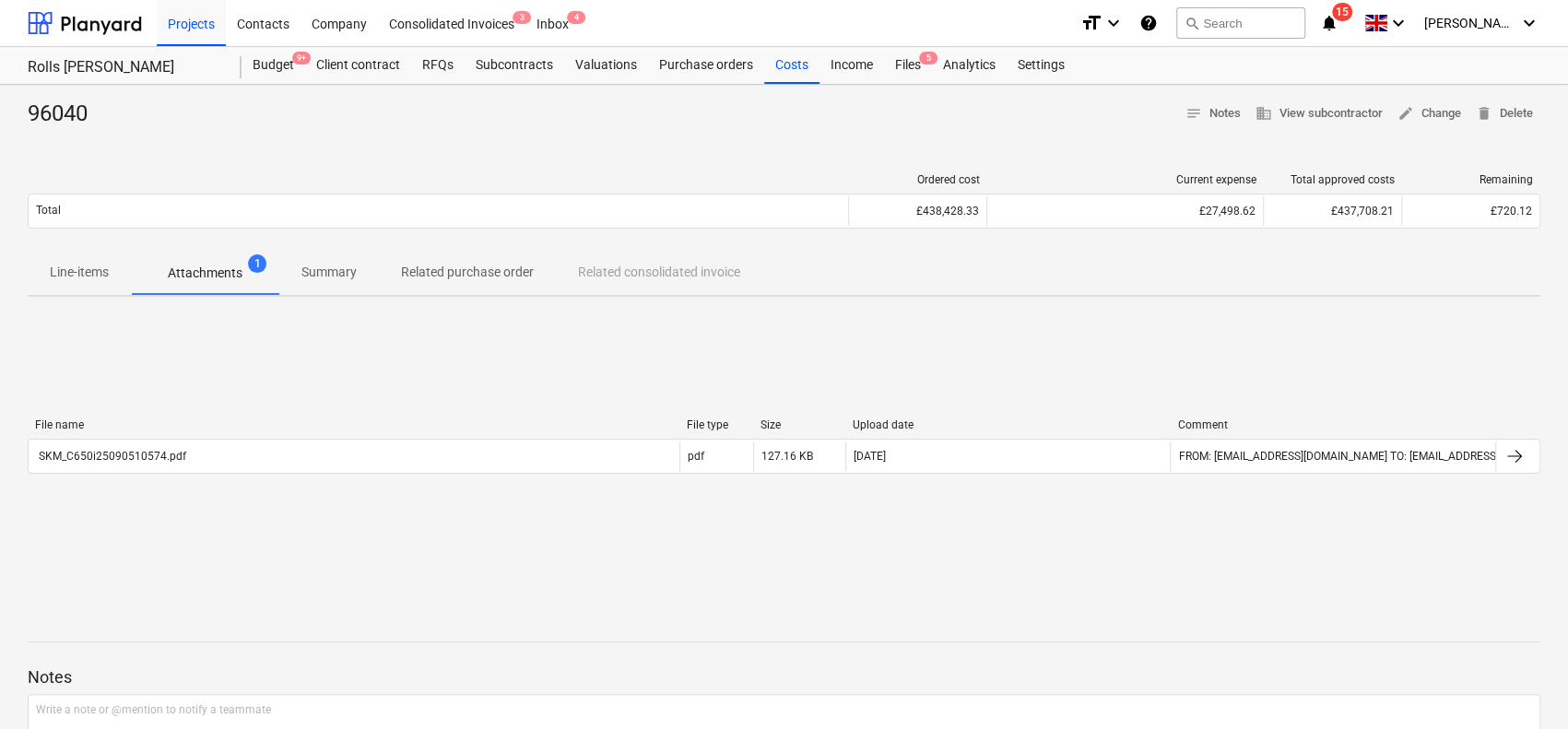
click at [225, 476] on div "File name File type Size Upload date Comment SKM_C650i25090510574.pdf pdf 127.1…" at bounding box center [784, 449] width 1512 height 62
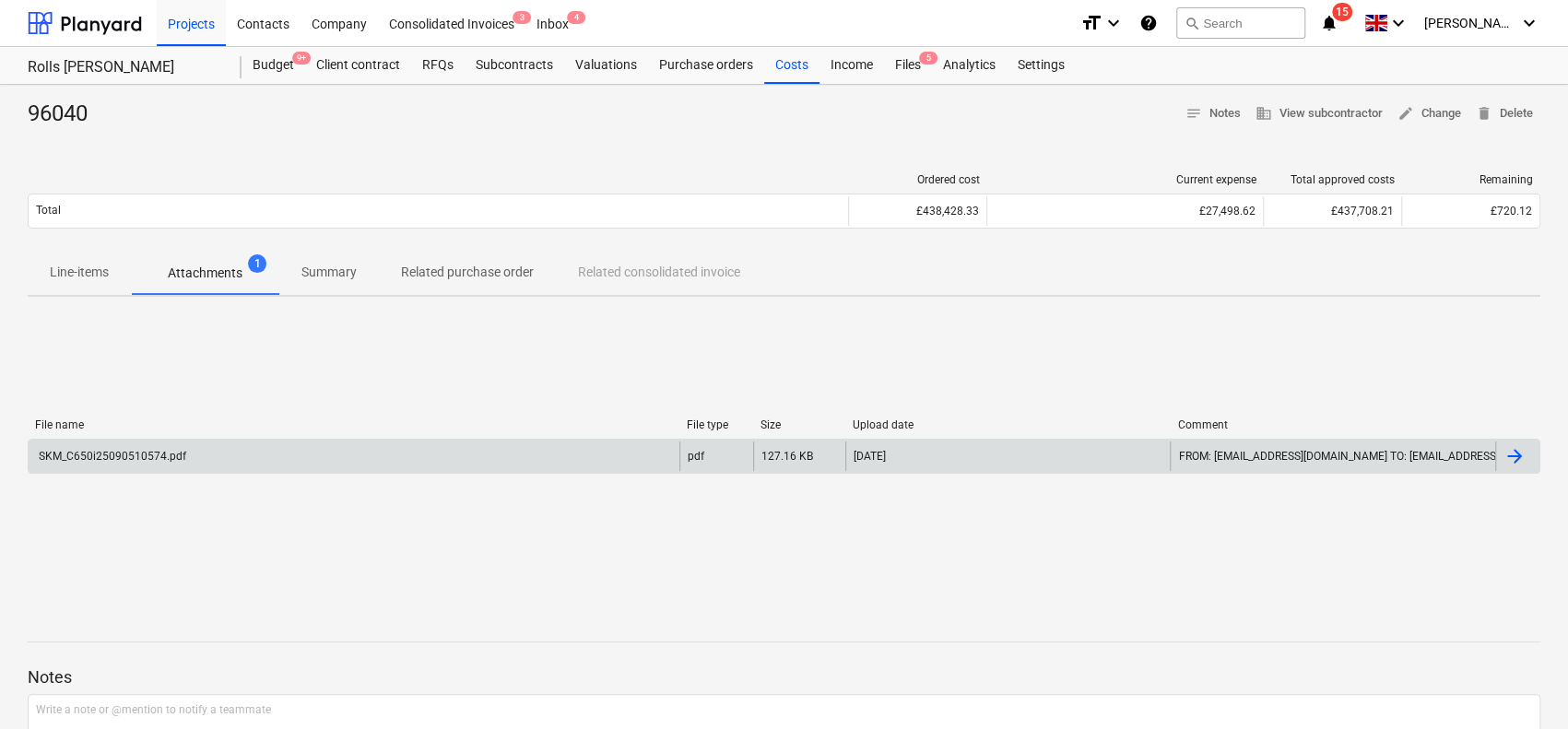
click at [241, 451] on div "SKM_C650i25090510574.pdf" at bounding box center [354, 455] width 650 height 30
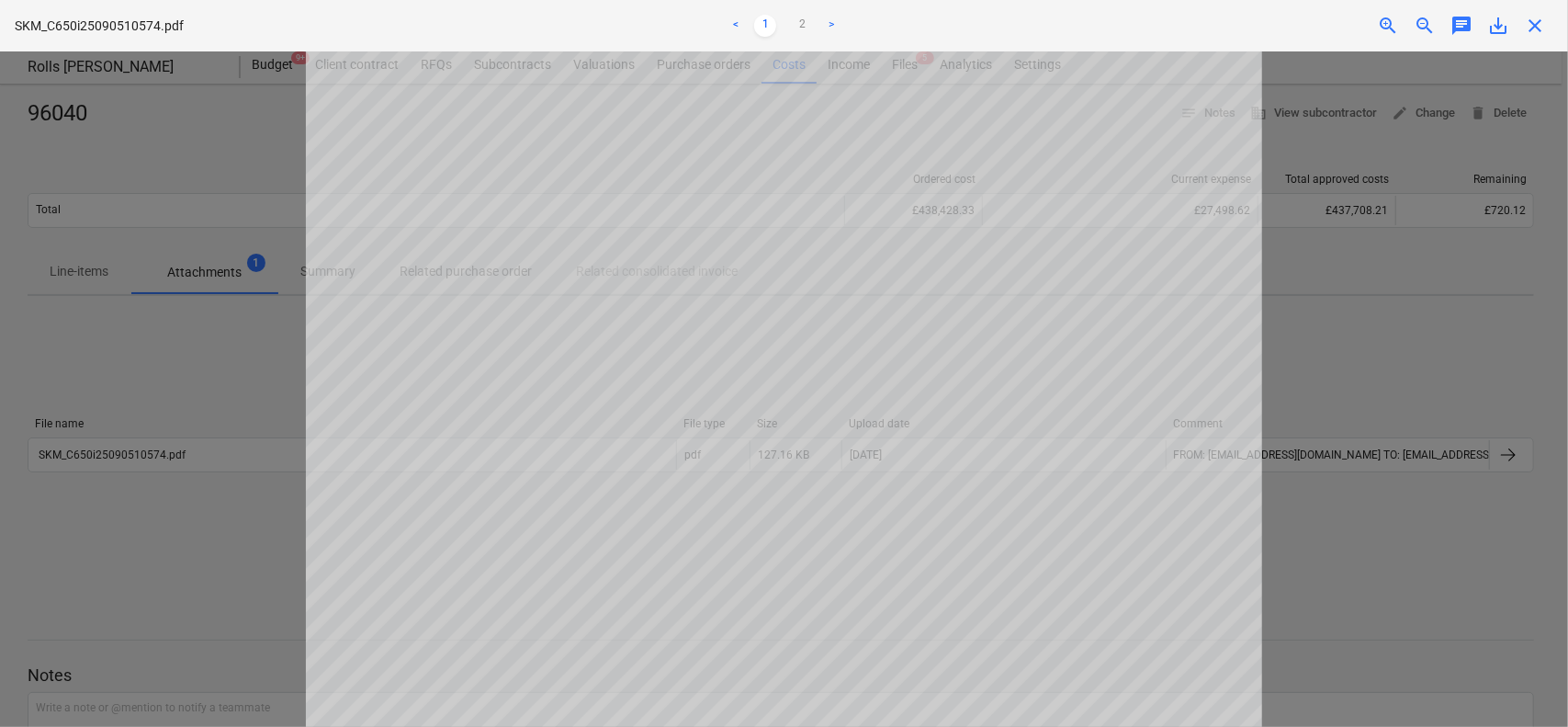
scroll to position [469, 0]
click at [131, 240] on div at bounding box center [784, 389] width 1568 height 675
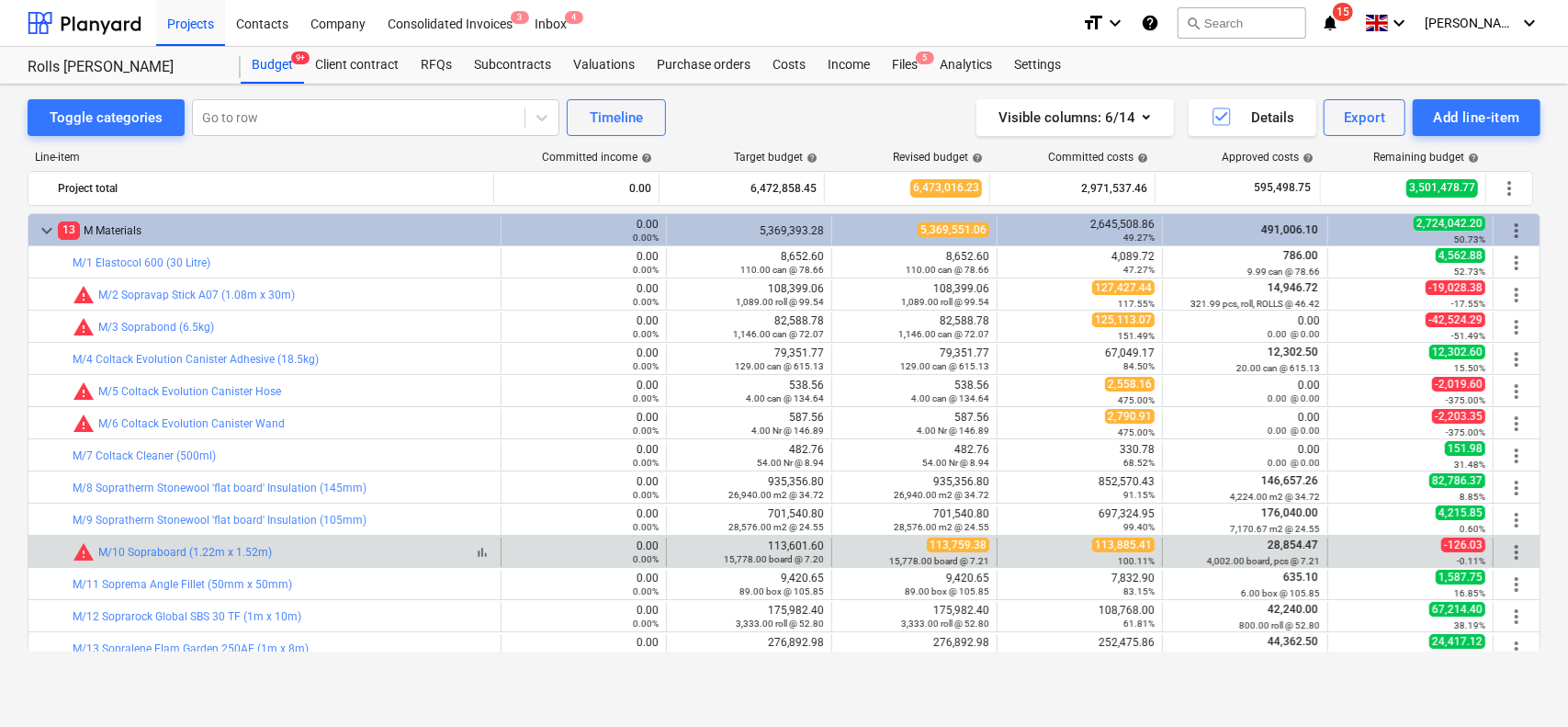
click at [336, 544] on div "bar_chart warning M/10 Sopraboard (1.22m x 1.52m)" at bounding box center [283, 552] width 420 height 22
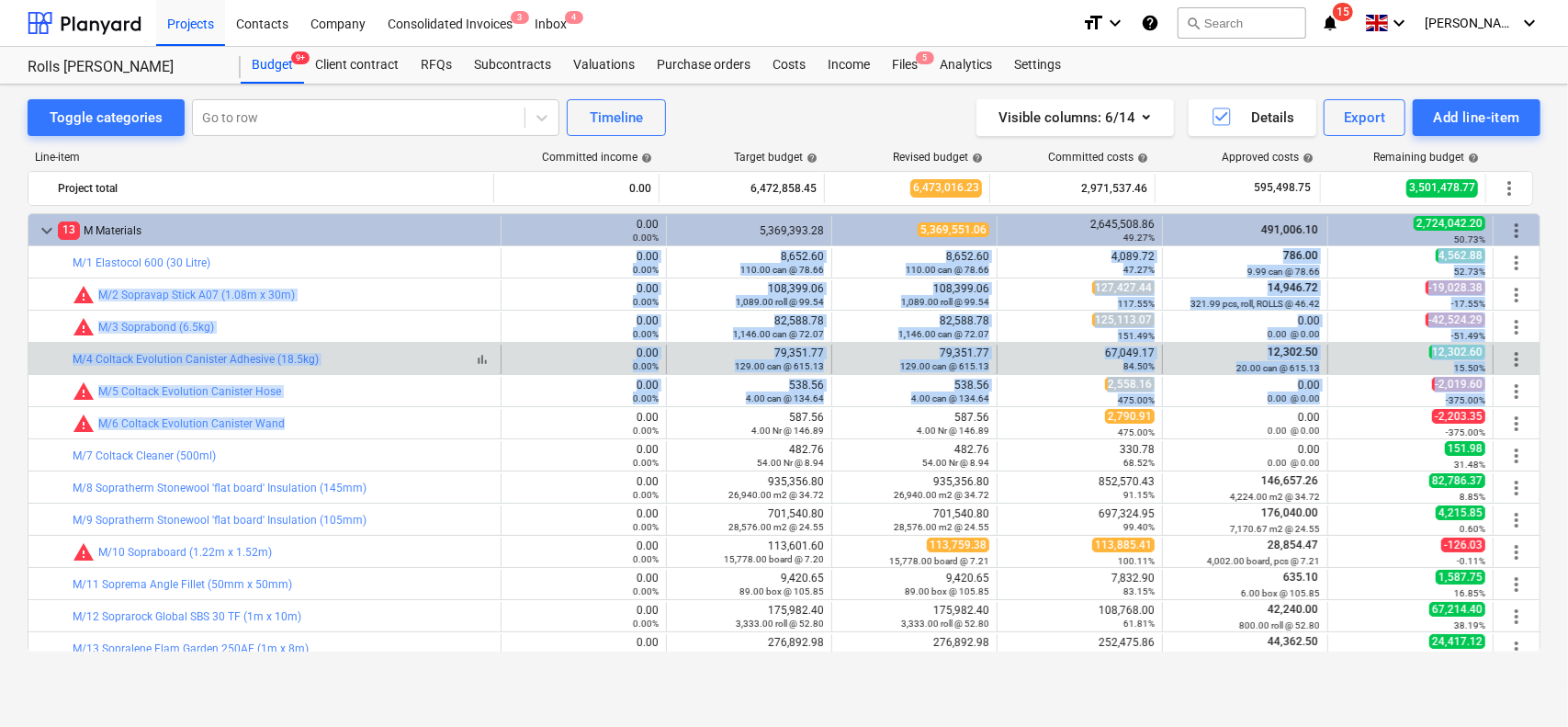
drag, startPoint x: 323, startPoint y: 263, endPoint x: 340, endPoint y: 359, distance: 97.5
click at [340, 357] on div "bar_chart M/4 Coltack Evolution Canister Adhesive (18.5kg)" at bounding box center [283, 358] width 420 height 12
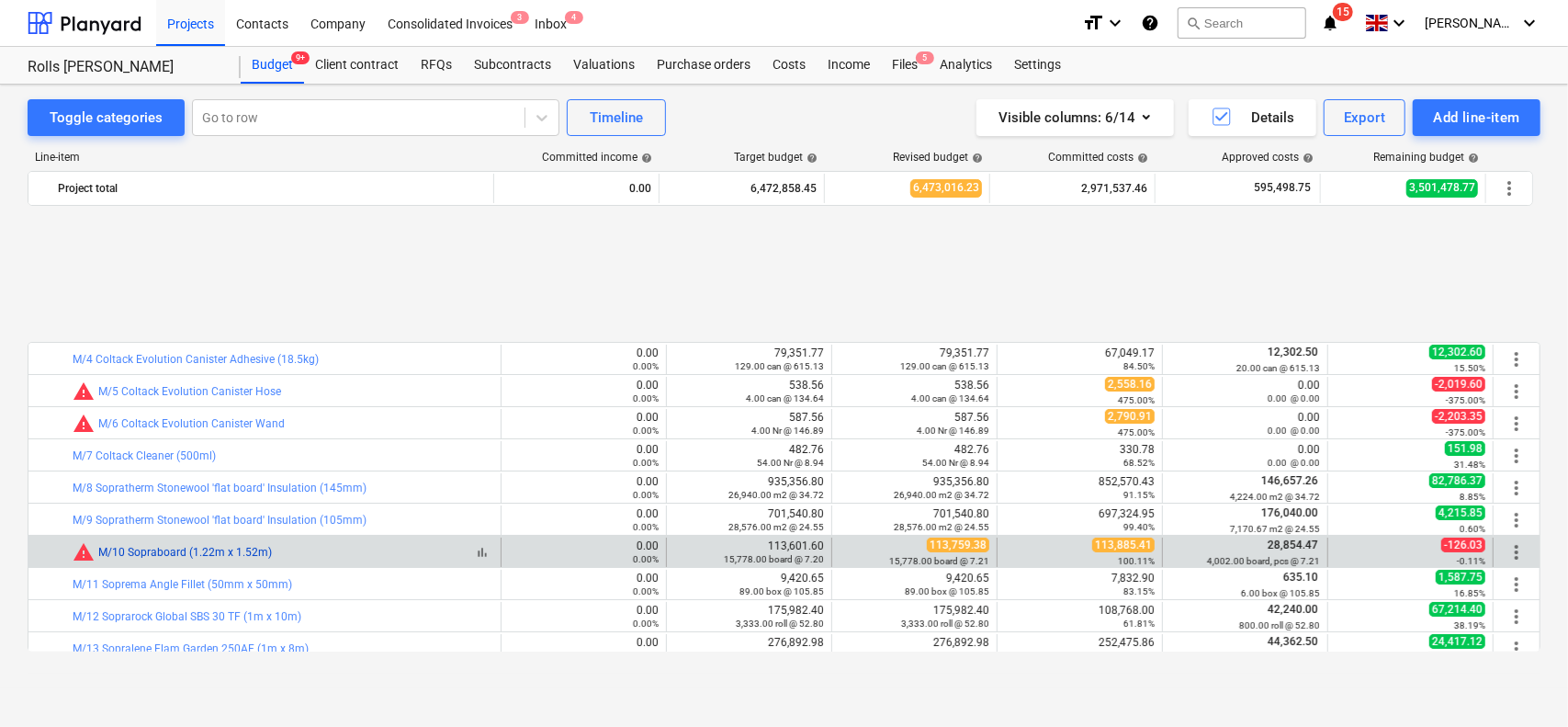
scroll to position [184, 0]
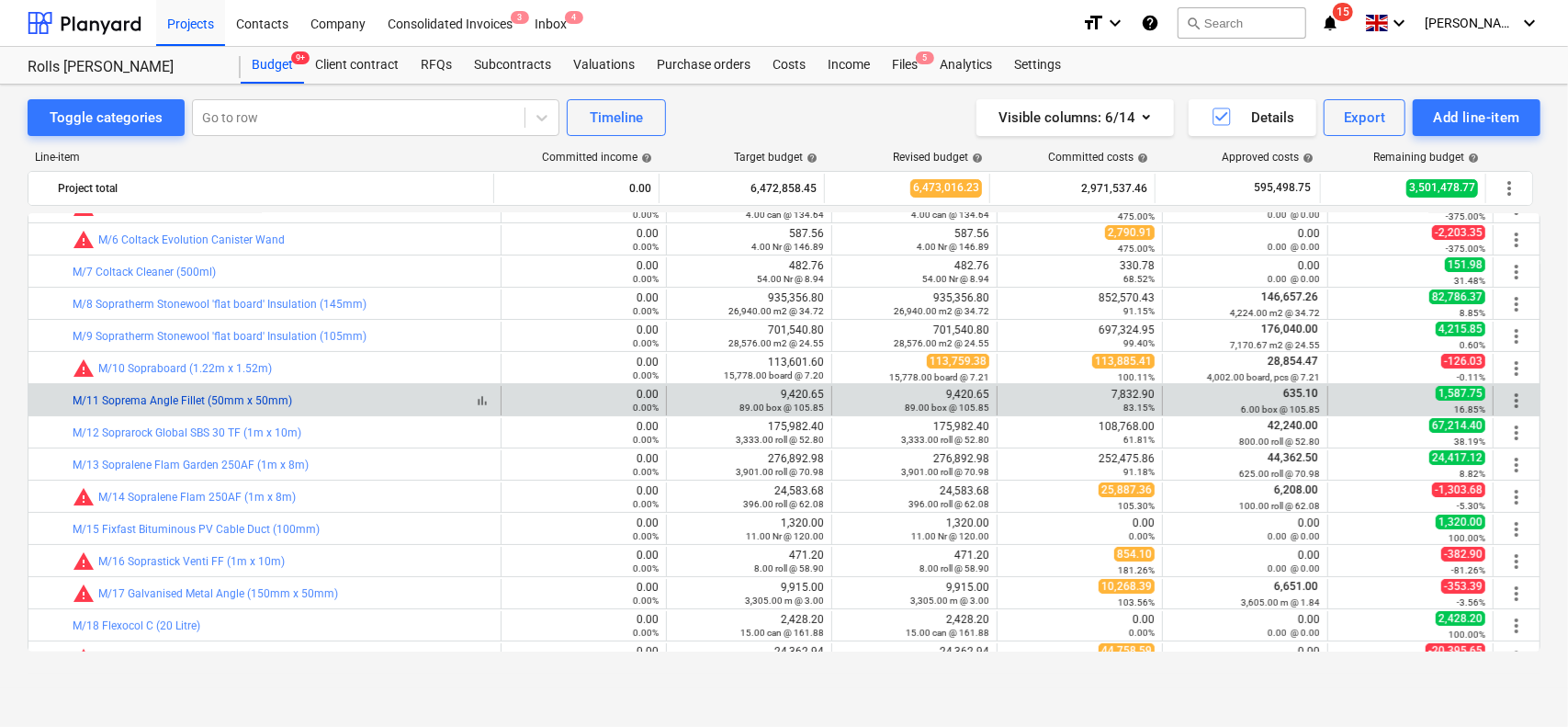
click at [230, 401] on link "M/11 Soprema Angle Fillet (50mm x 50mm)" at bounding box center [182, 399] width 219 height 12
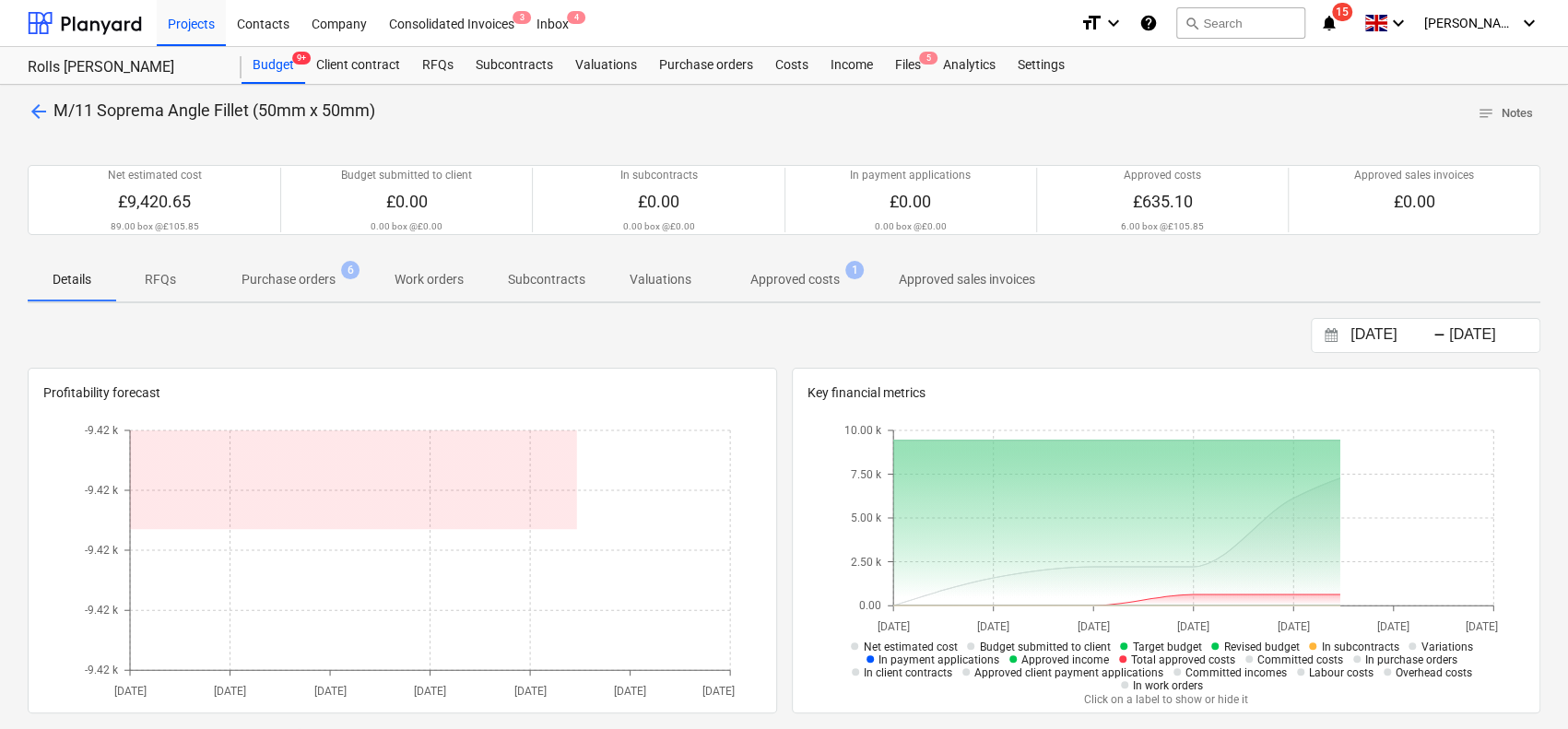
click at [827, 279] on p "Approved costs" at bounding box center [795, 279] width 89 height 19
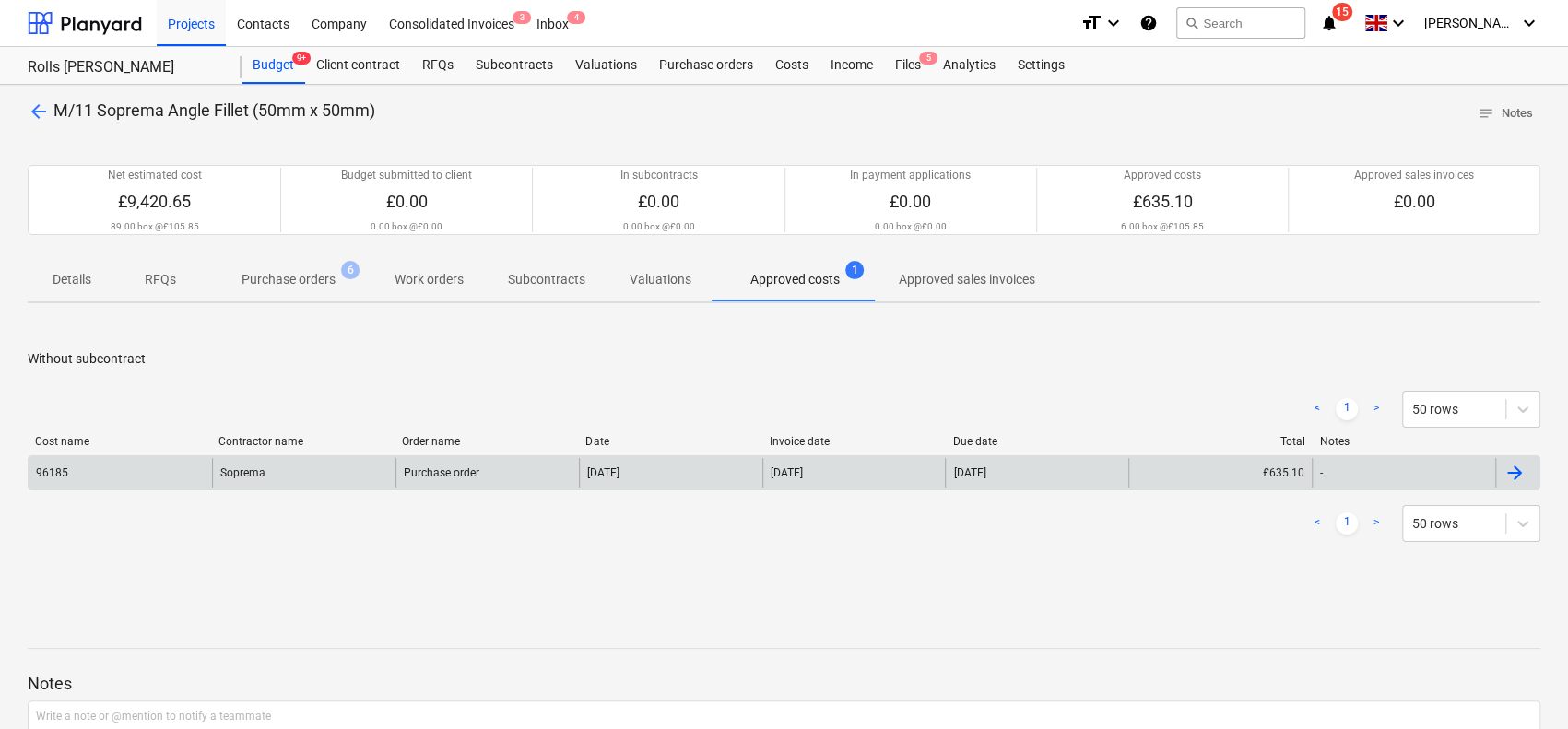
click at [350, 478] on div "Soprema" at bounding box center [304, 473] width 184 height 30
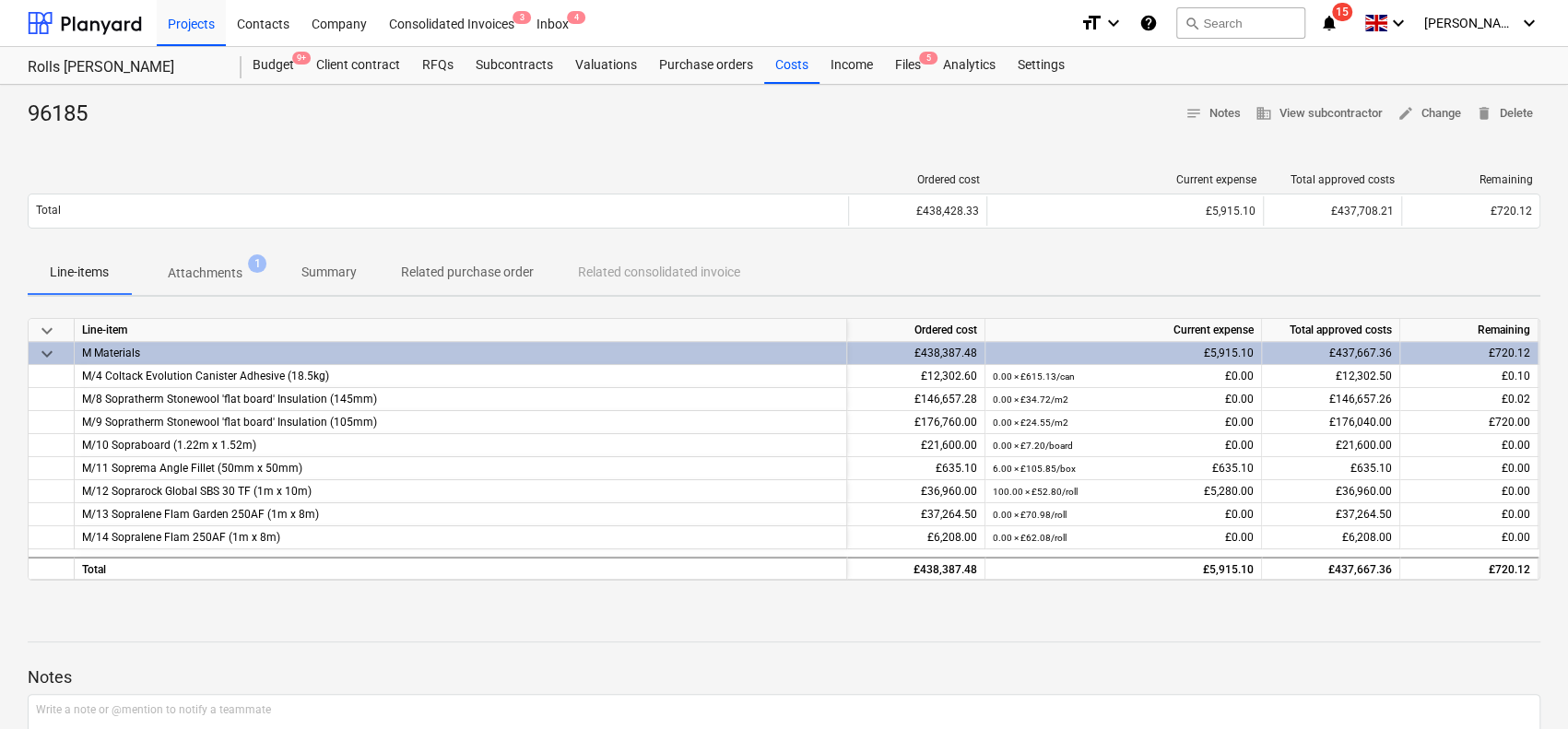
click at [224, 278] on p "Attachments" at bounding box center [206, 273] width 75 height 19
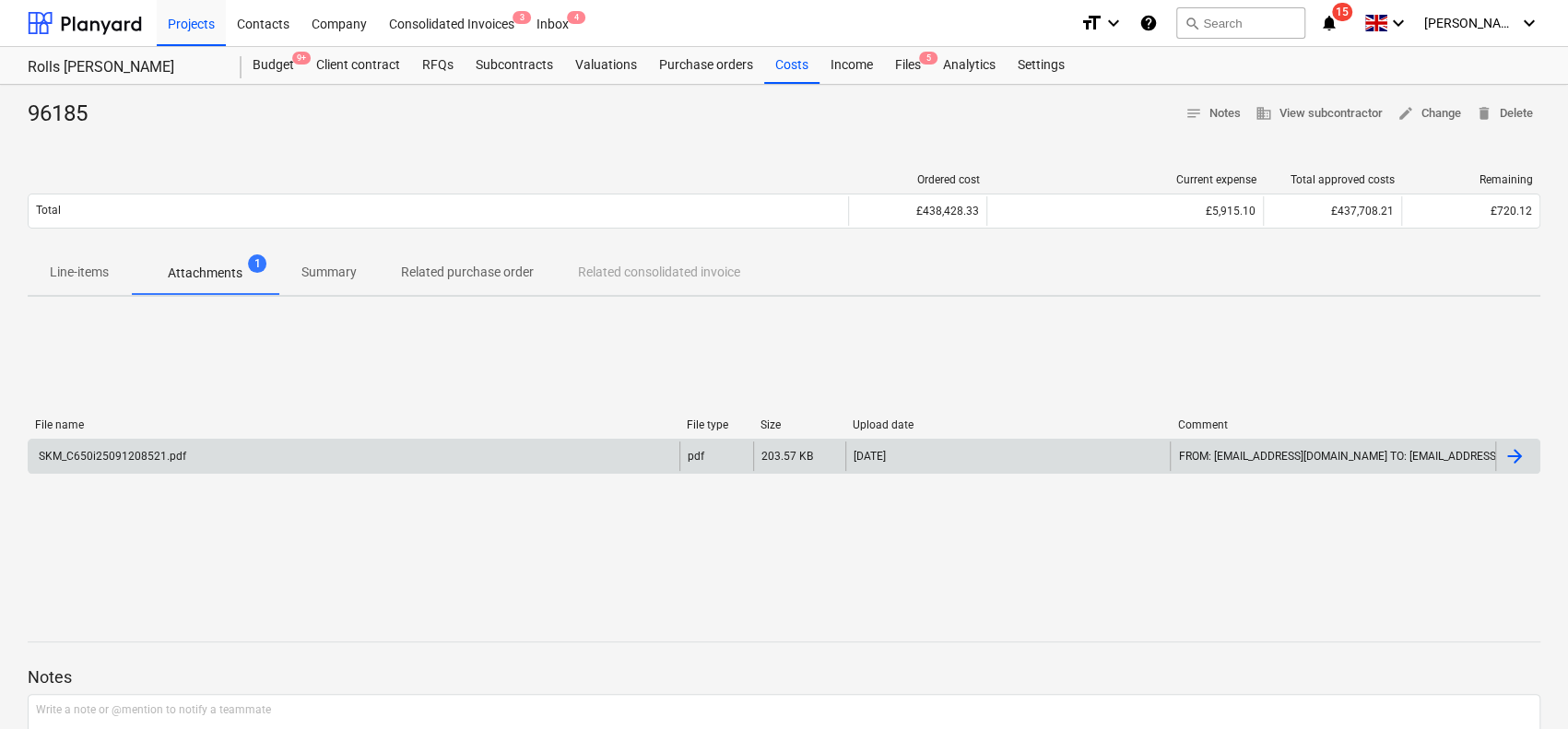
click at [214, 454] on div "SKM_C650i25091208521.pdf" at bounding box center [354, 455] width 650 height 30
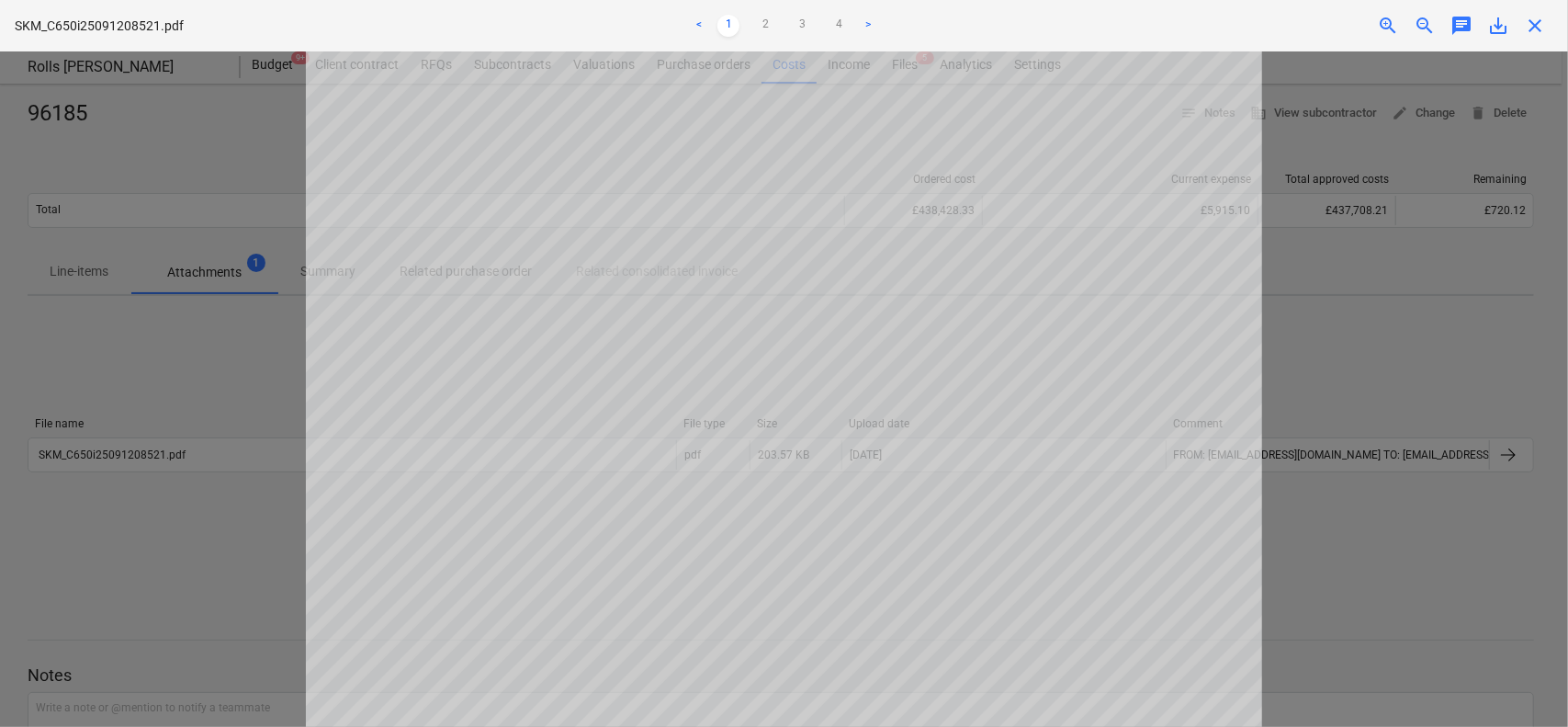
scroll to position [587, 0]
click at [136, 168] on div at bounding box center [784, 389] width 1568 height 675
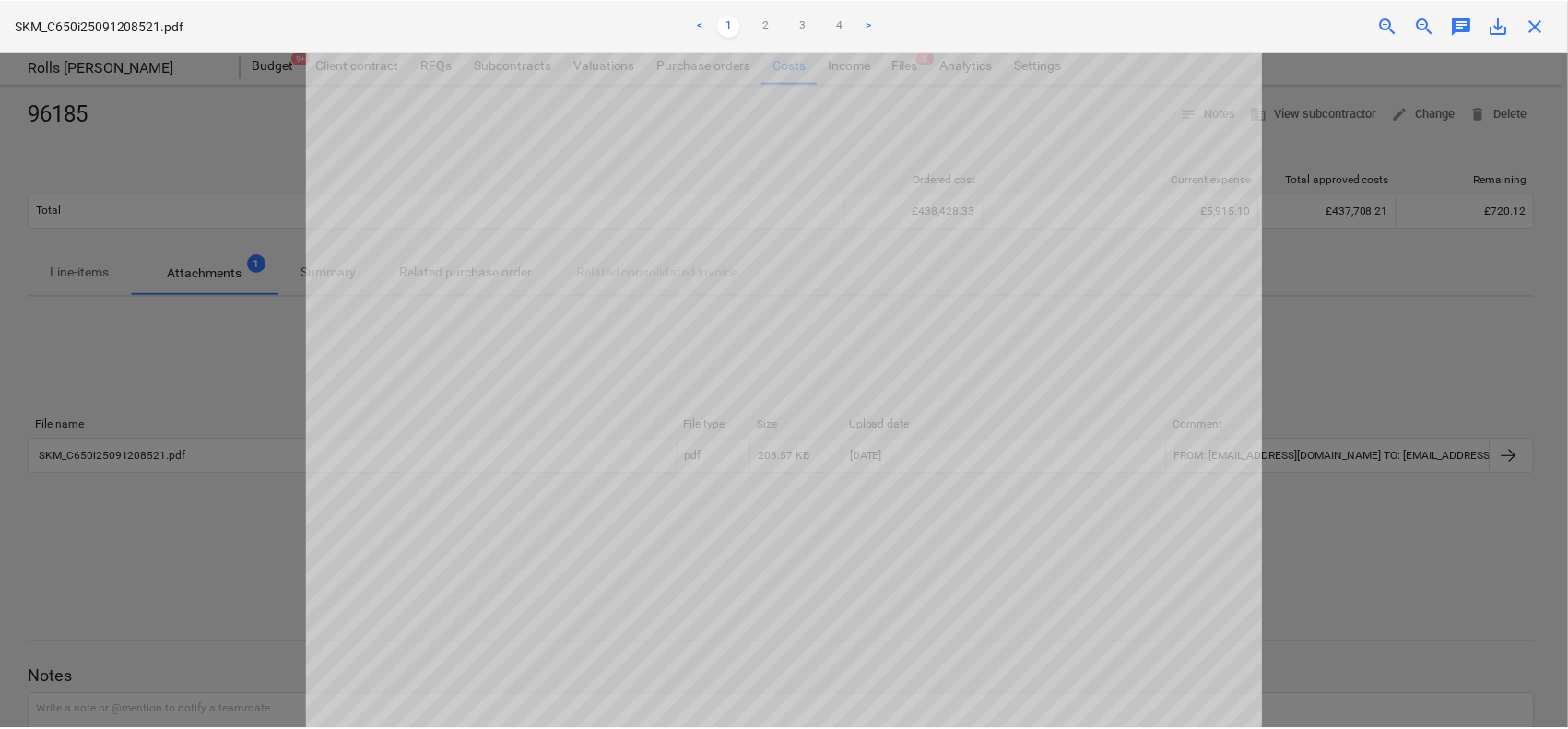
scroll to position [587, 0]
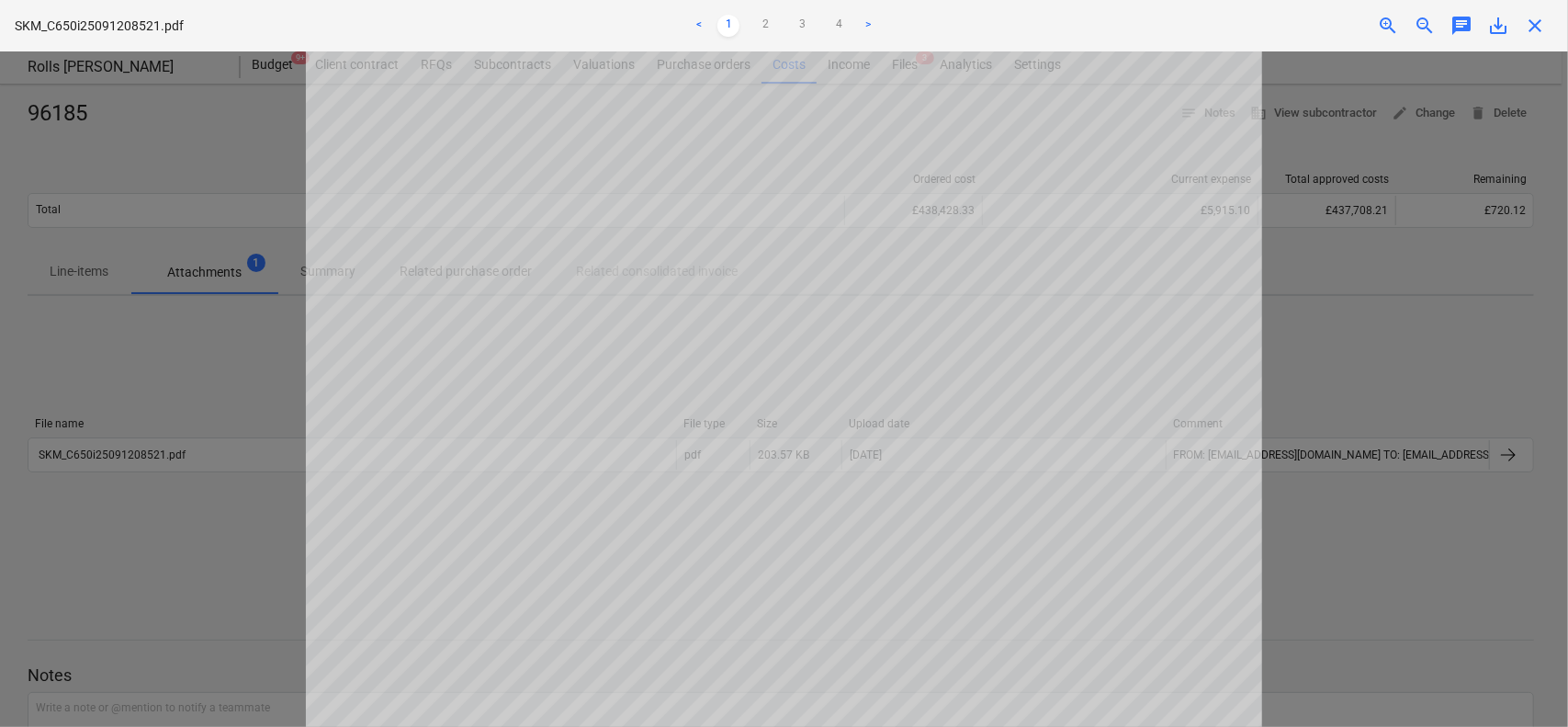
click at [1526, 14] on span "close" at bounding box center [1534, 25] width 22 height 22
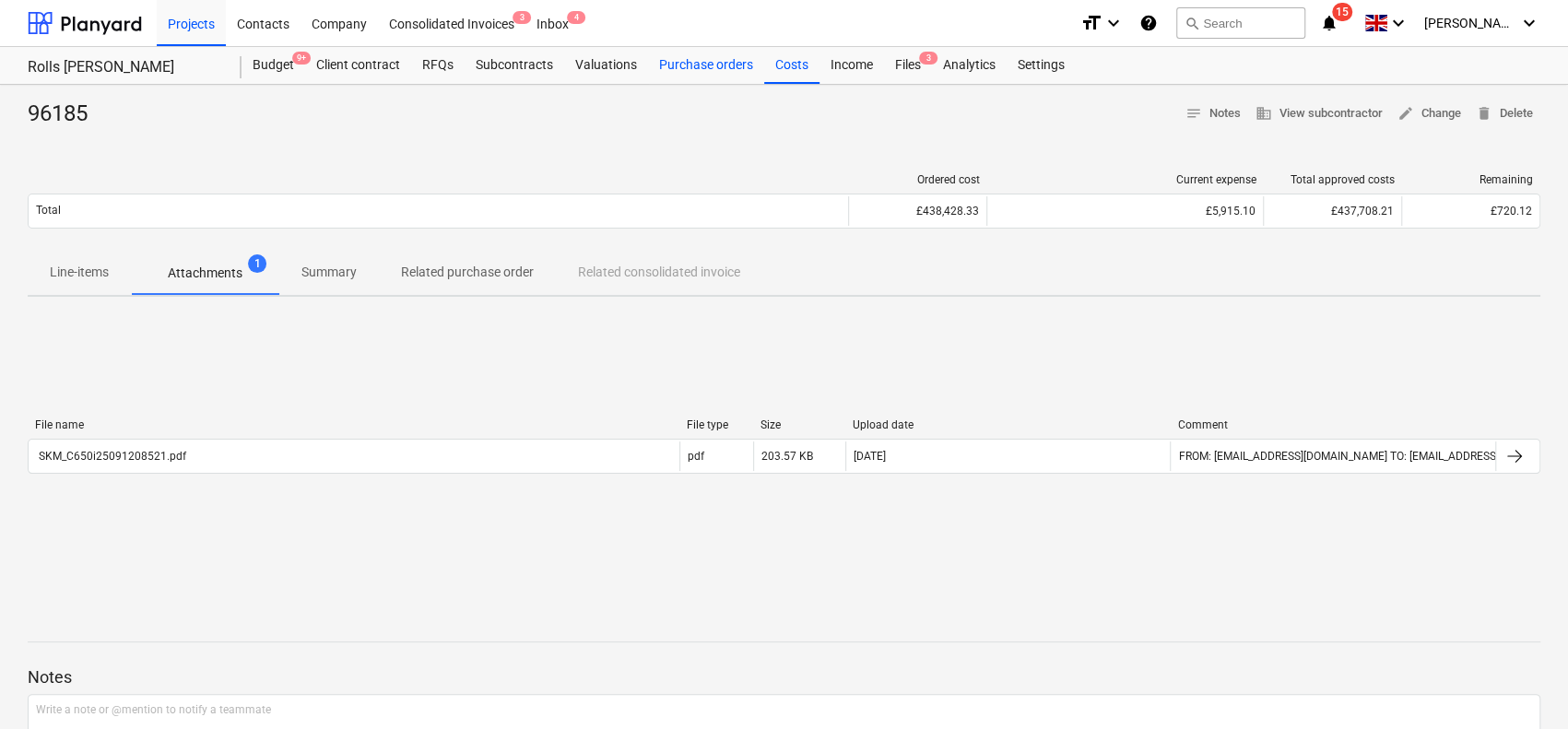
click at [680, 61] on div "Purchase orders" at bounding box center [705, 65] width 116 height 36
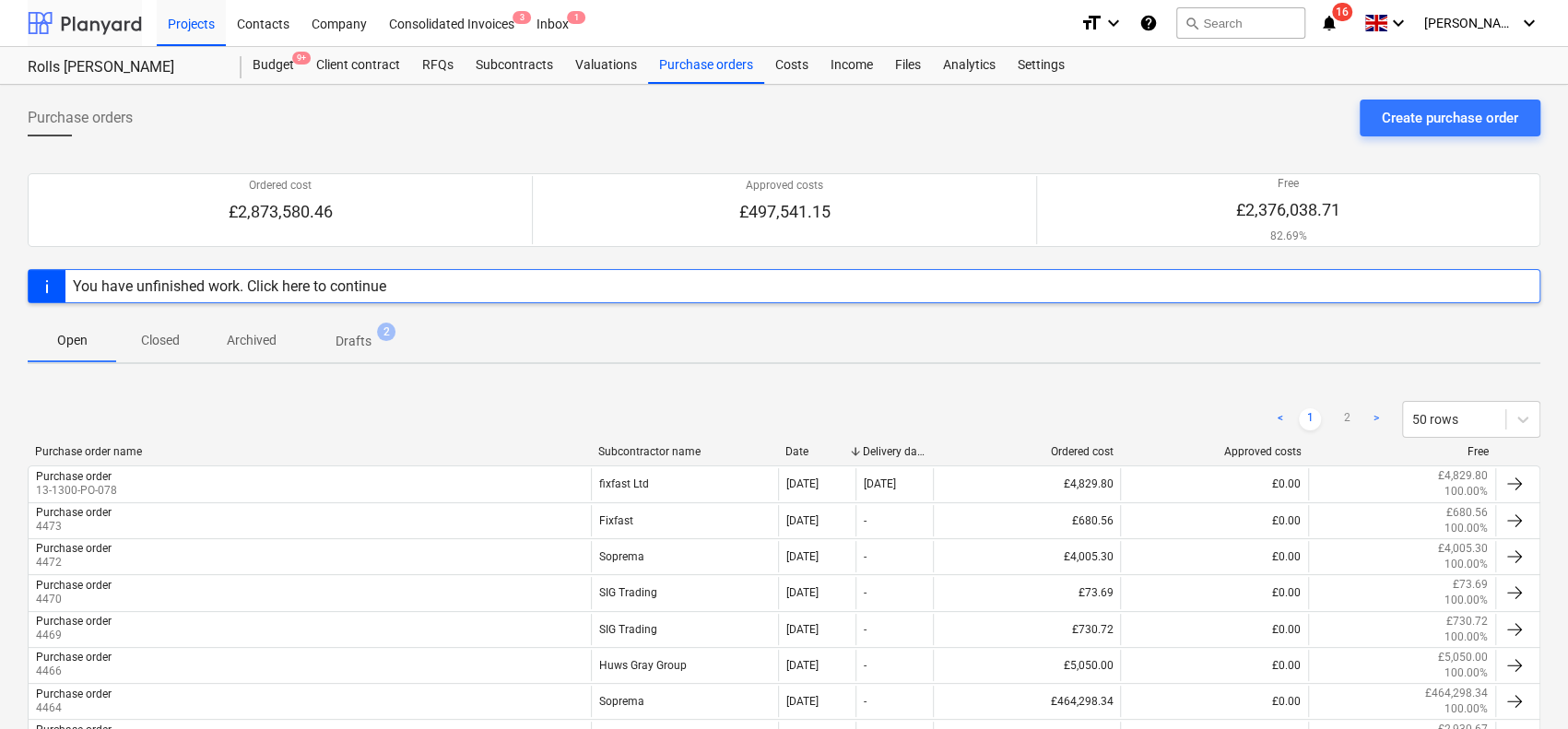
click at [98, 27] on div at bounding box center [85, 23] width 114 height 46
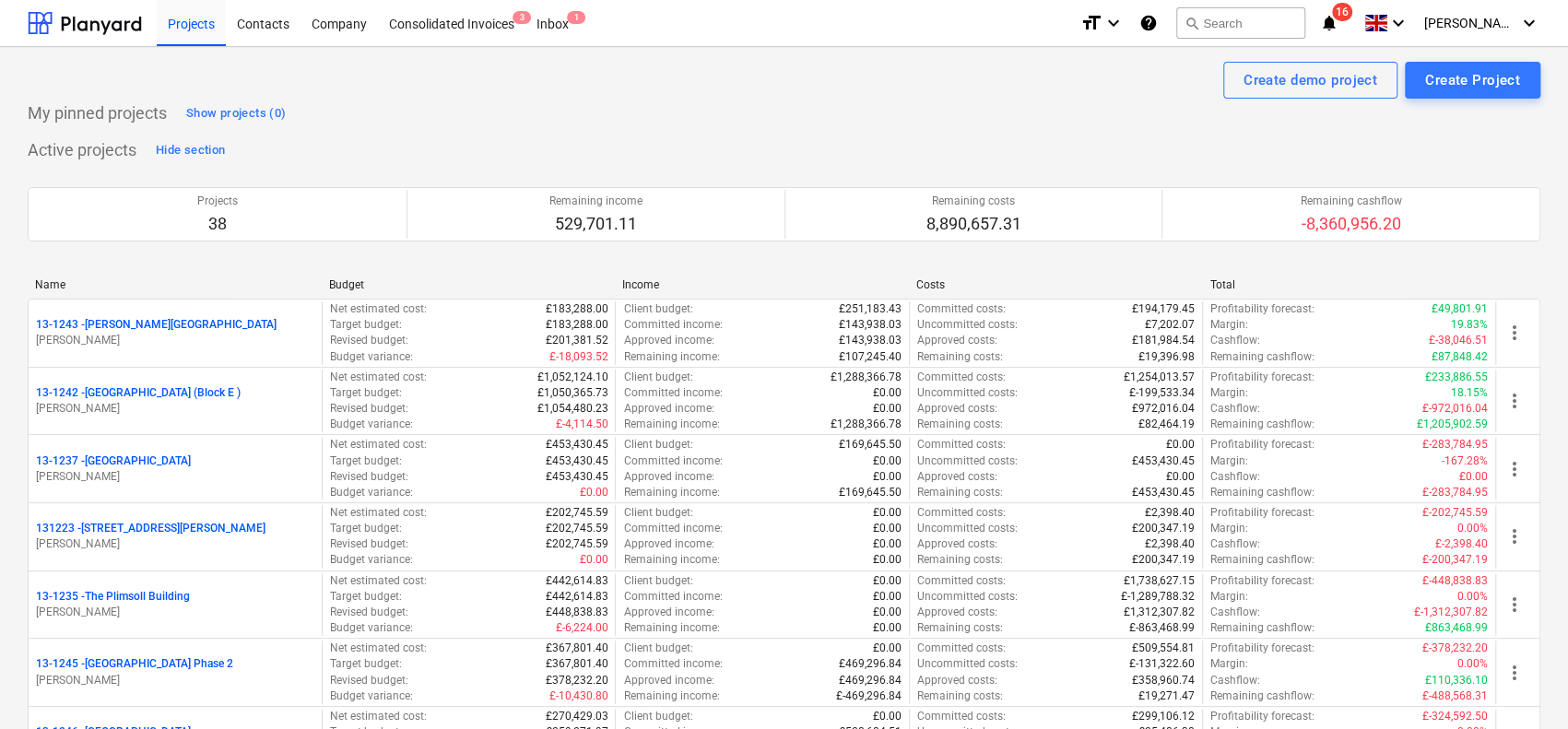
click at [1342, 21] on span "notifications 16" at bounding box center [1331, 22] width 22 height 22
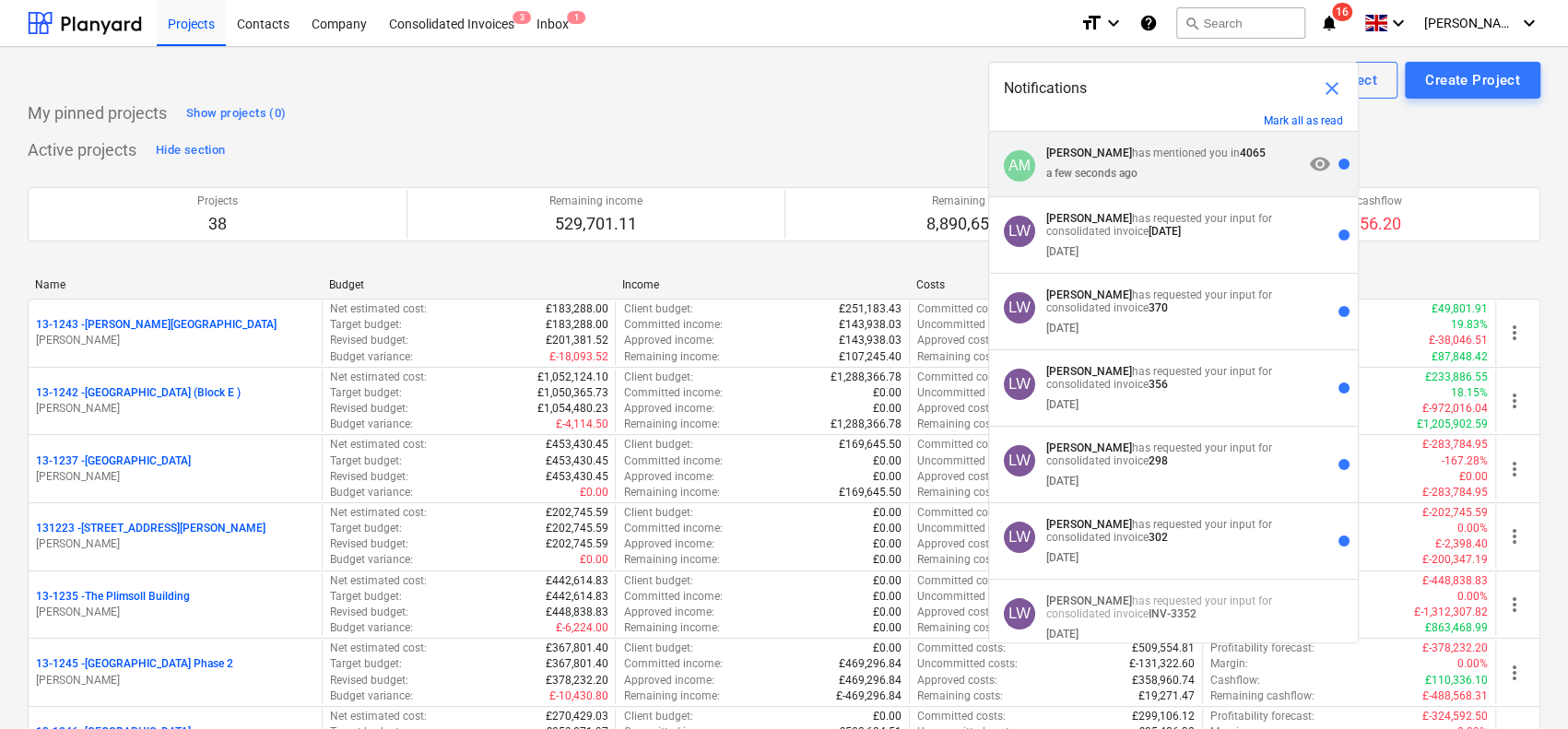
click at [1176, 170] on div "a few seconds ago" at bounding box center [1175, 169] width 257 height 20
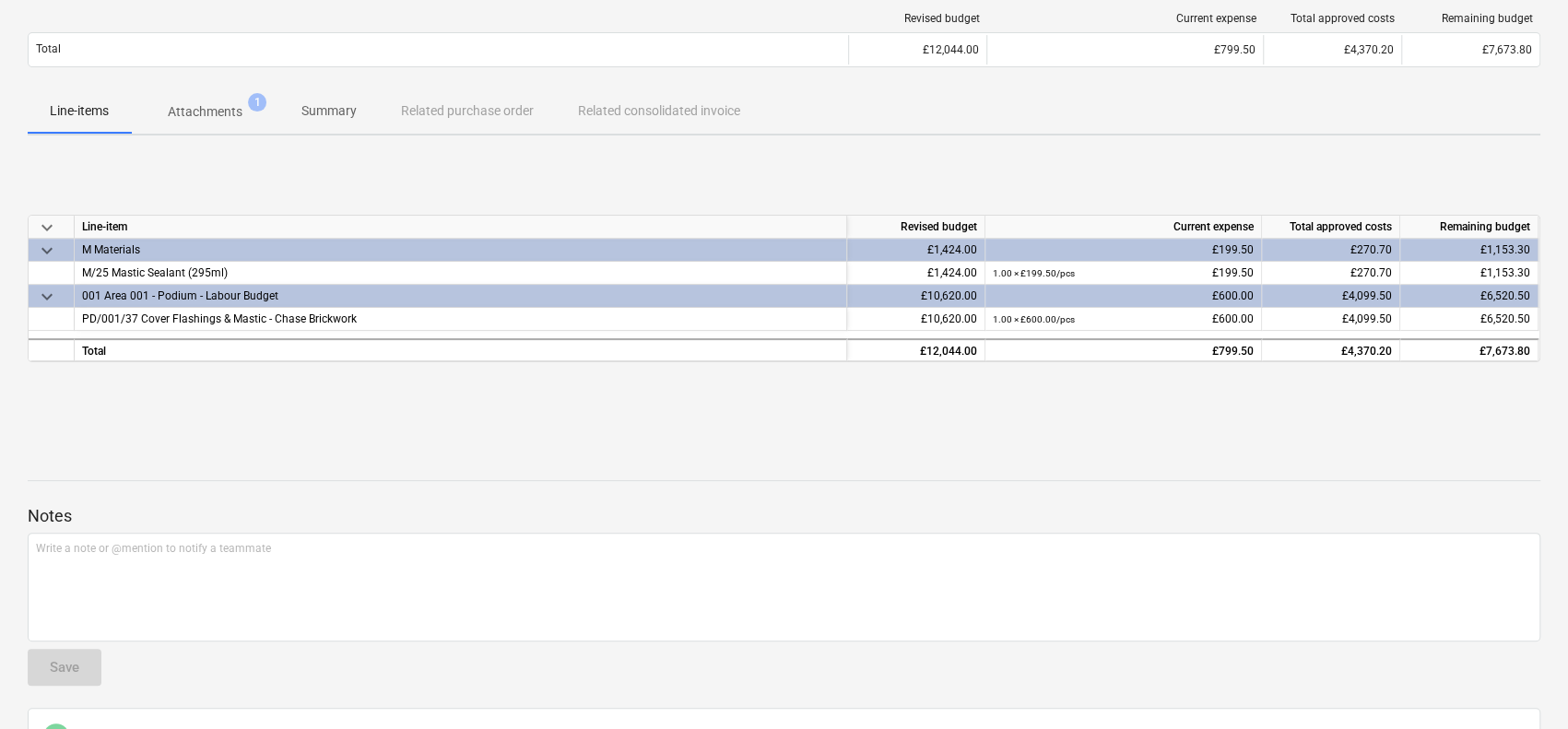
scroll to position [335, 0]
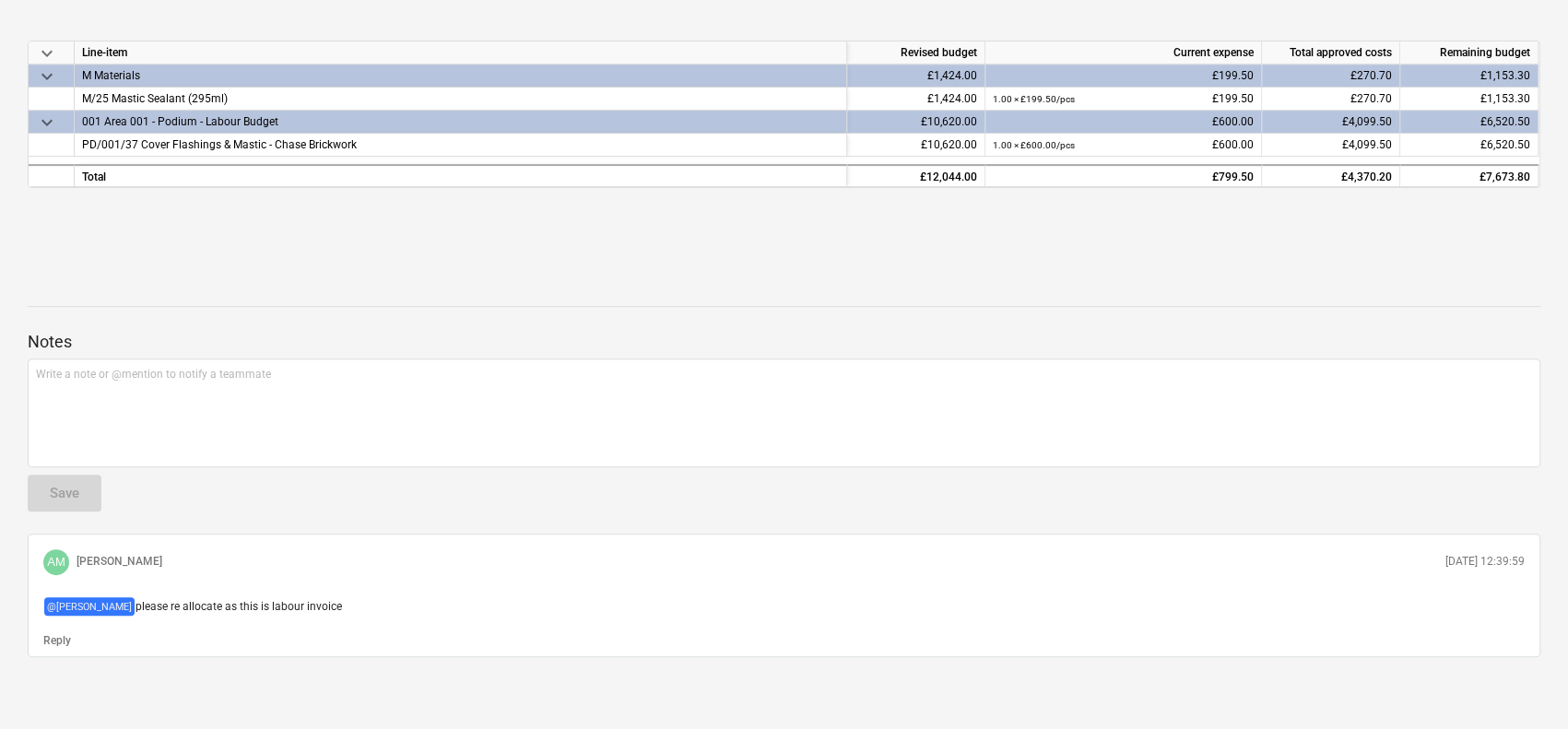
click at [278, 300] on div "Notes Write a note or @mention to notify a teammate ﻿ Save AM [PERSON_NAME] [DA…" at bounding box center [784, 469] width 1512 height 376
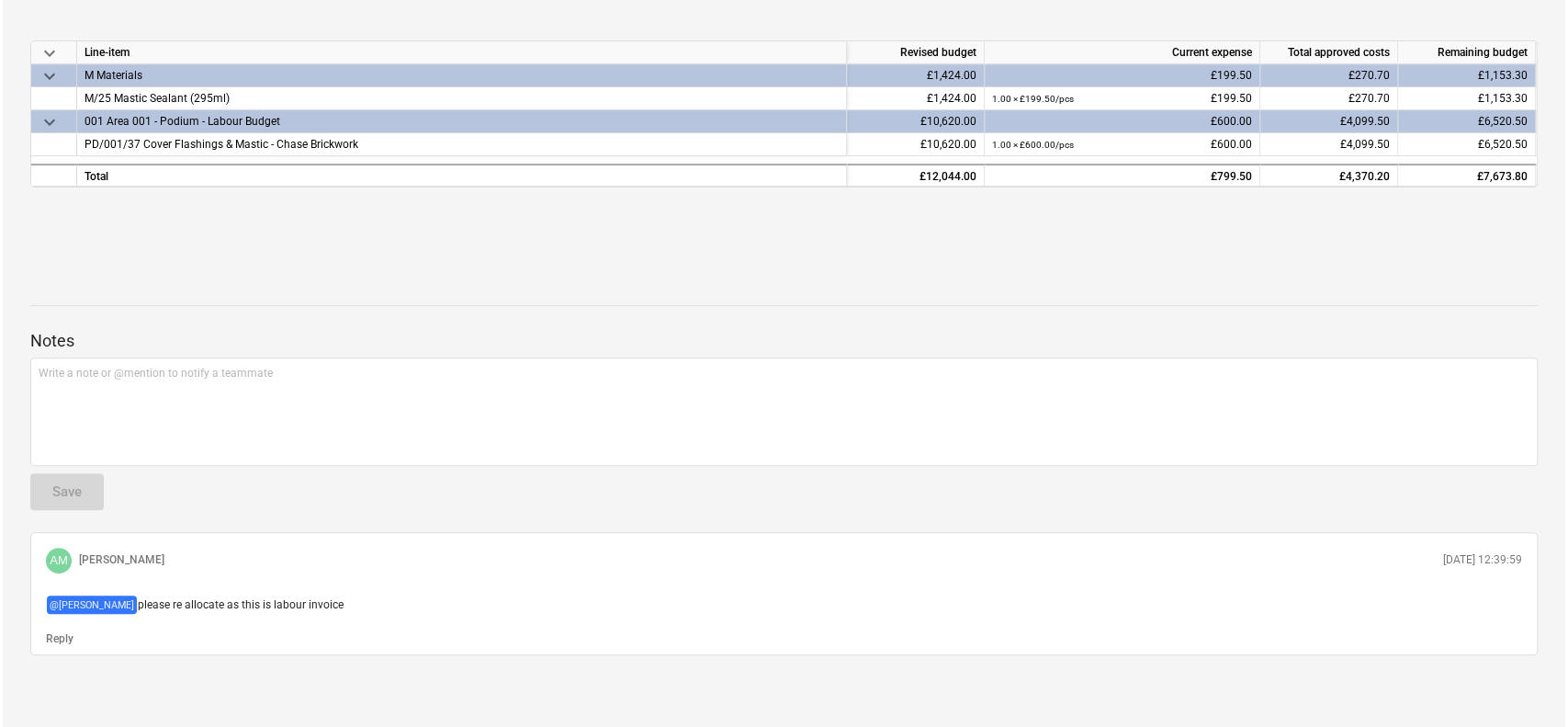
scroll to position [0, 0]
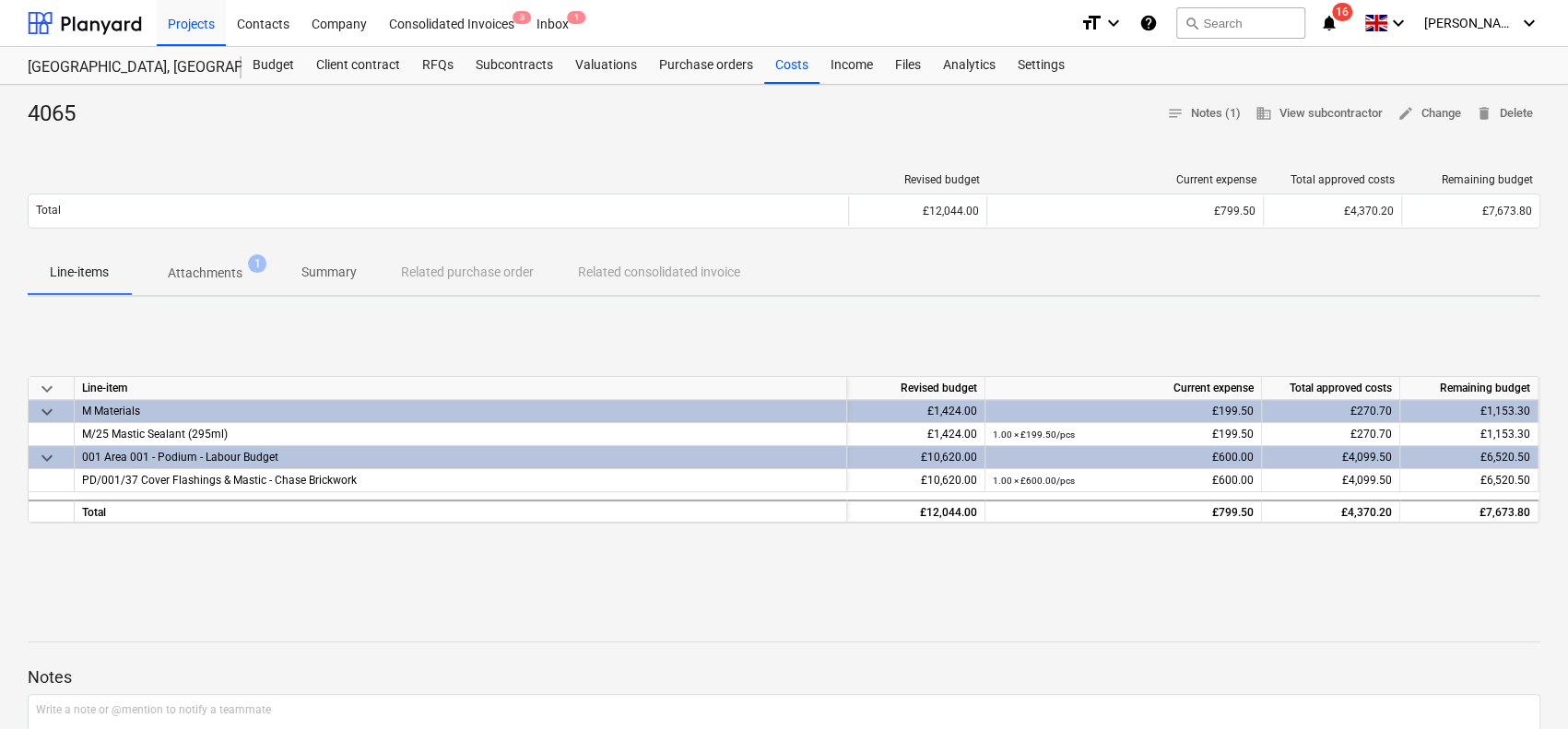
click at [233, 292] on button "Attachments 1" at bounding box center [205, 273] width 148 height 44
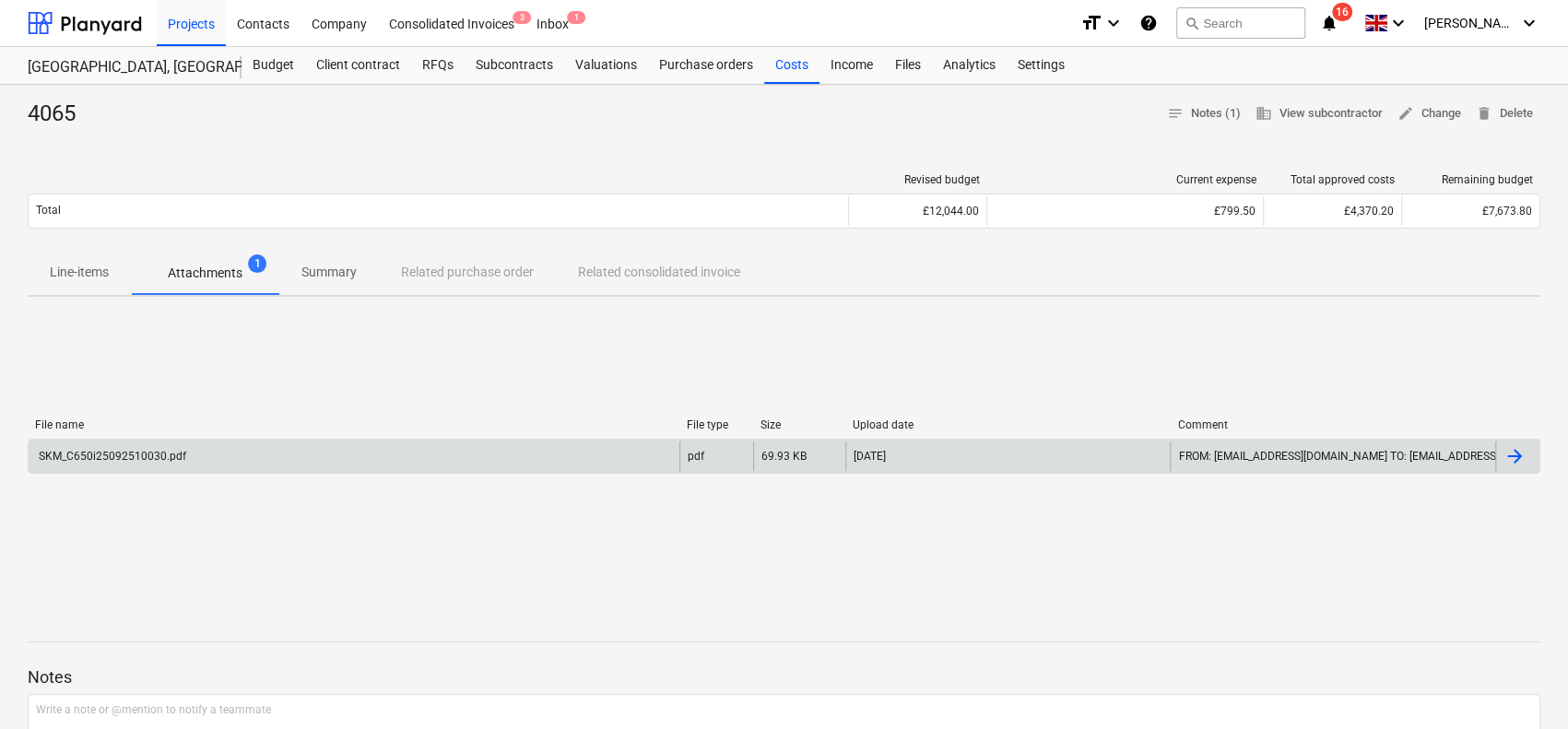
click at [217, 454] on div "SKM_C650i25092510030.pdf" at bounding box center [354, 455] width 650 height 30
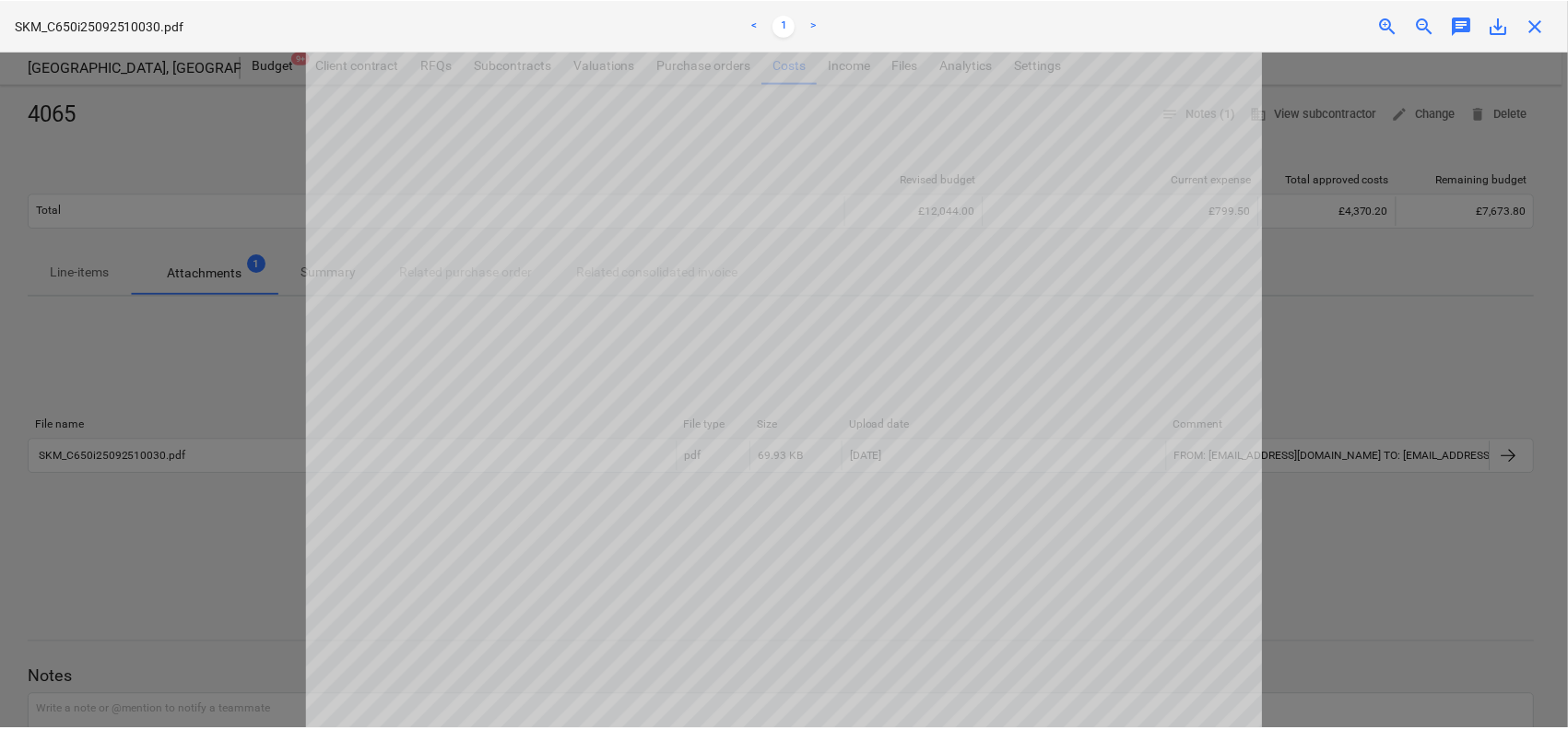
scroll to position [119, 0]
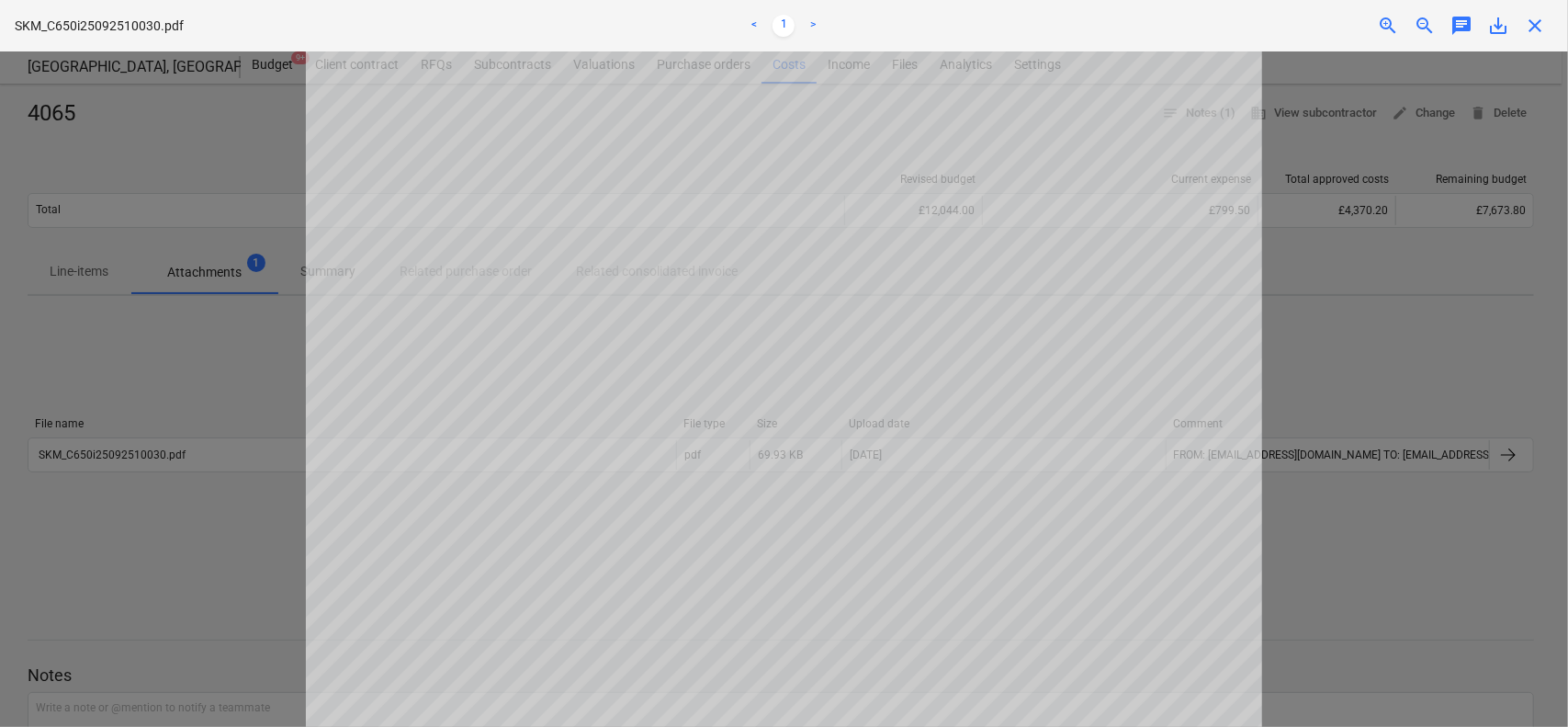
click at [1535, 27] on span "close" at bounding box center [1534, 25] width 22 height 22
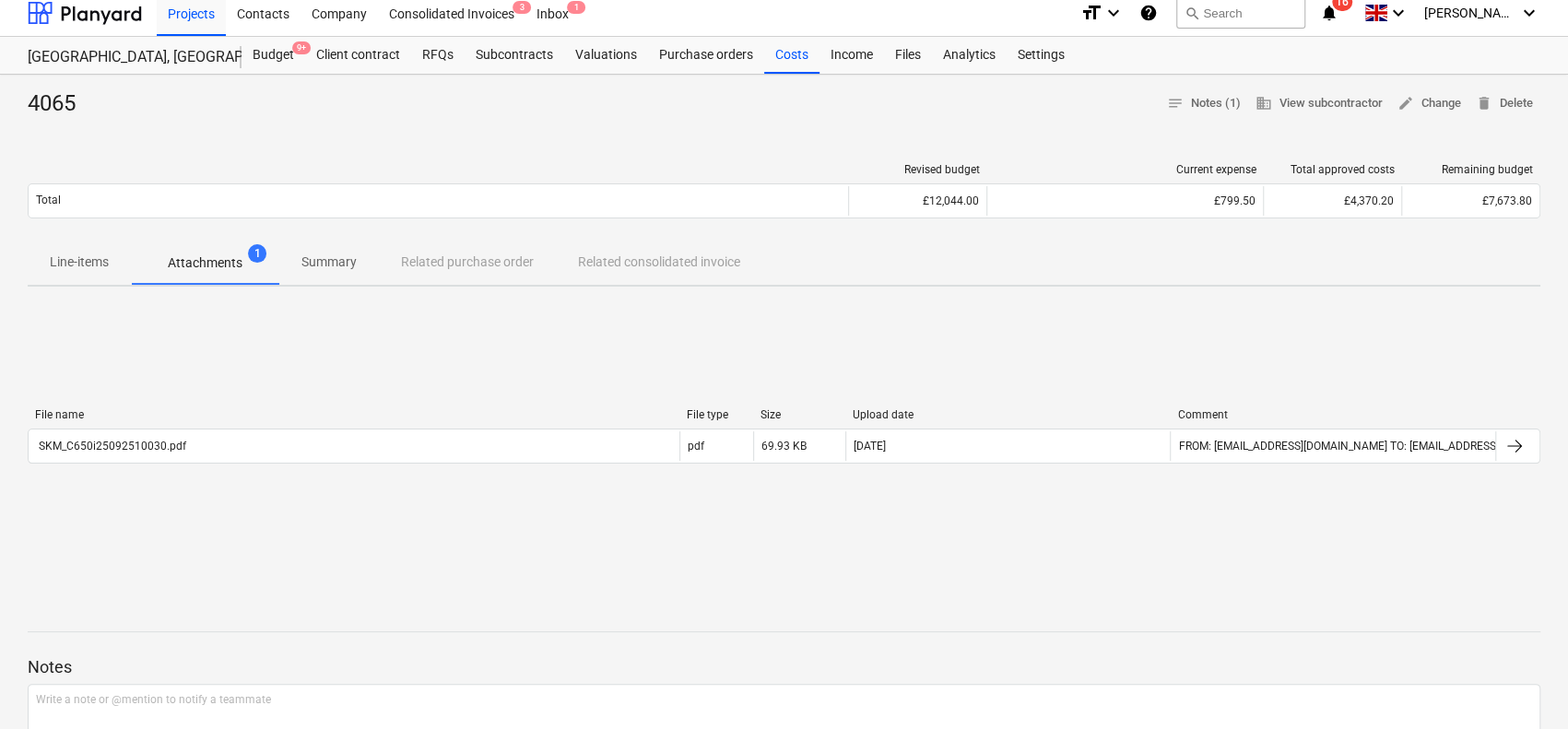
scroll to position [0, 0]
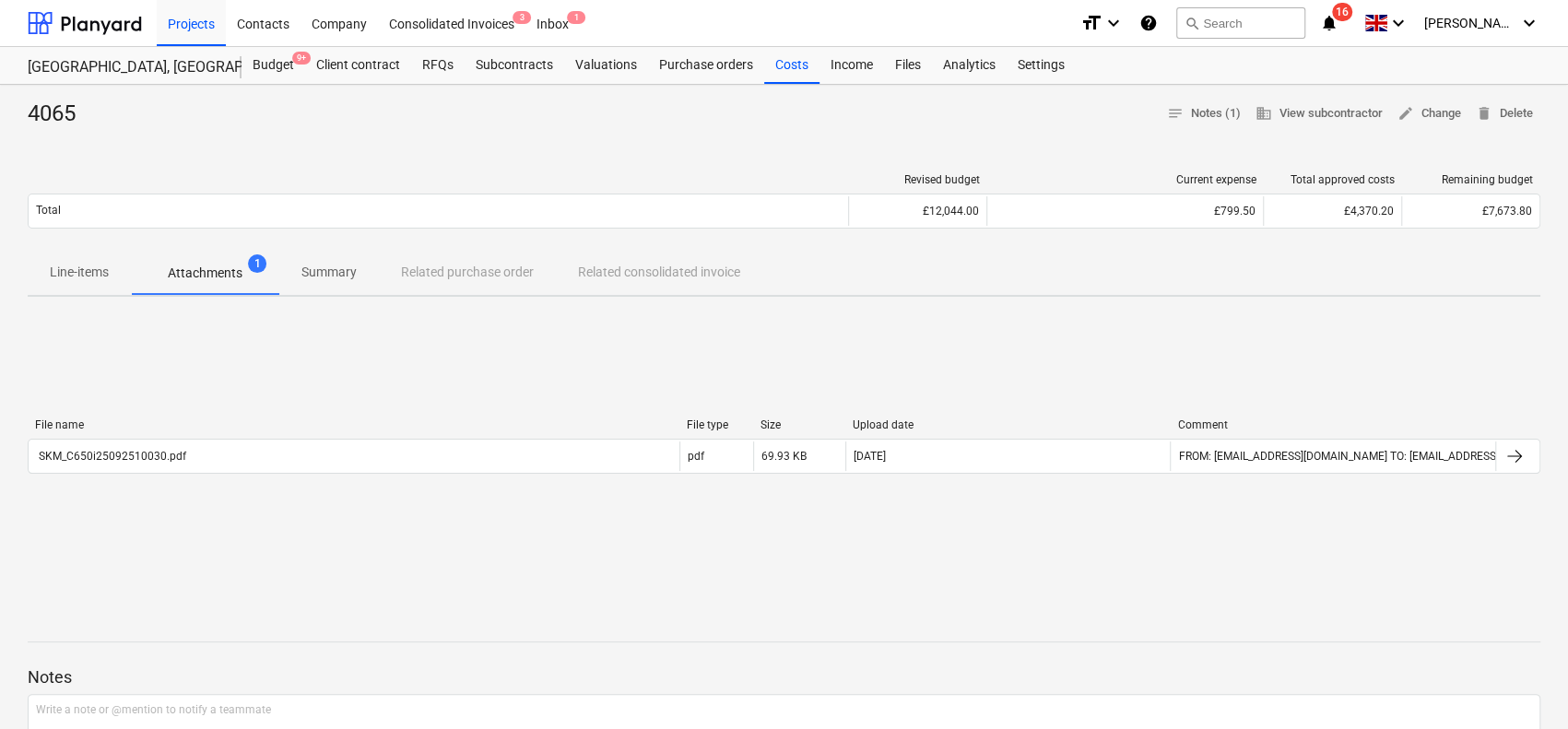
click at [336, 284] on span "Summary" at bounding box center [330, 273] width 100 height 31
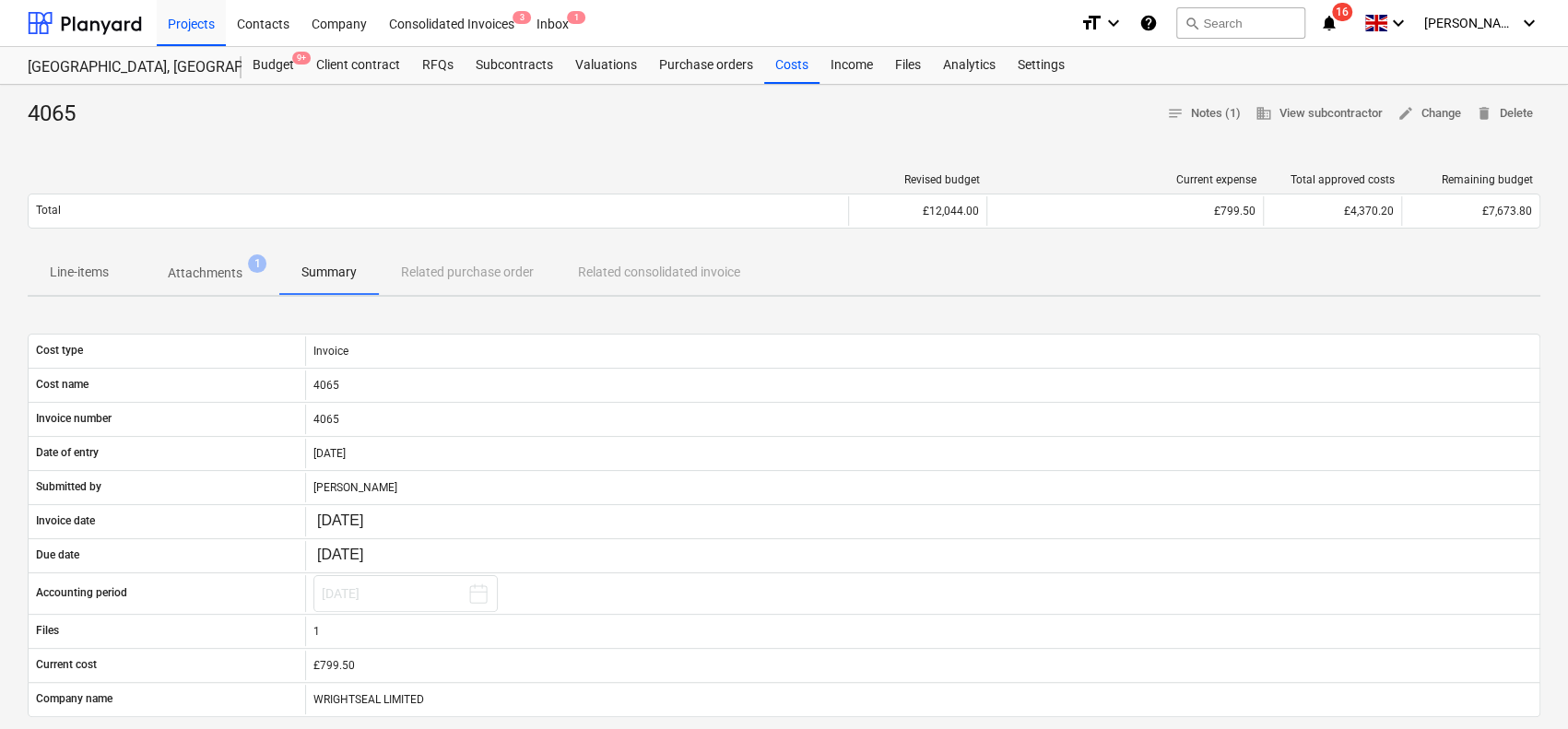
scroll to position [184, 0]
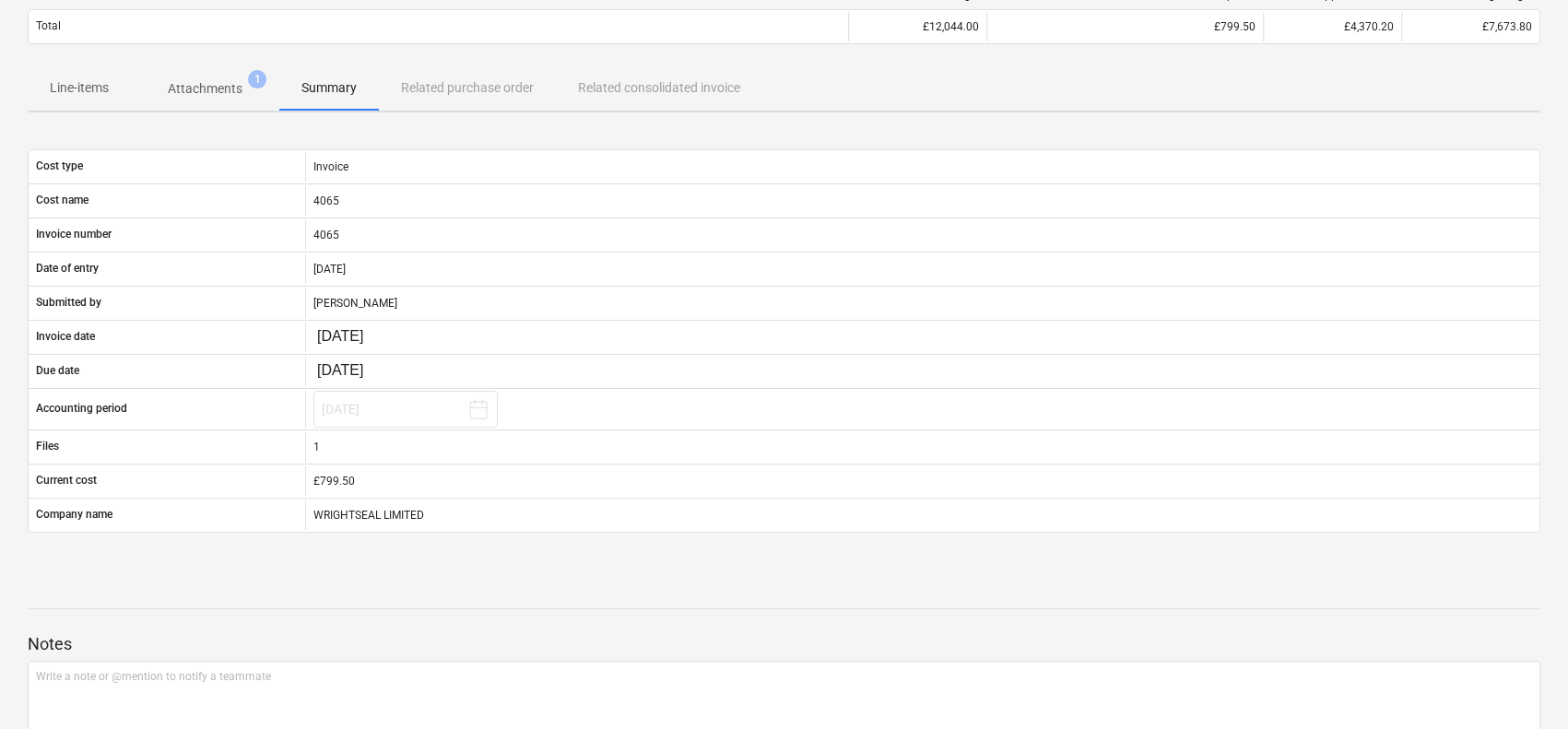
click at [108, 98] on span "Line-items" at bounding box center [79, 88] width 103 height 31
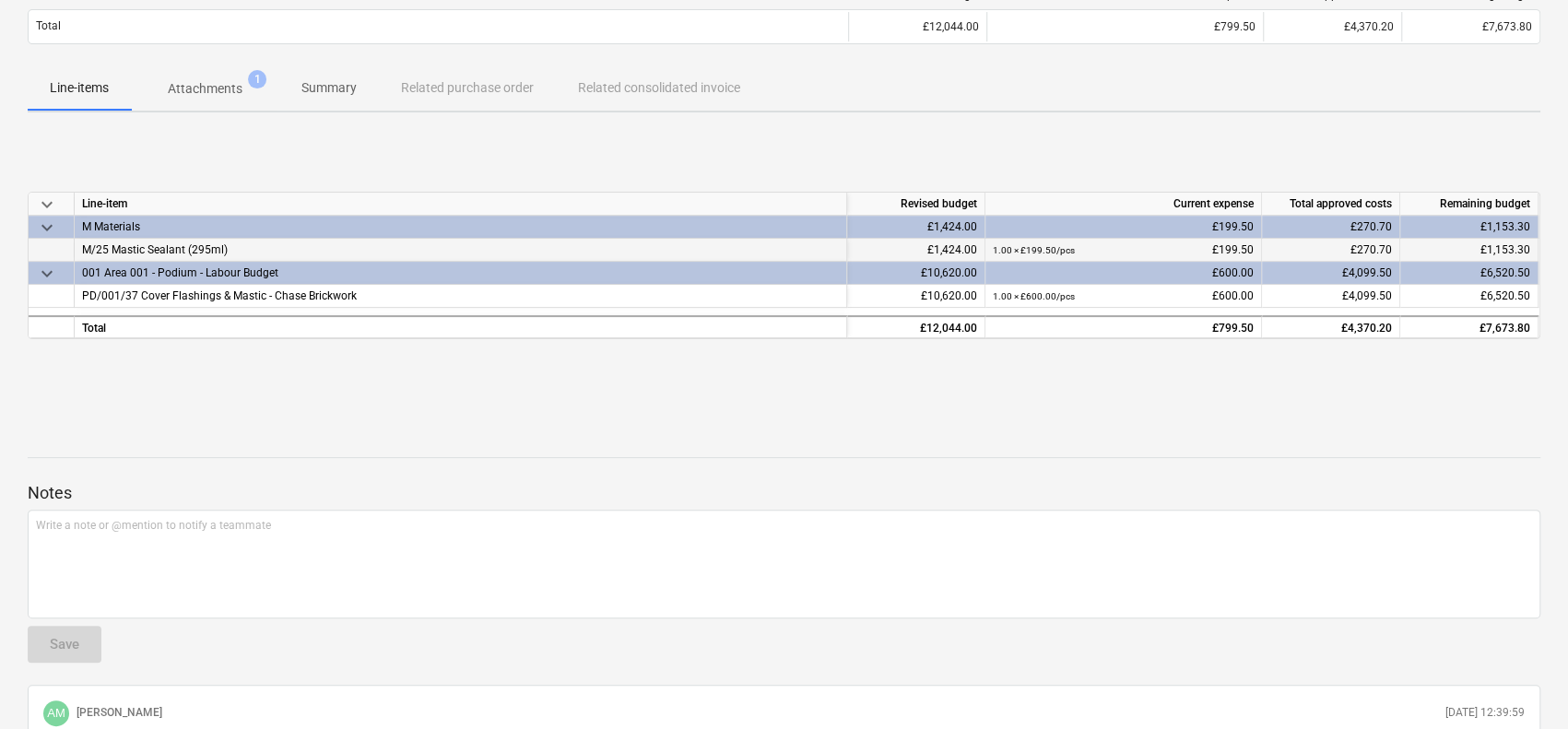
click at [173, 243] on span "M/25 Mastic Sealant (295ml)" at bounding box center [155, 249] width 146 height 12
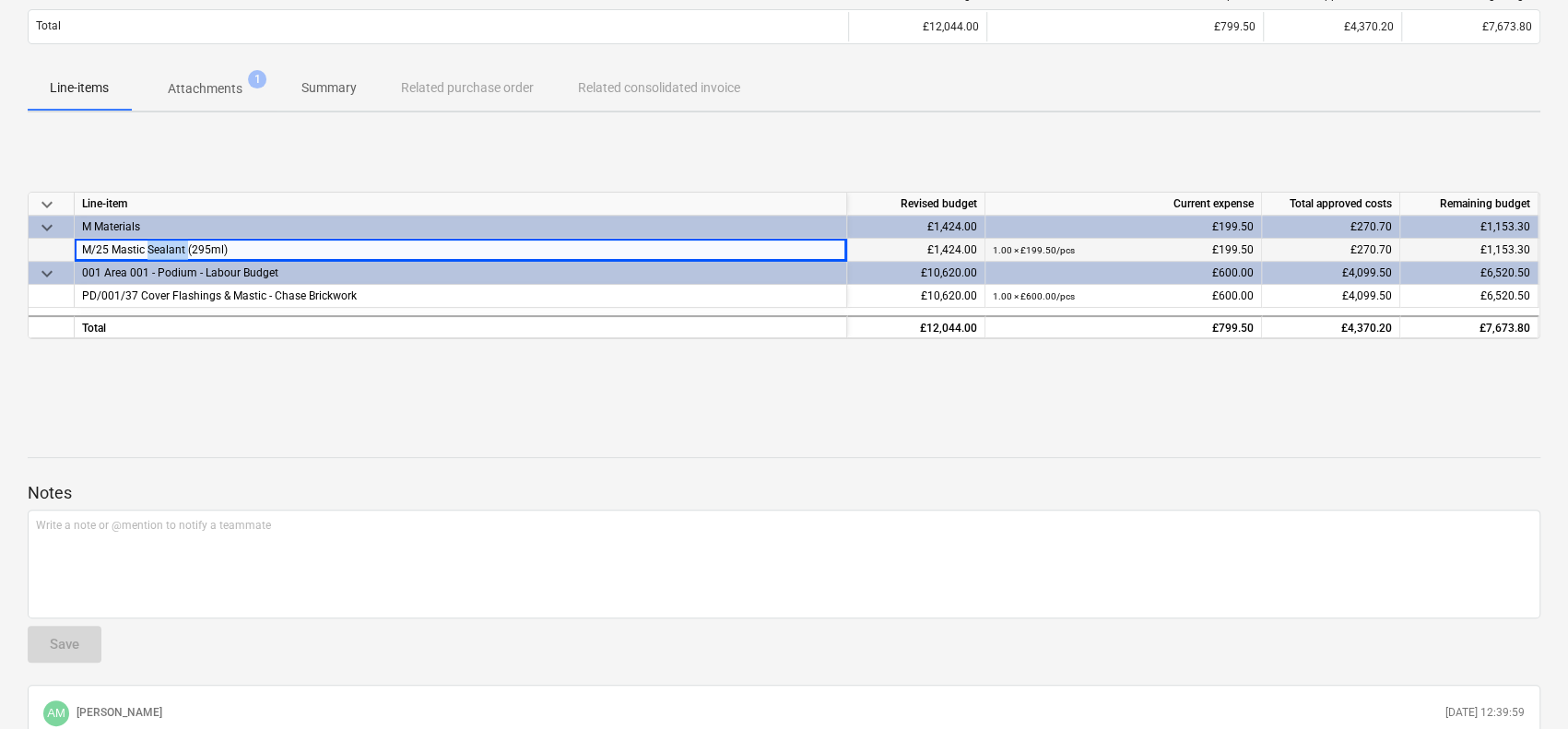
click at [173, 243] on span "M/25 Mastic Sealant (295ml)" at bounding box center [155, 249] width 146 height 12
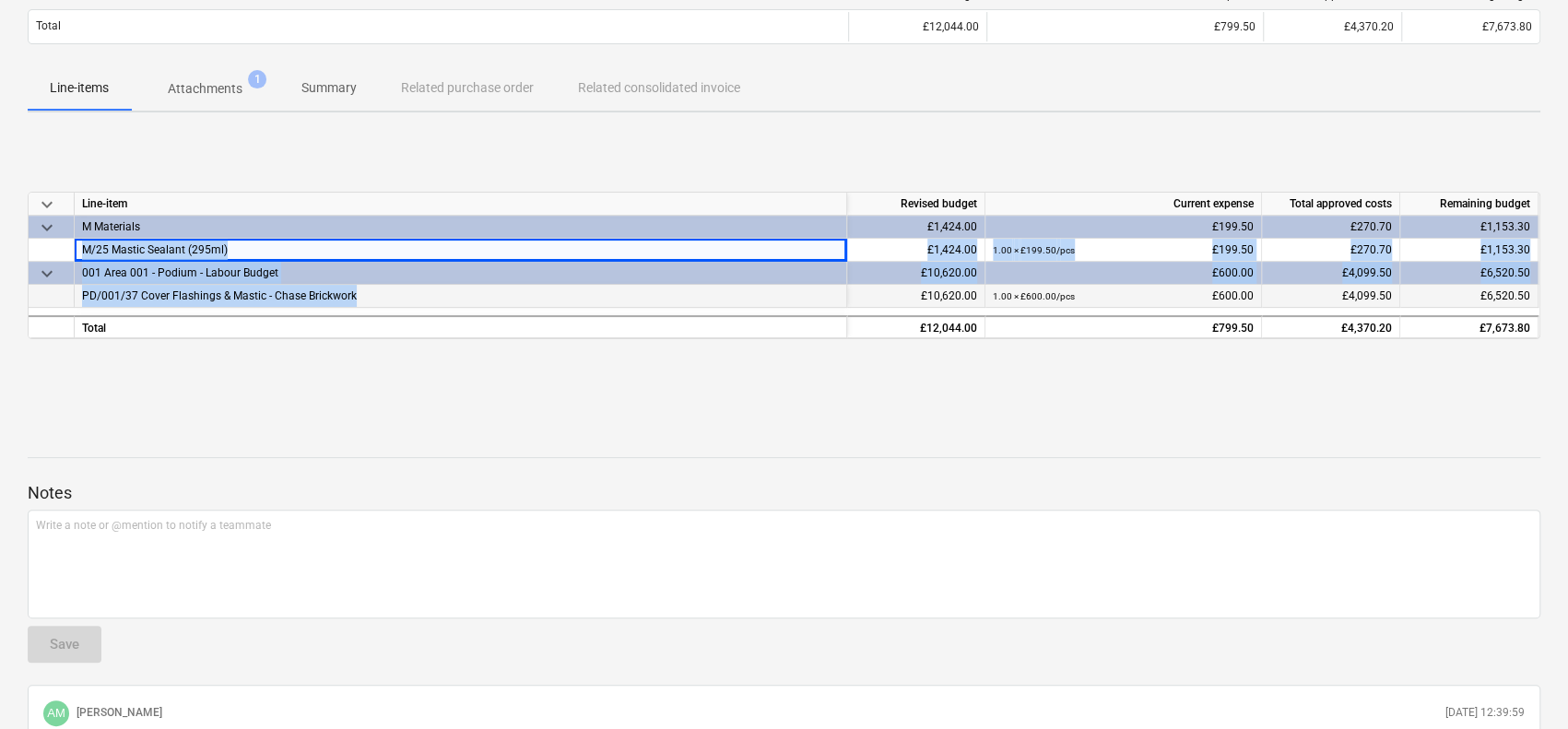
drag, startPoint x: 173, startPoint y: 243, endPoint x: 207, endPoint y: 301, distance: 67.2
click at [207, 301] on div "keyboard_arrow_down Line-item Revised budget Current expense Total approved cos…" at bounding box center [784, 265] width 1512 height 147
click at [207, 301] on span "PD/001/37 Cover Flashings & Mastic - Chase Brickwork" at bounding box center [219, 295] width 275 height 12
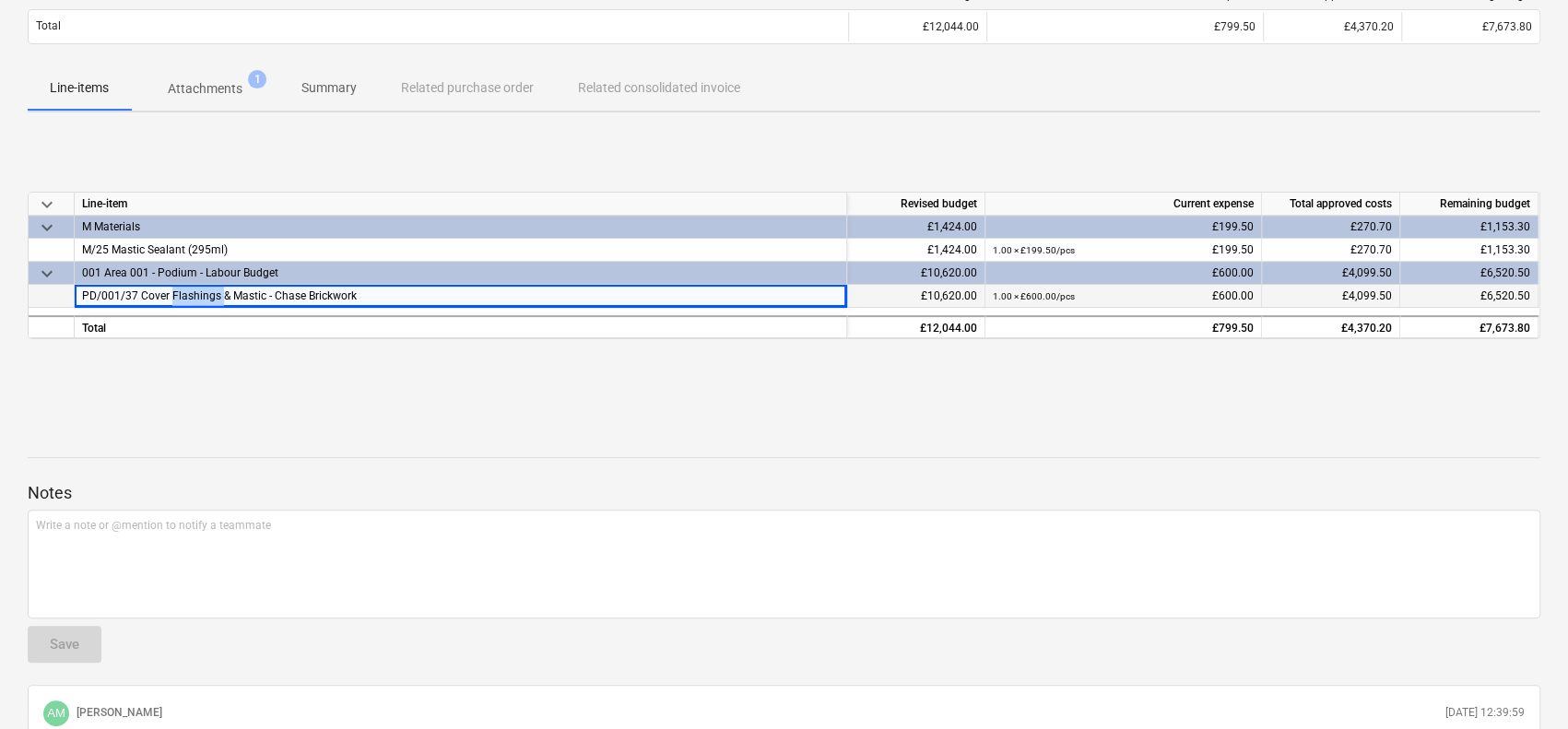
click at [207, 301] on span "PD/001/37 Cover Flashings & Mastic - Chase Brickwork" at bounding box center [219, 295] width 275 height 12
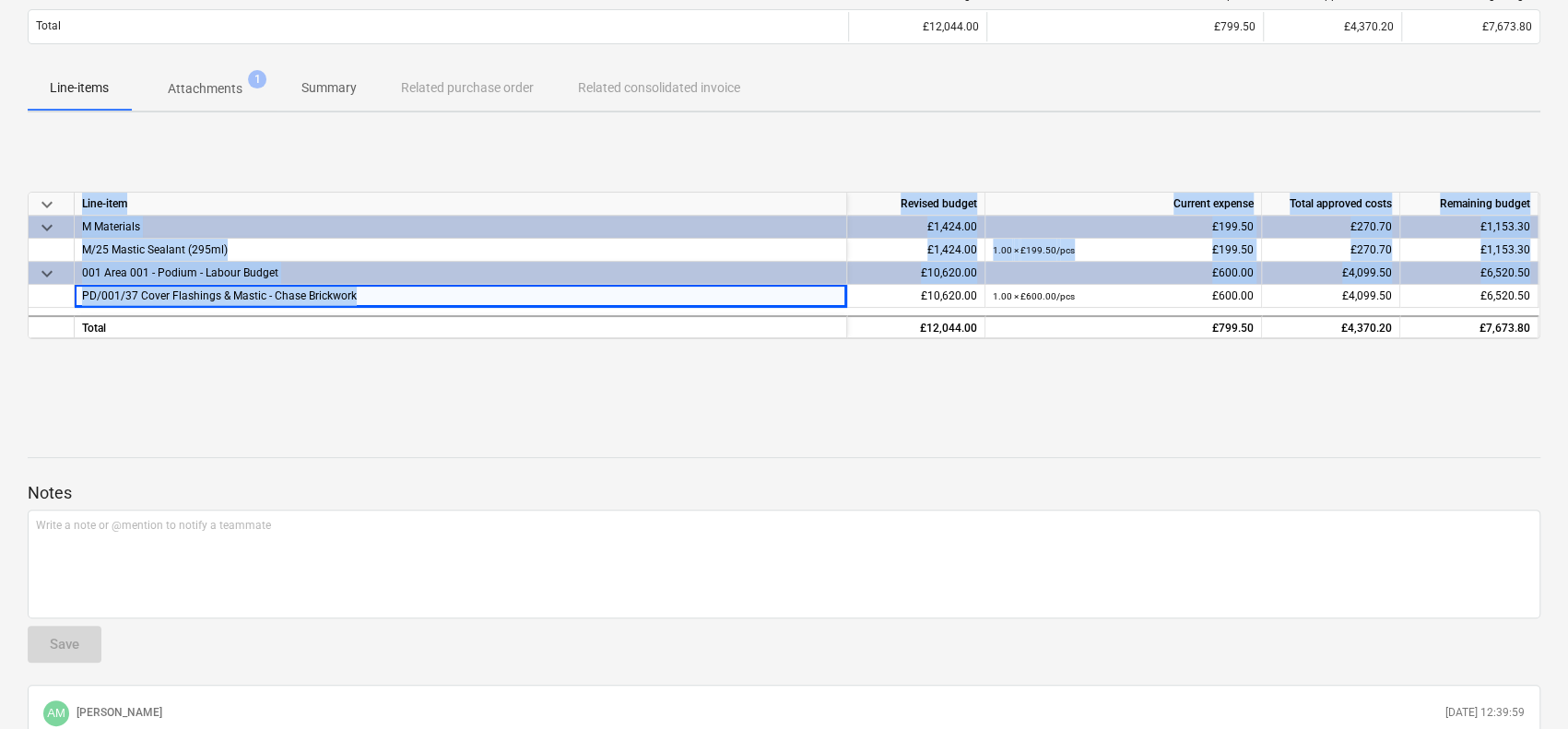
drag, startPoint x: 207, startPoint y: 301, endPoint x: 223, endPoint y: 169, distance: 133.0
click at [223, 172] on div "keyboard_arrow_down Line-item Revised budget Current expense Total approved cos…" at bounding box center [784, 265] width 1512 height 277
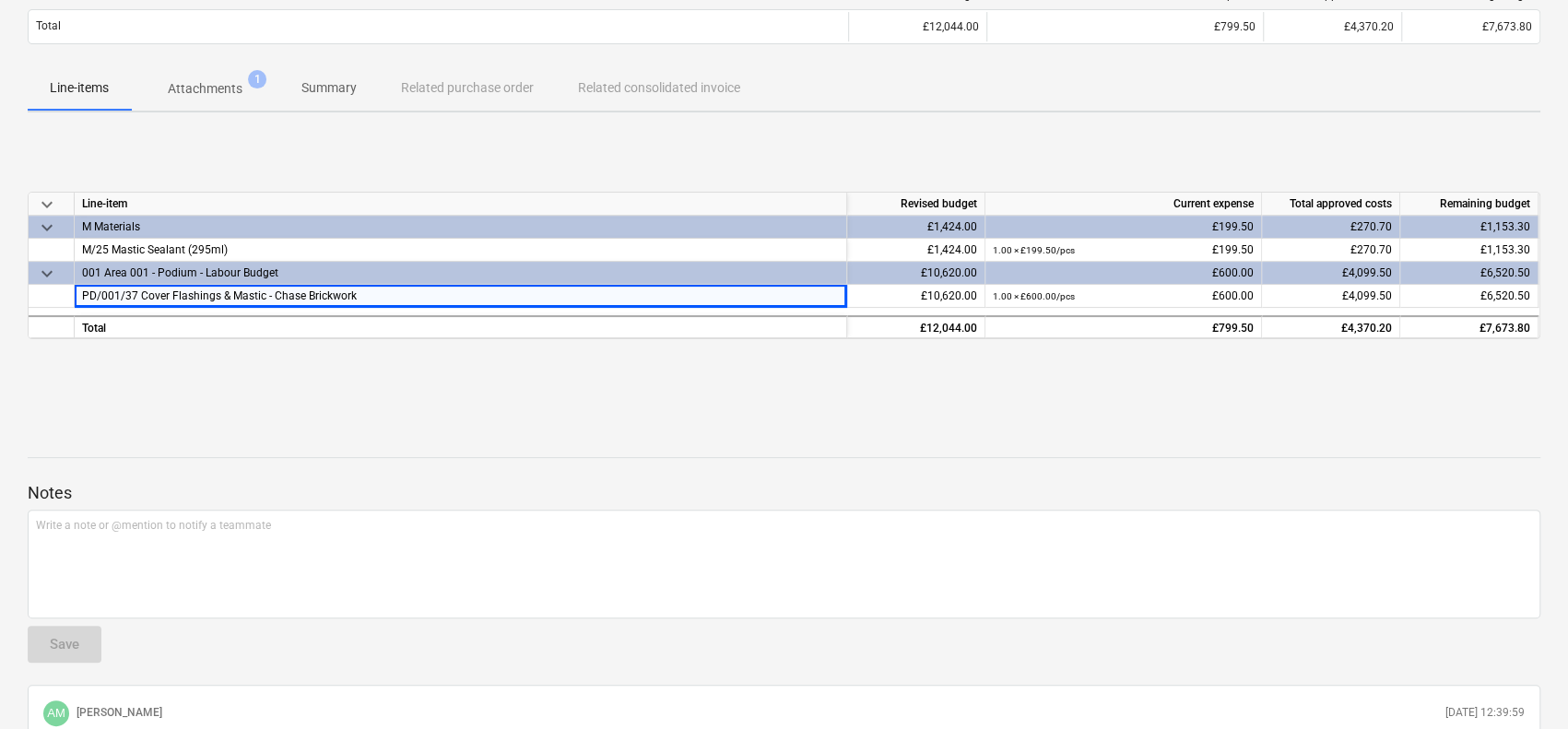
click at [223, 169] on div "keyboard_arrow_down Line-item Revised budget Current expense Total approved cos…" at bounding box center [784, 265] width 1512 height 277
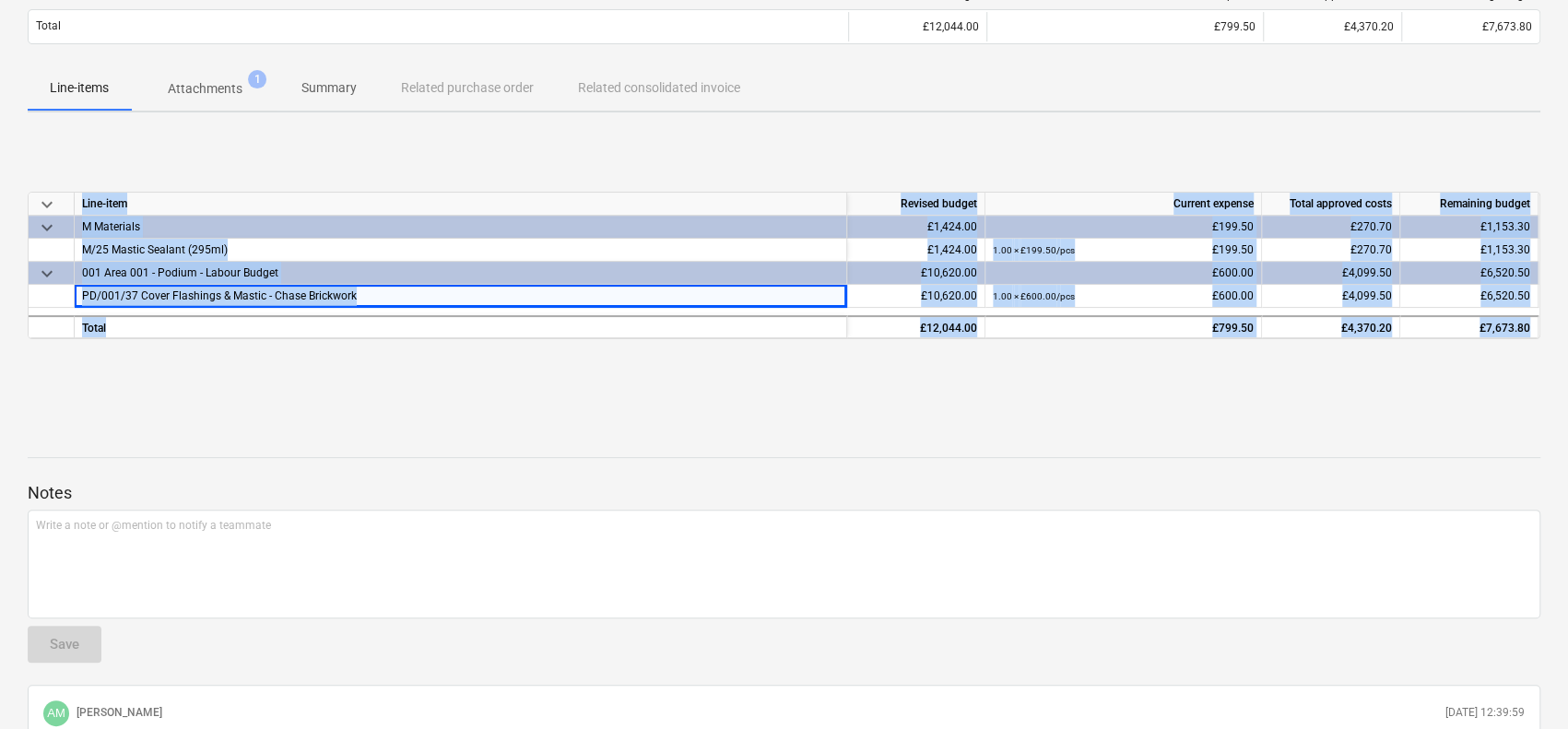
drag, startPoint x: 230, startPoint y: 158, endPoint x: 290, endPoint y: 449, distance: 297.1
click at [290, 449] on div "4065 notes Notes (1) business View subcontractor edit Change delete Delete Revi…" at bounding box center [784, 390] width 1568 height 981
click at [299, 412] on div "4065 notes Notes (1) business View subcontractor edit Change delete Delete Revi…" at bounding box center [784, 390] width 1568 height 981
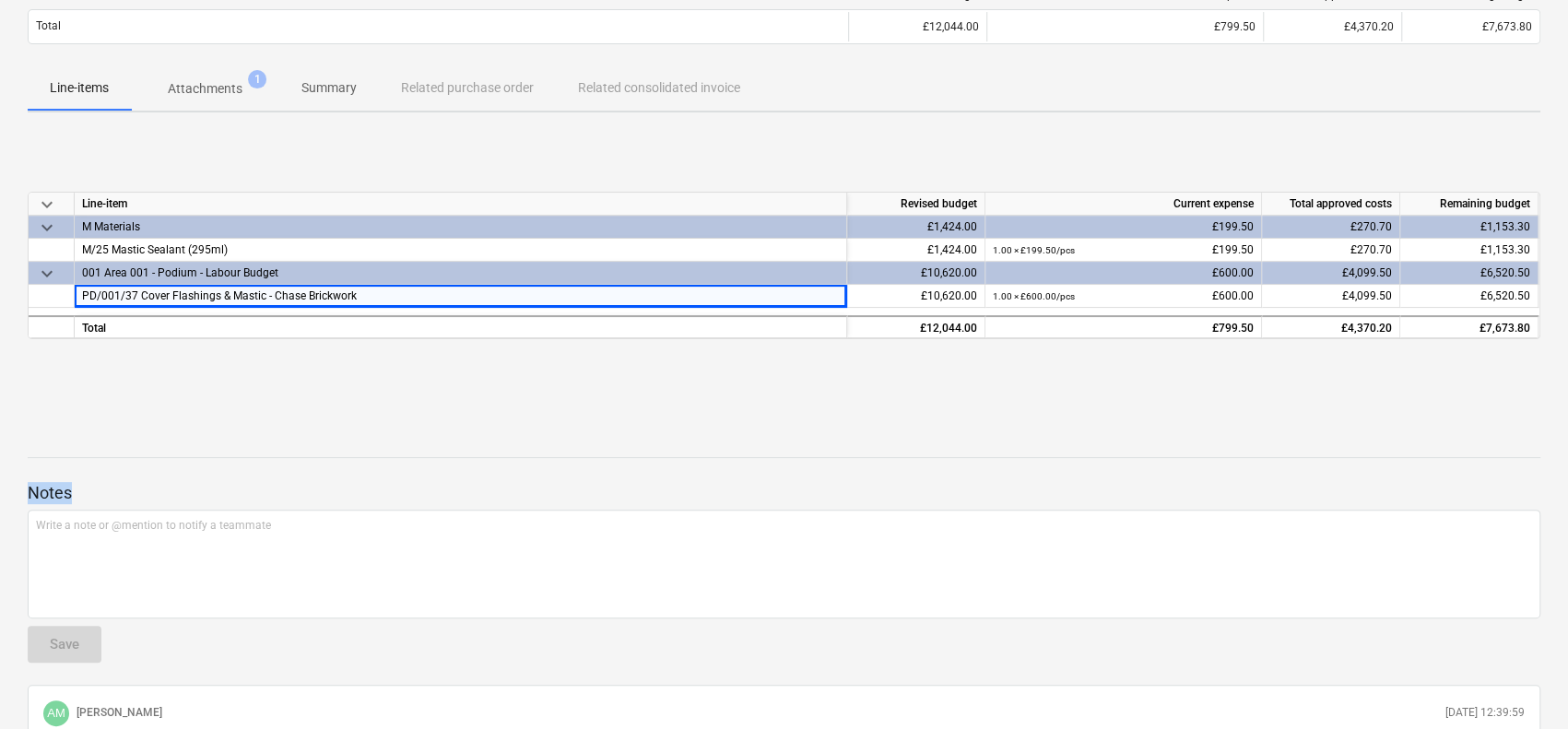
drag, startPoint x: 302, startPoint y: 403, endPoint x: 351, endPoint y: 450, distance: 67.9
click at [307, 562] on div "4065 notes Notes (1) business View subcontractor edit Change delete Delete Revi…" at bounding box center [784, 390] width 1568 height 981
click at [352, 441] on div at bounding box center [784, 440] width 1512 height 14
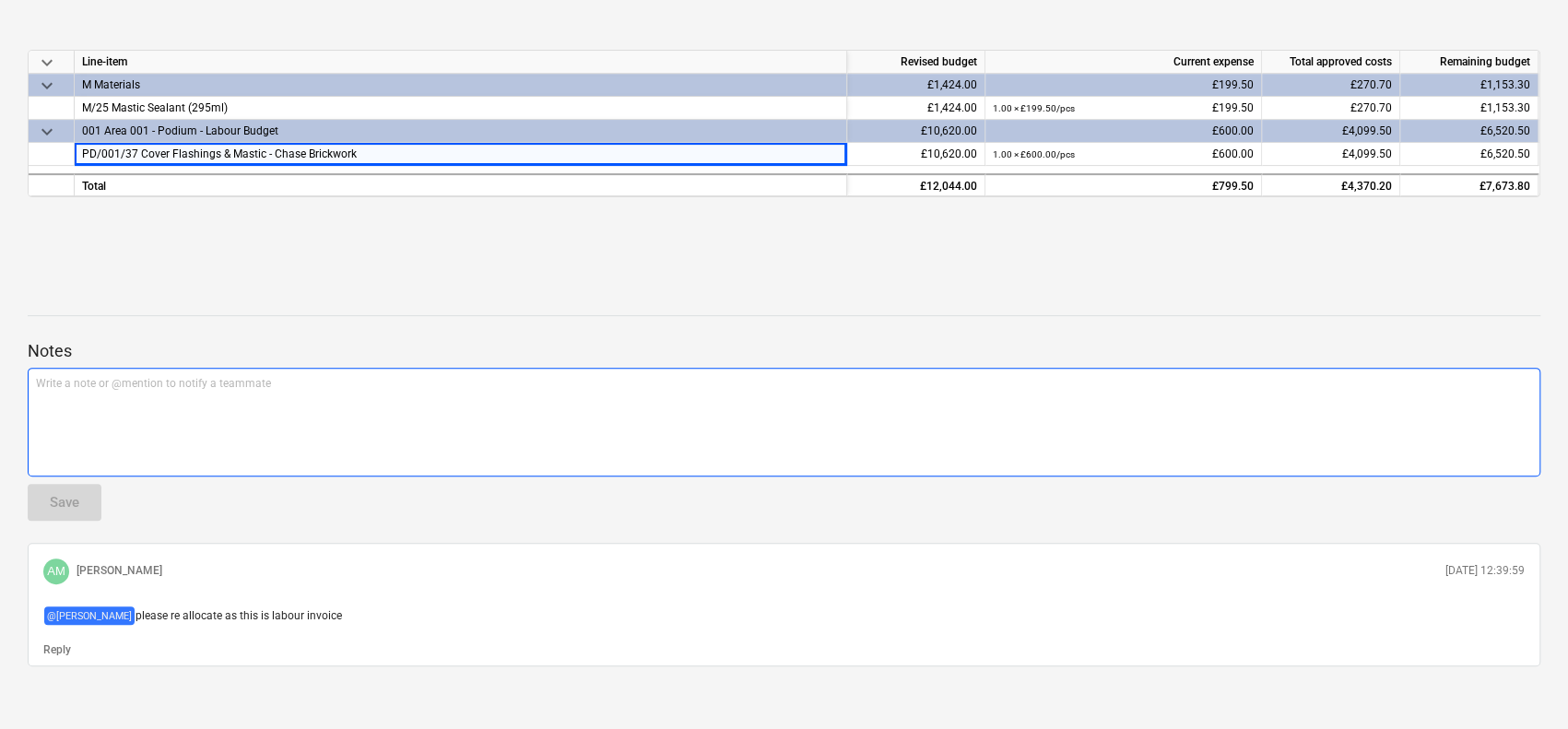
scroll to position [335, 0]
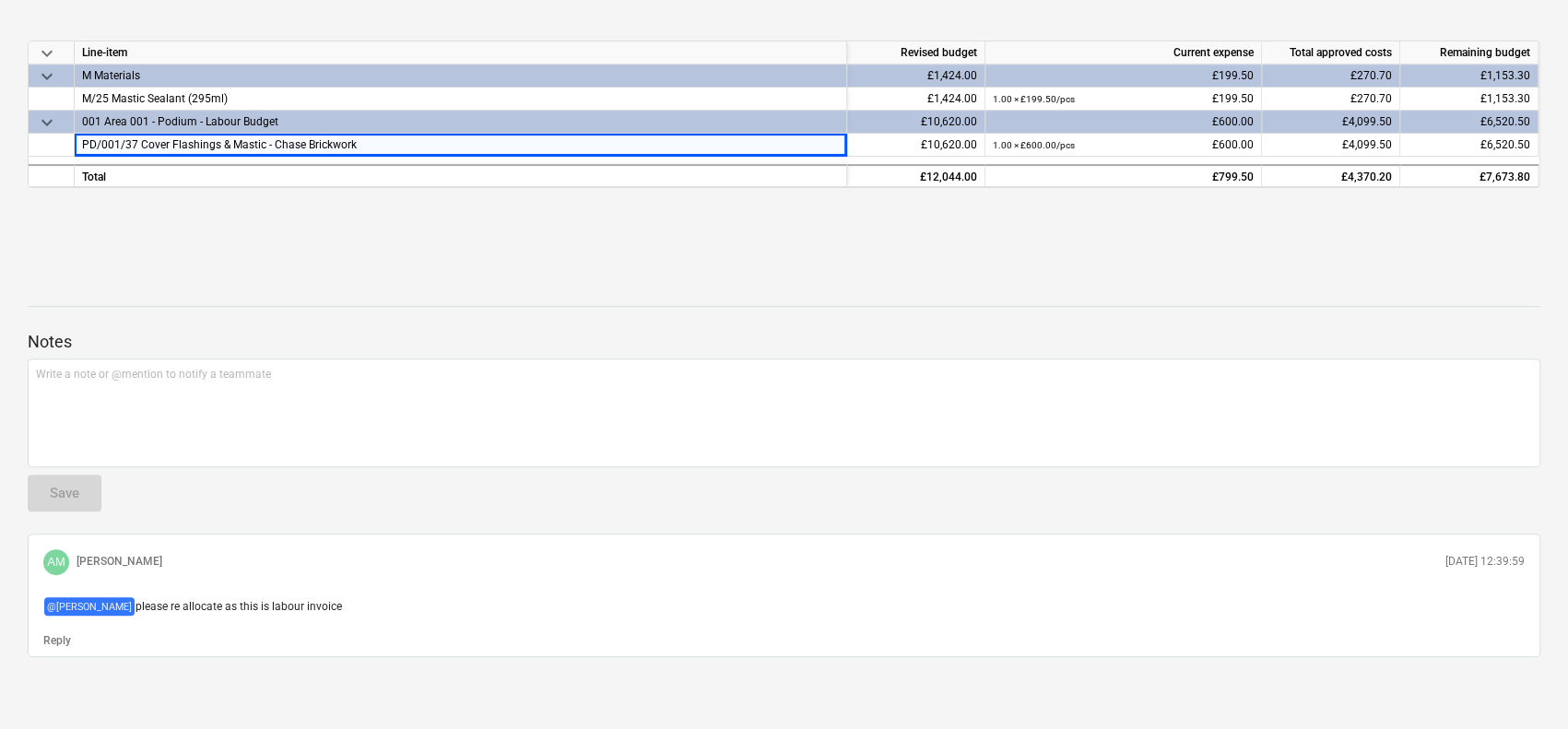
click at [249, 606] on span "please re allocate as this is labour invoice" at bounding box center [238, 605] width 207 height 12
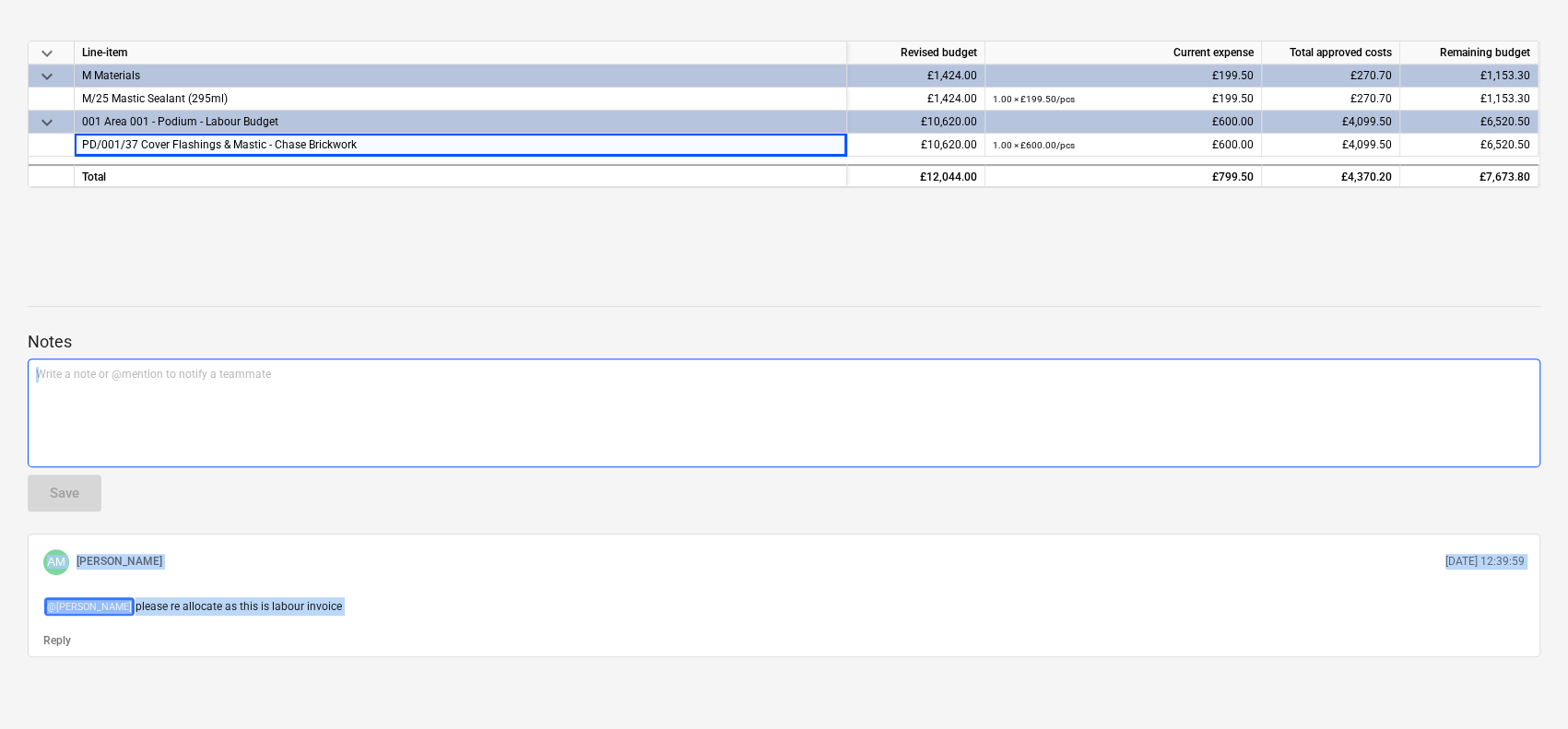
drag, startPoint x: 249, startPoint y: 606, endPoint x: 257, endPoint y: 300, distance: 306.1
click at [257, 300] on div "Notes Write a note or @mention to notify a teammate ﻿ Save AM [PERSON_NAME] [DA…" at bounding box center [784, 469] width 1512 height 376
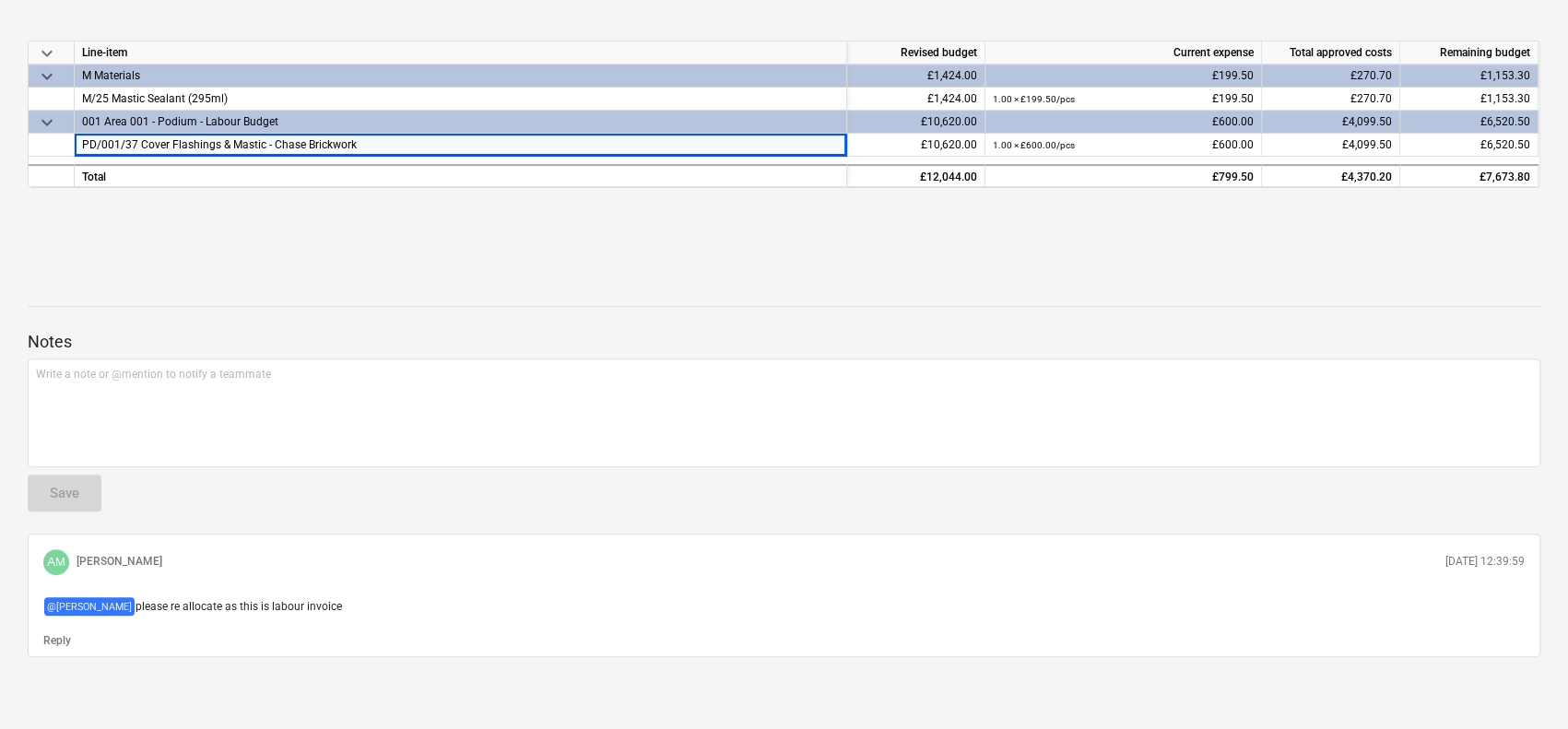
click at [259, 298] on div "Notes Write a note or @mention to notify a teammate ﻿ Save AM [PERSON_NAME] [DA…" at bounding box center [784, 469] width 1512 height 376
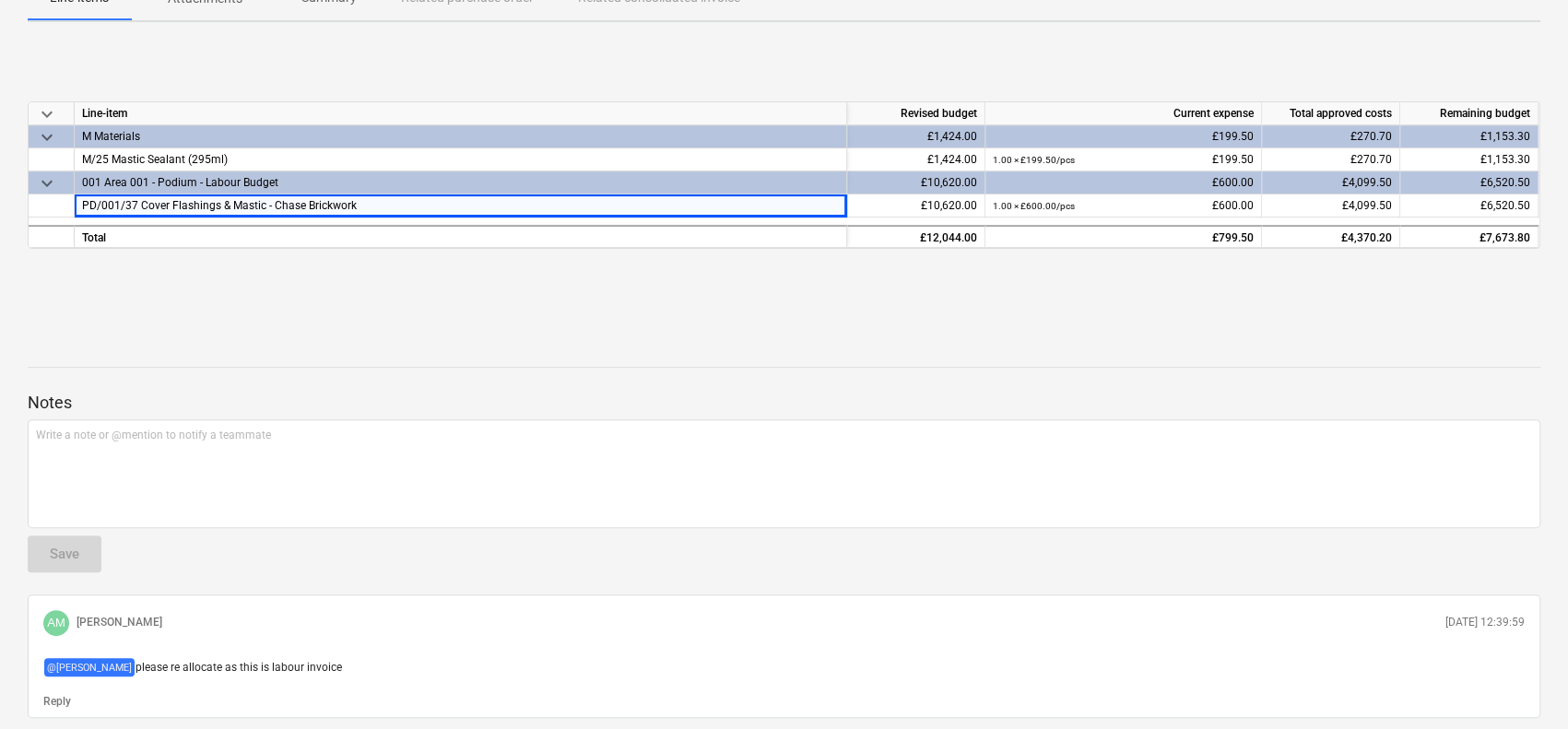
scroll to position [0, 0]
